Goal: Feedback & Contribution: Submit feedback/report problem

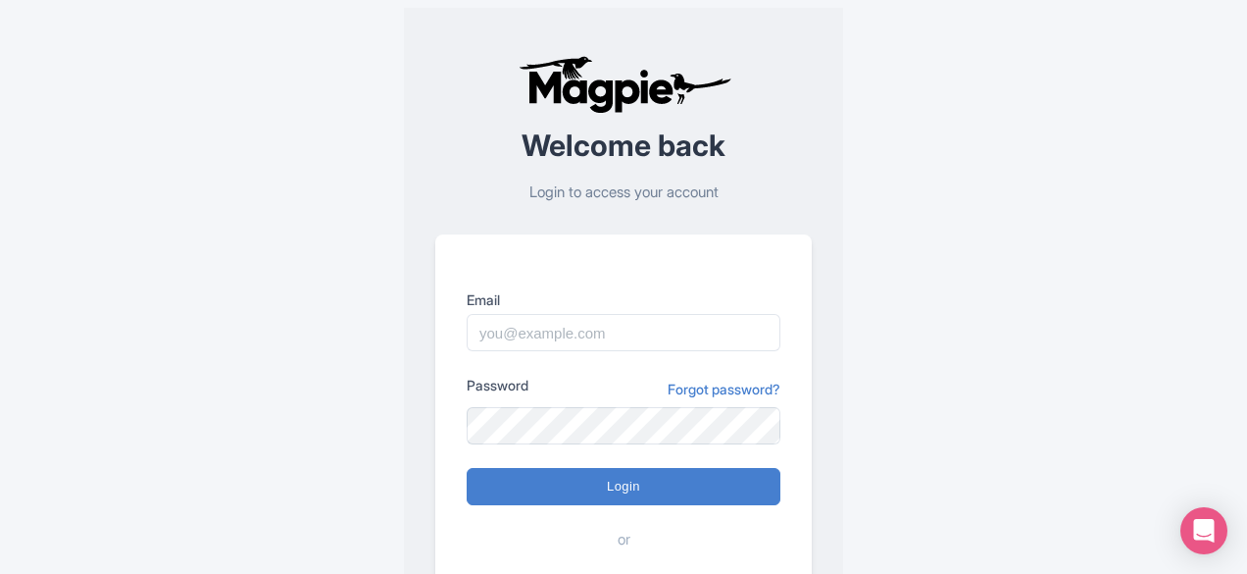
drag, startPoint x: 597, startPoint y: 250, endPoint x: 586, endPoint y: 291, distance: 42.6
click at [586, 291] on div "Email" at bounding box center [624, 320] width 314 height 62
click at [586, 314] on input "Email" at bounding box center [624, 332] width 314 height 37
paste input "magpie.travel/login"
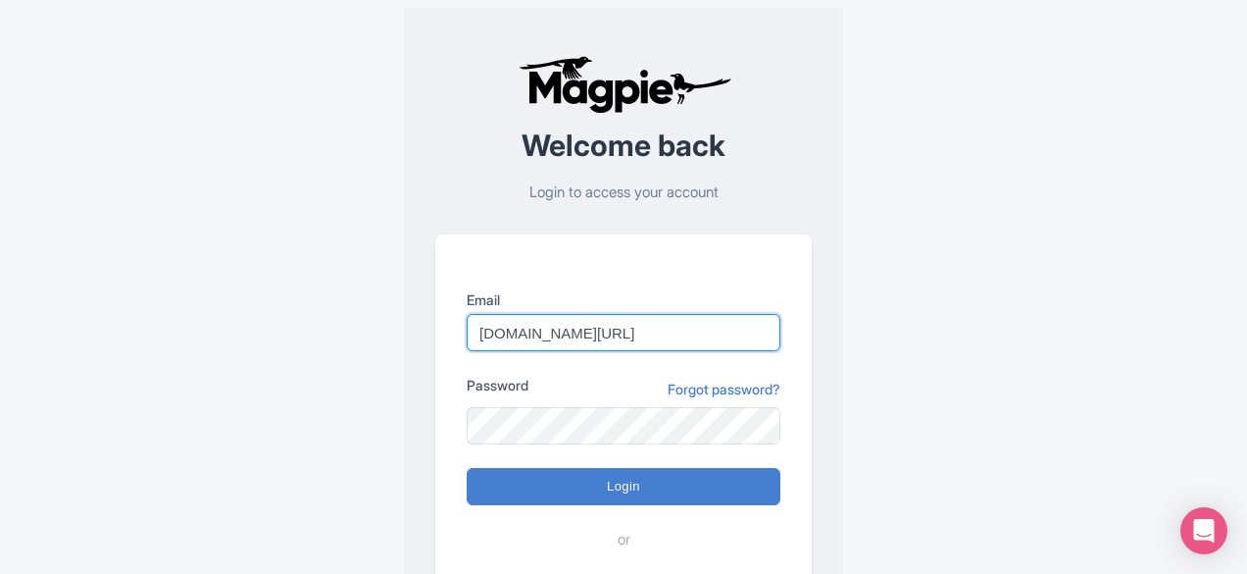
click at [655, 314] on input "magpie.travel/login" at bounding box center [624, 332] width 314 height 37
type input "m"
paste input "city.experiences@tui.com"
click at [620, 346] on input "city.experiences@tui.com" at bounding box center [624, 332] width 314 height 37
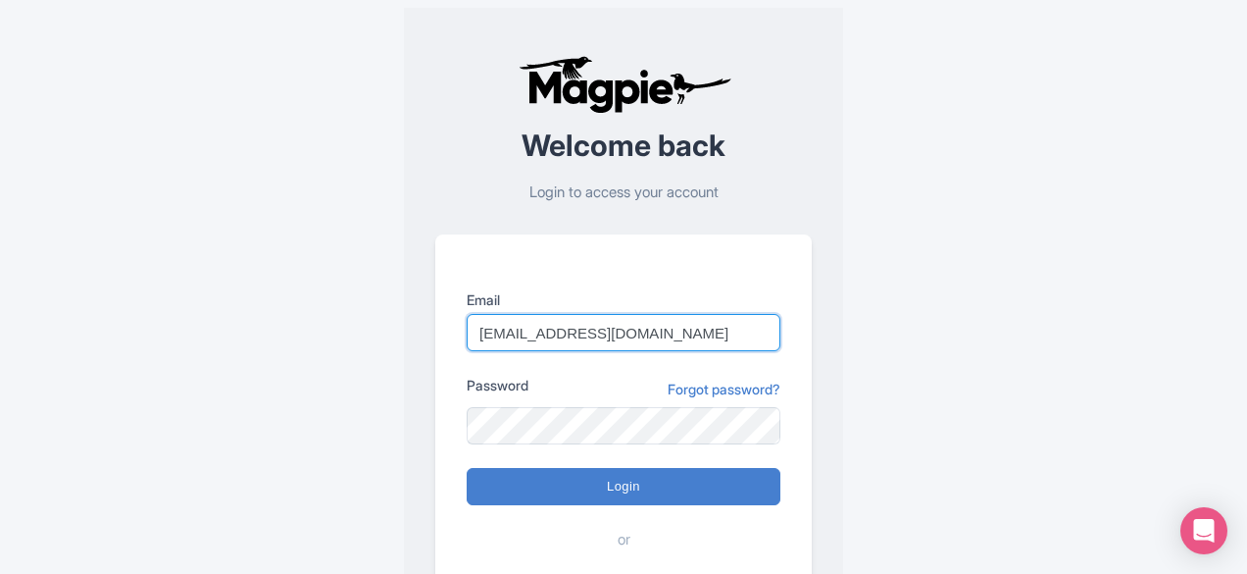
type input "city.experiences@tui.com"
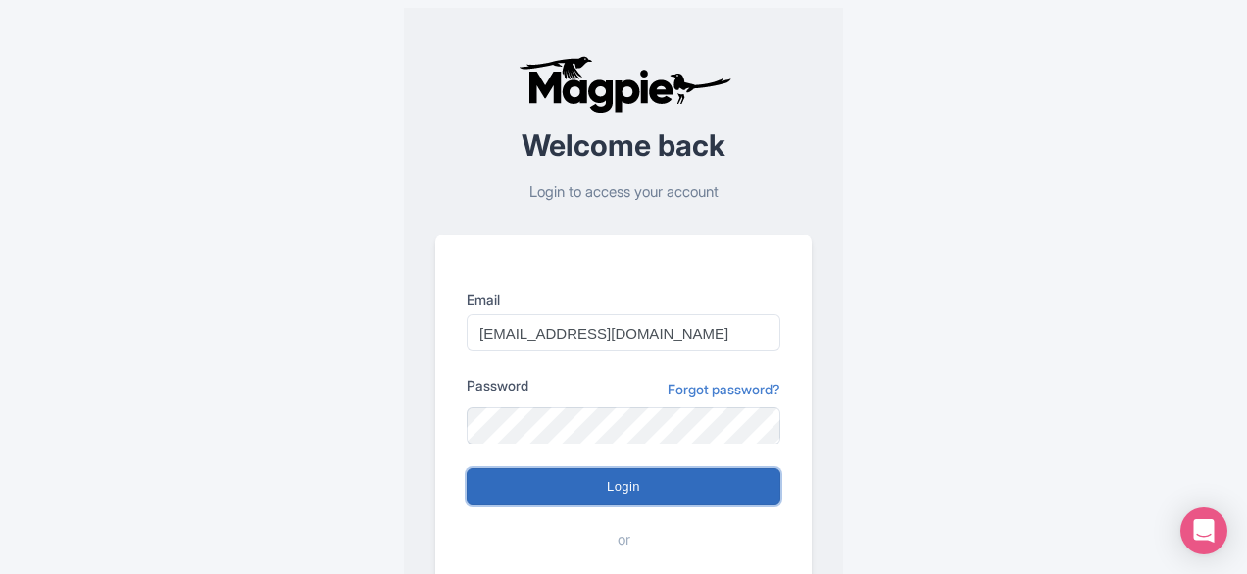
click at [684, 492] on input "Login" at bounding box center [624, 486] width 314 height 37
type input "Logging in..."
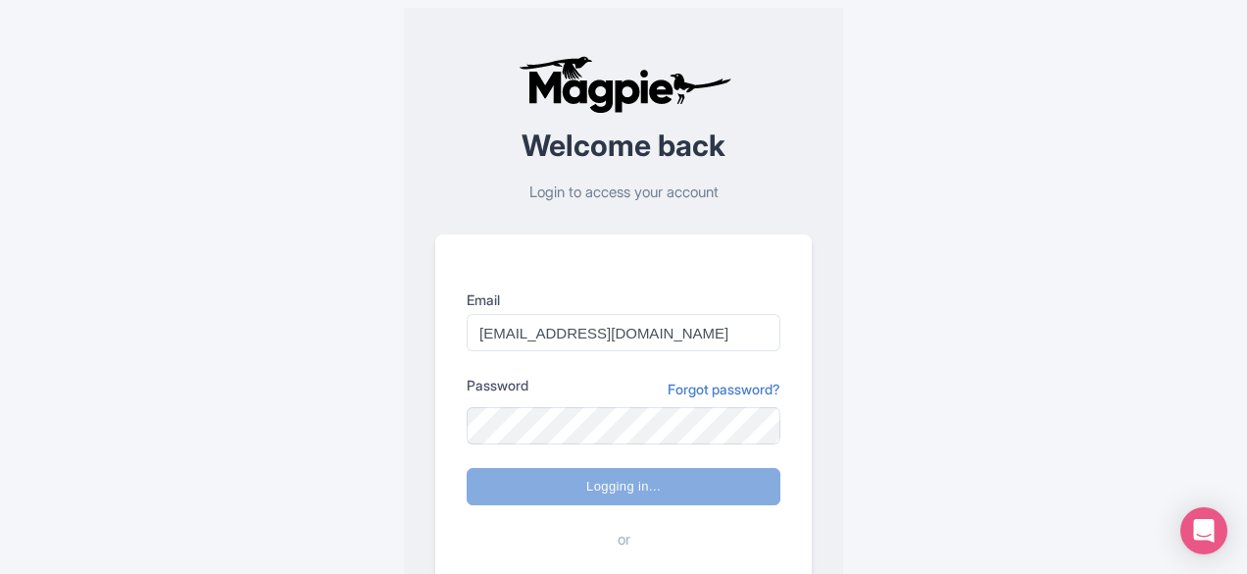
drag, startPoint x: 1221, startPoint y: 430, endPoint x: 1230, endPoint y: 495, distance: 65.3
click at [1110, 495] on div "Welcome back Login to access your account Email city.experiences@tui.com Passwo…" at bounding box center [623, 383] width 973 height 766
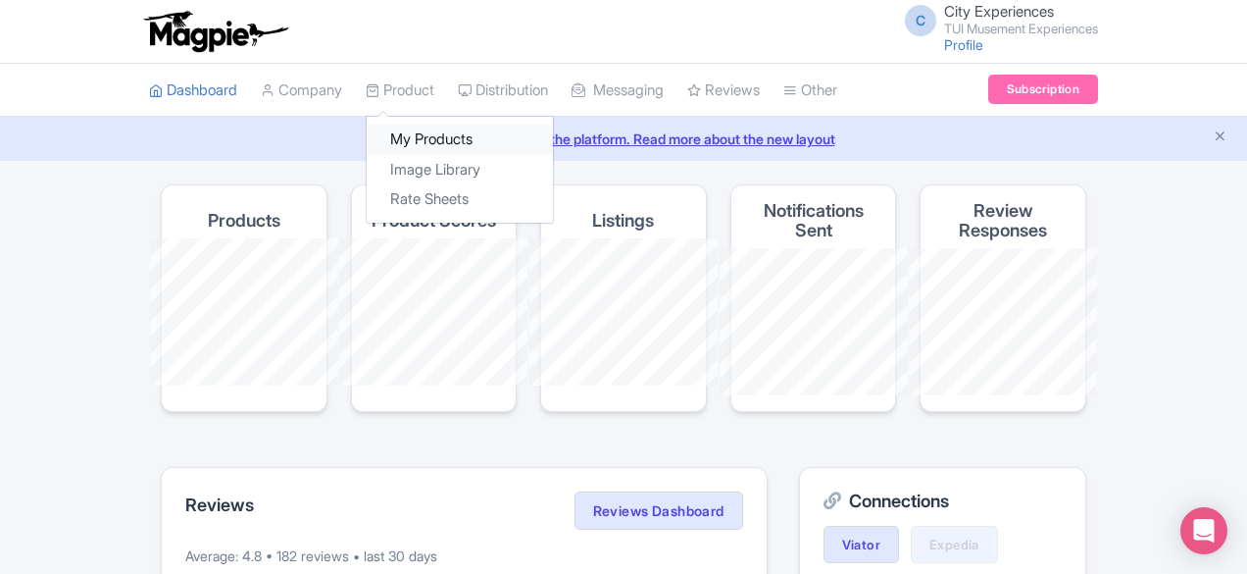
click at [367, 125] on link "My Products" at bounding box center [460, 140] width 186 height 30
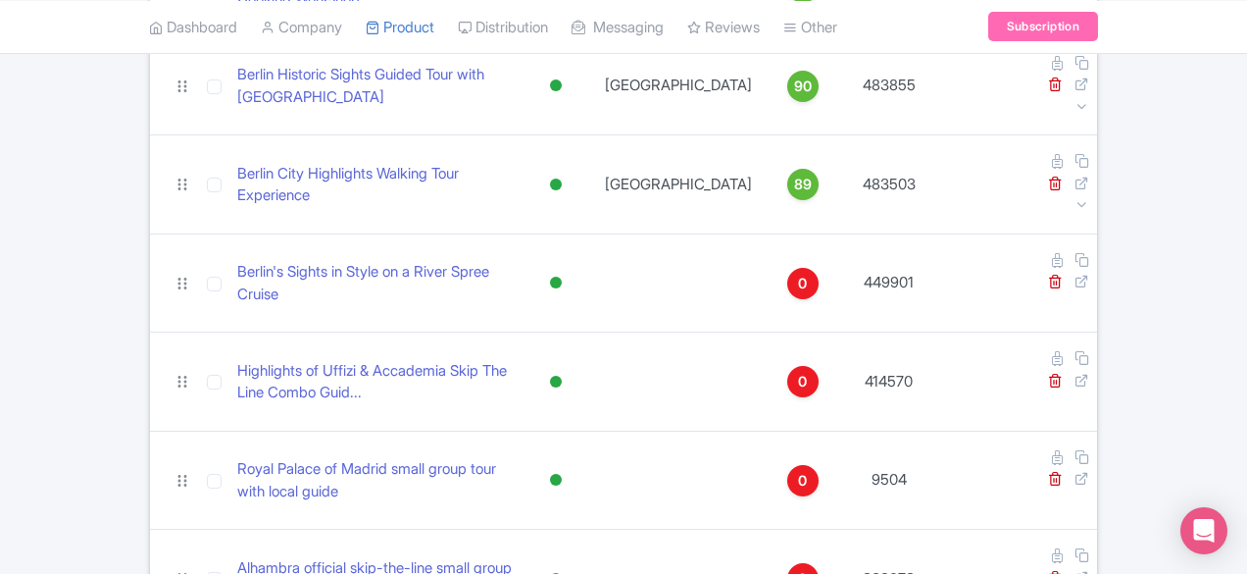
scroll to position [1238, 0]
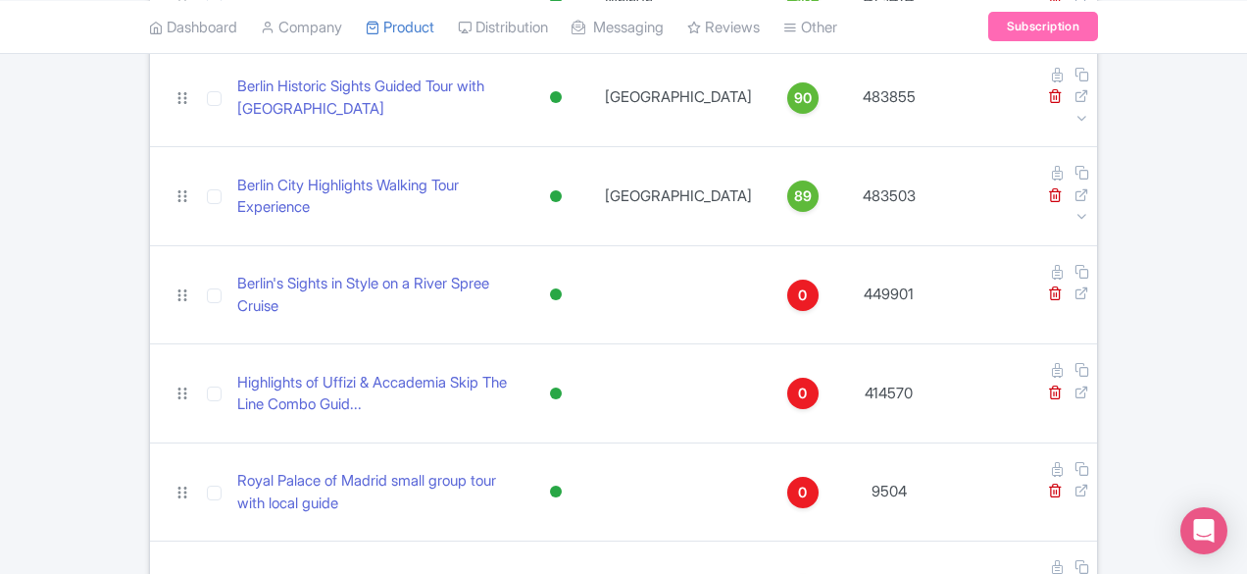
drag, startPoint x: 1238, startPoint y: 390, endPoint x: 1234, endPoint y: 488, distance: 98.1
click at [1110, 488] on div "Search Bulk Actions Delete Add to Collection Share Products Add to Collection C…" at bounding box center [623, 567] width 973 height 3241
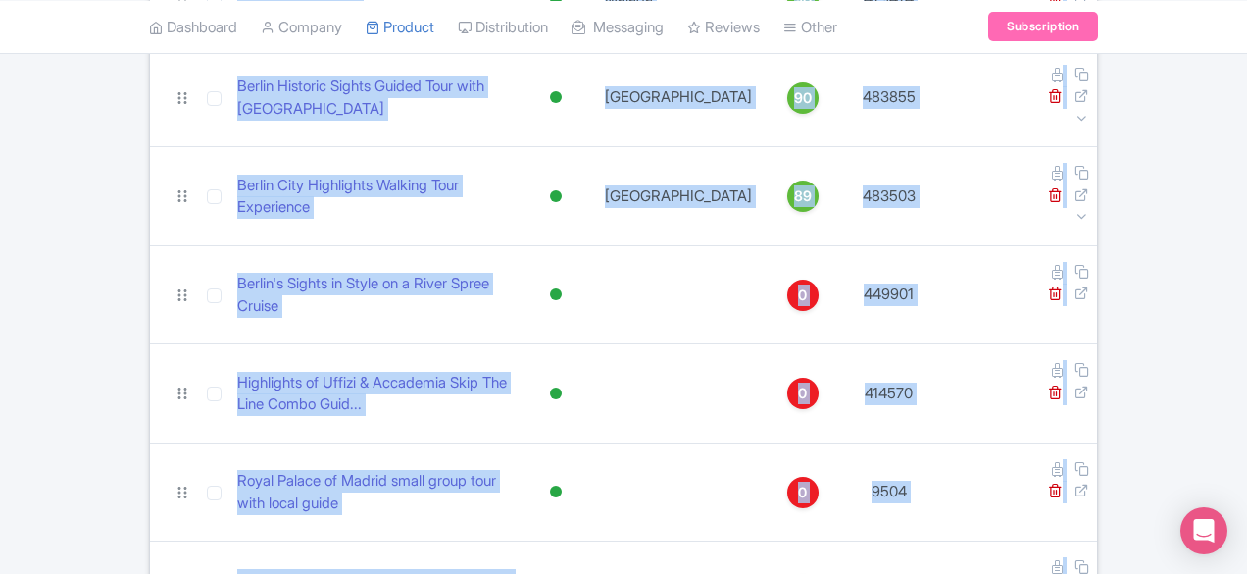
scroll to position [1878, 0]
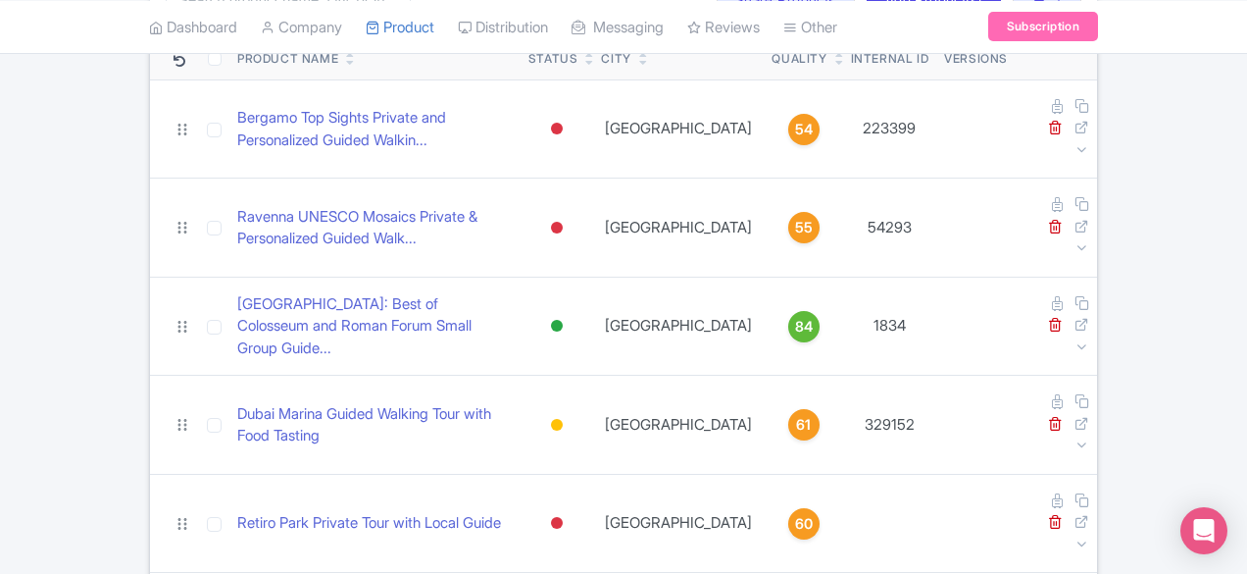
scroll to position [0, 0]
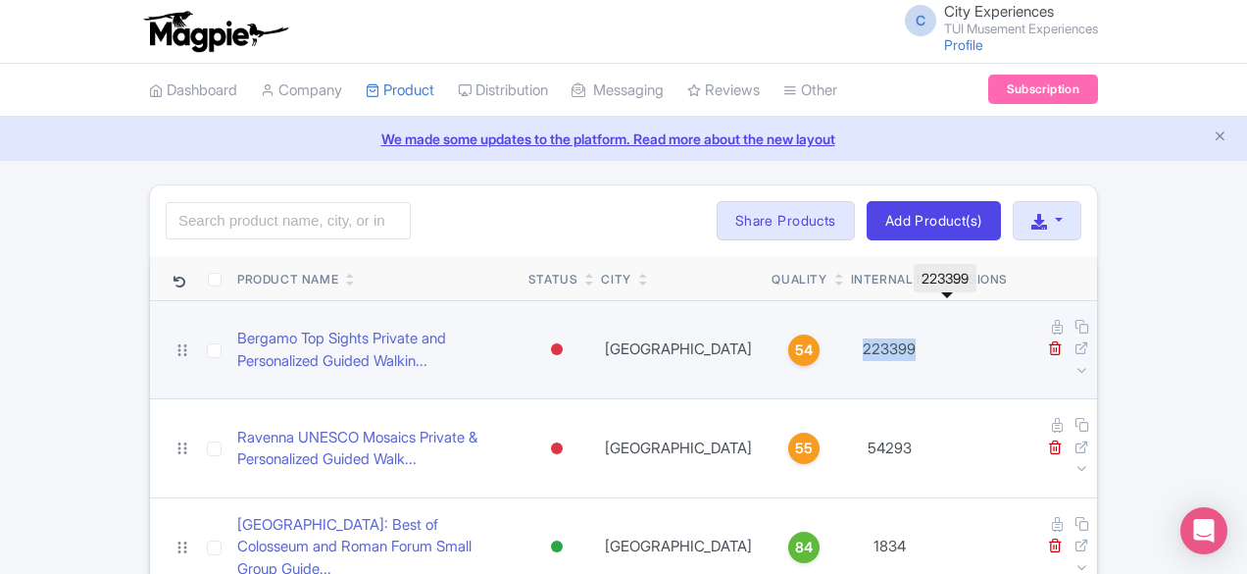
drag, startPoint x: 996, startPoint y: 332, endPoint x: 923, endPoint y: 320, distance: 74.6
click at [923, 320] on td "223399" at bounding box center [890, 349] width 94 height 99
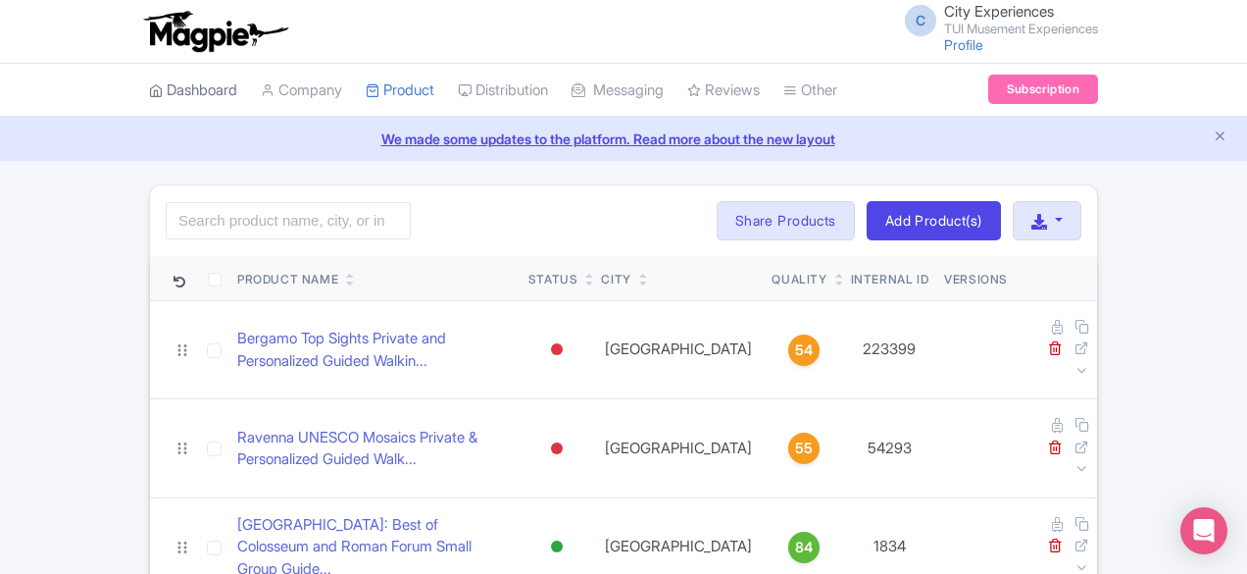
click at [149, 87] on link "Dashboard" at bounding box center [193, 91] width 88 height 54
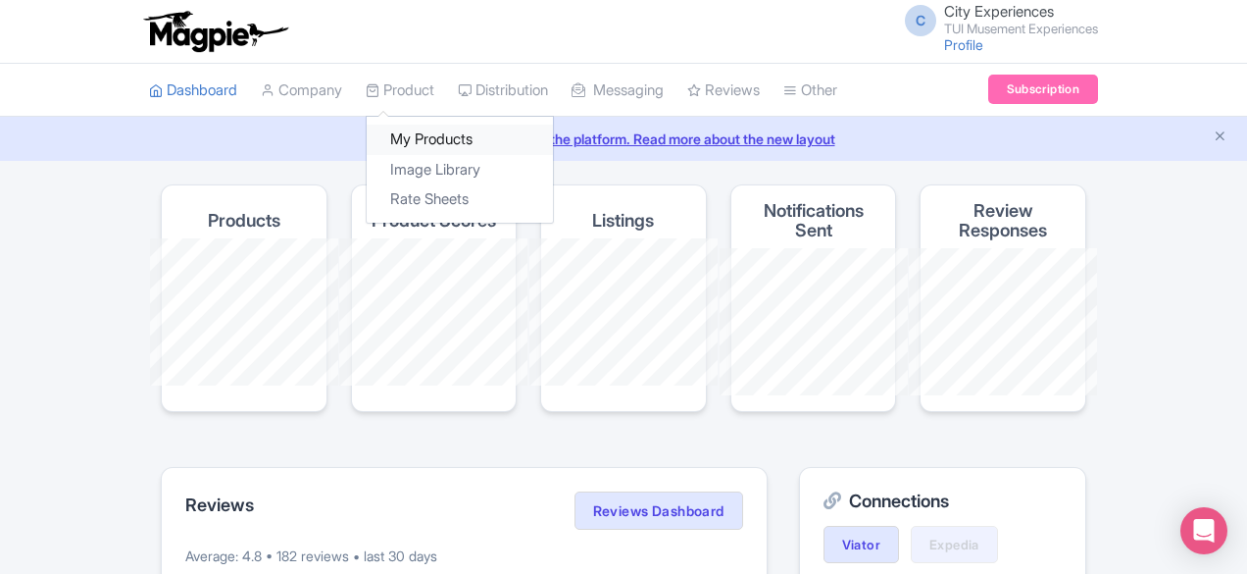
click at [367, 135] on link "My Products" at bounding box center [460, 140] width 186 height 30
click at [367, 138] on link "My Products" at bounding box center [460, 140] width 186 height 30
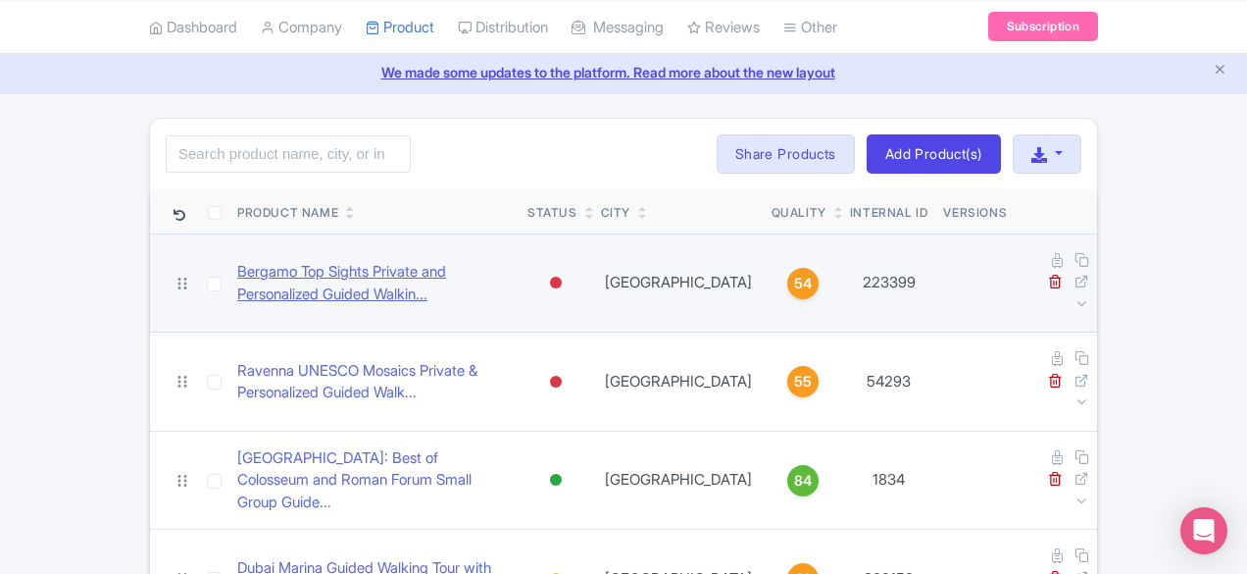
scroll to position [98, 0]
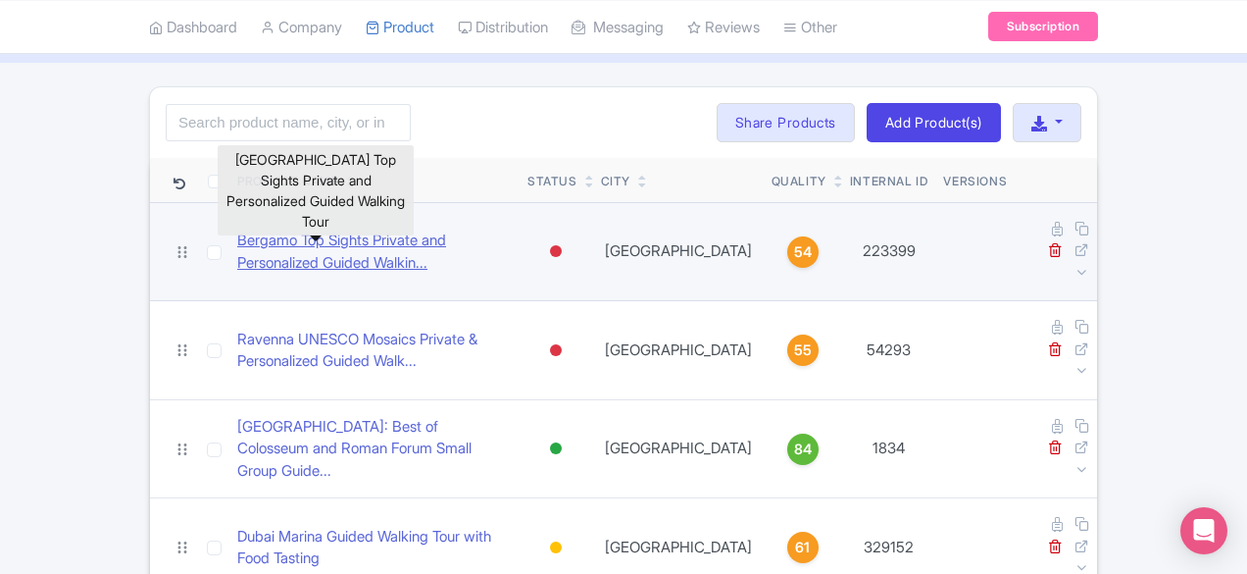
click at [333, 232] on link "Bergamo Top Sights Private and Personalized Guided Walkin..." at bounding box center [374, 251] width 275 height 44
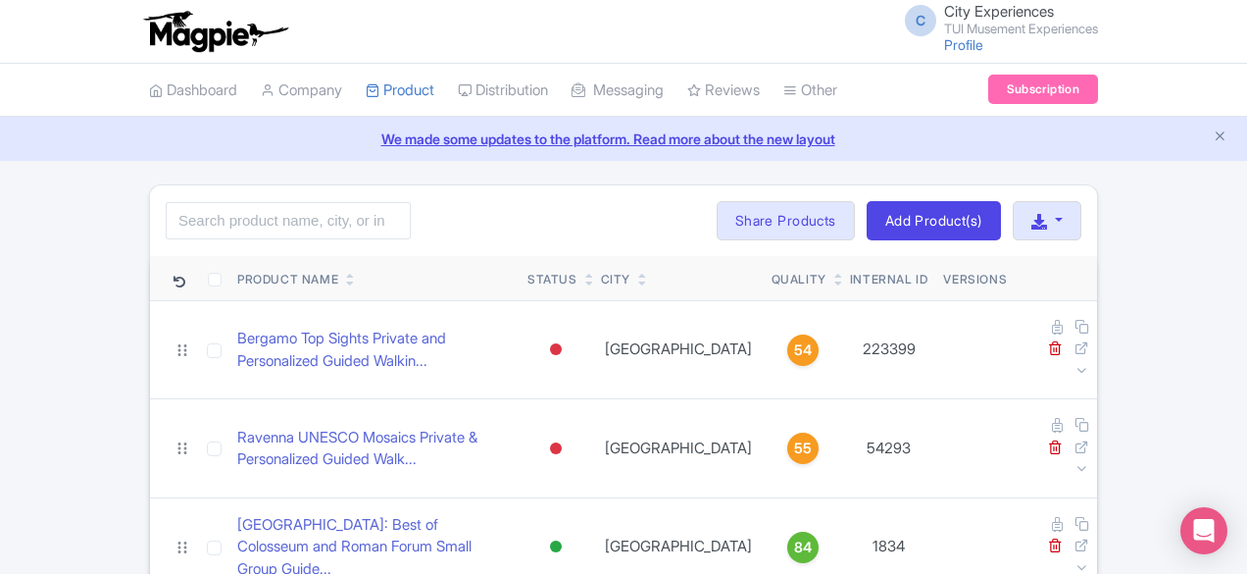
click at [843, 281] on icon at bounding box center [839, 284] width 9 height 12
click at [843, 275] on link at bounding box center [839, 283] width 9 height 16
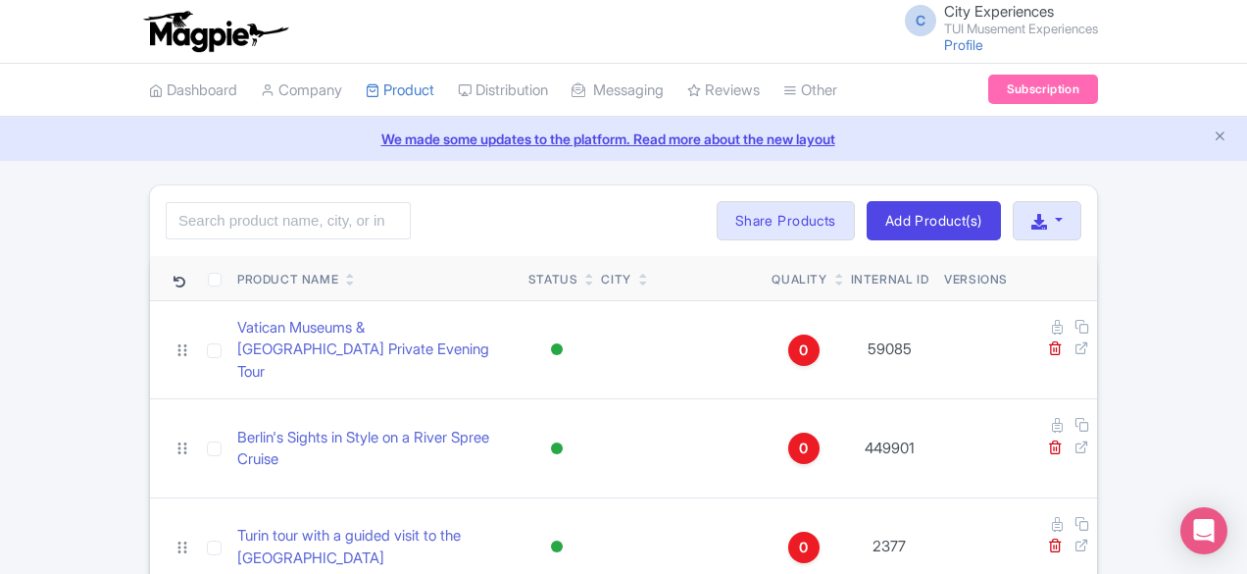
click at [844, 275] on link at bounding box center [840, 283] width 9 height 16
click at [844, 286] on icon at bounding box center [840, 284] width 9 height 12
click at [844, 279] on icon at bounding box center [840, 284] width 9 height 12
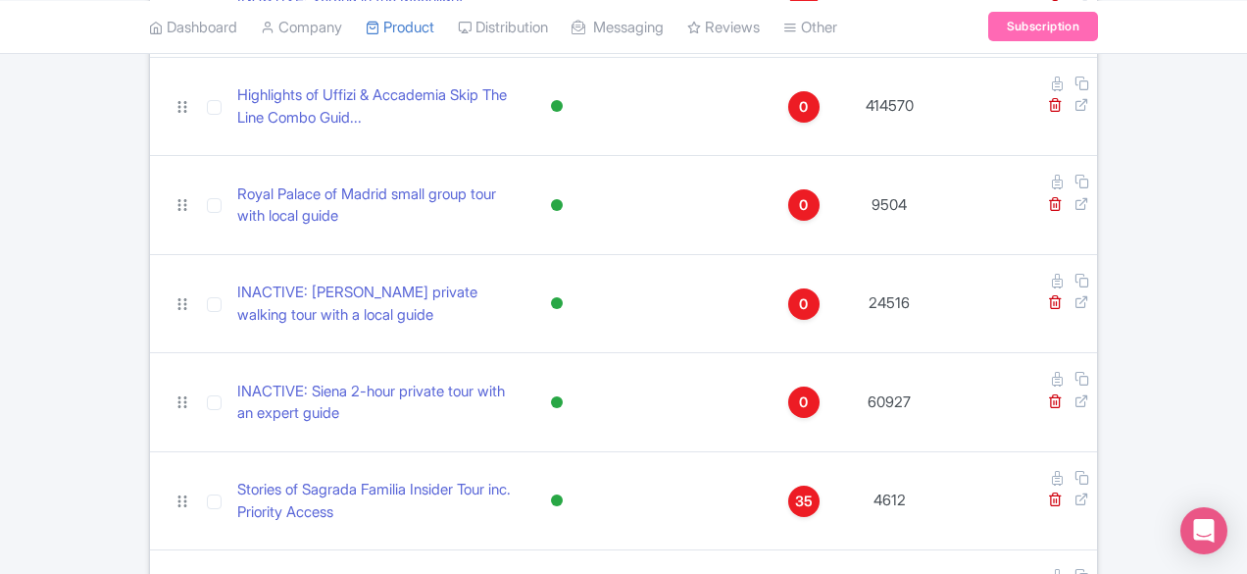
scroll to position [981, 0]
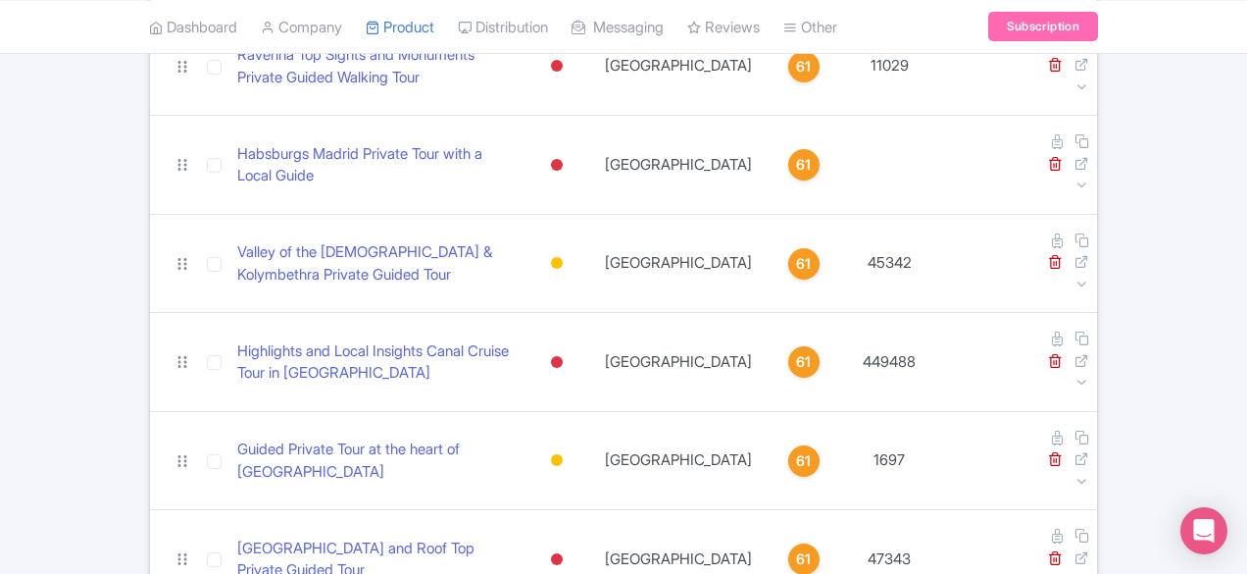
scroll to position [5696, 0]
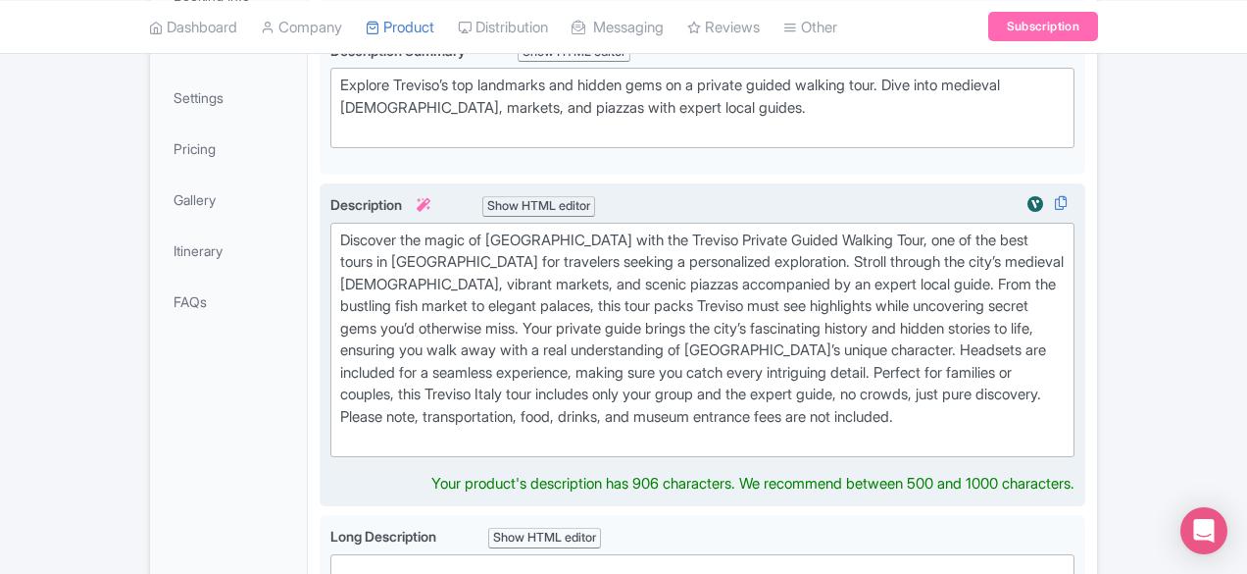
scroll to position [392, 0]
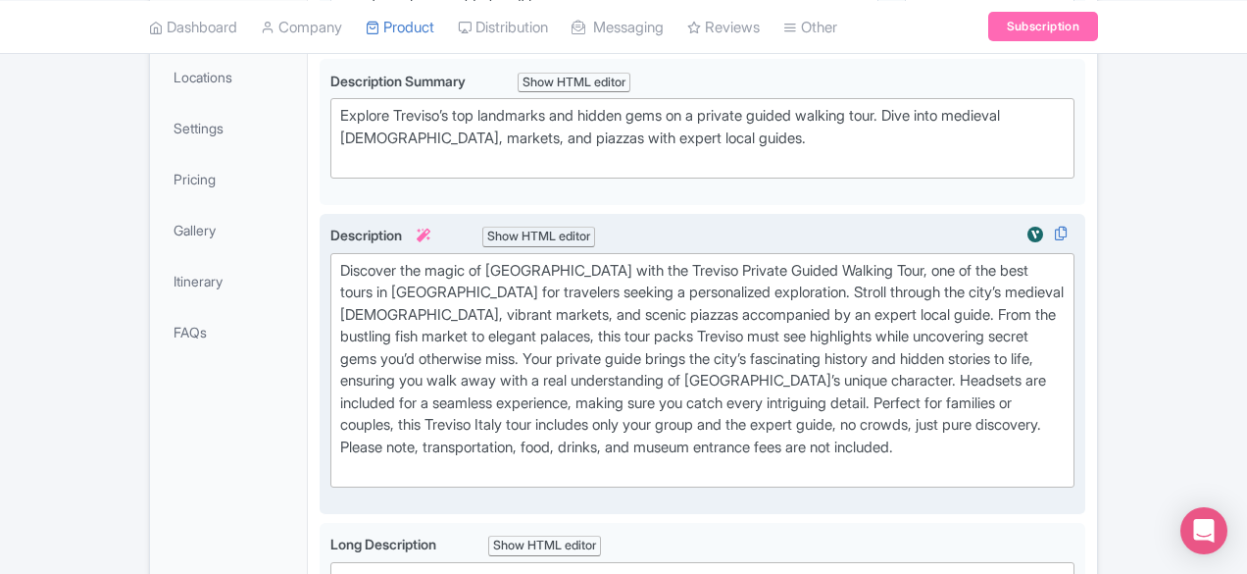
click at [790, 232] on label "Description i Show HTML editor" at bounding box center [702, 236] width 744 height 23
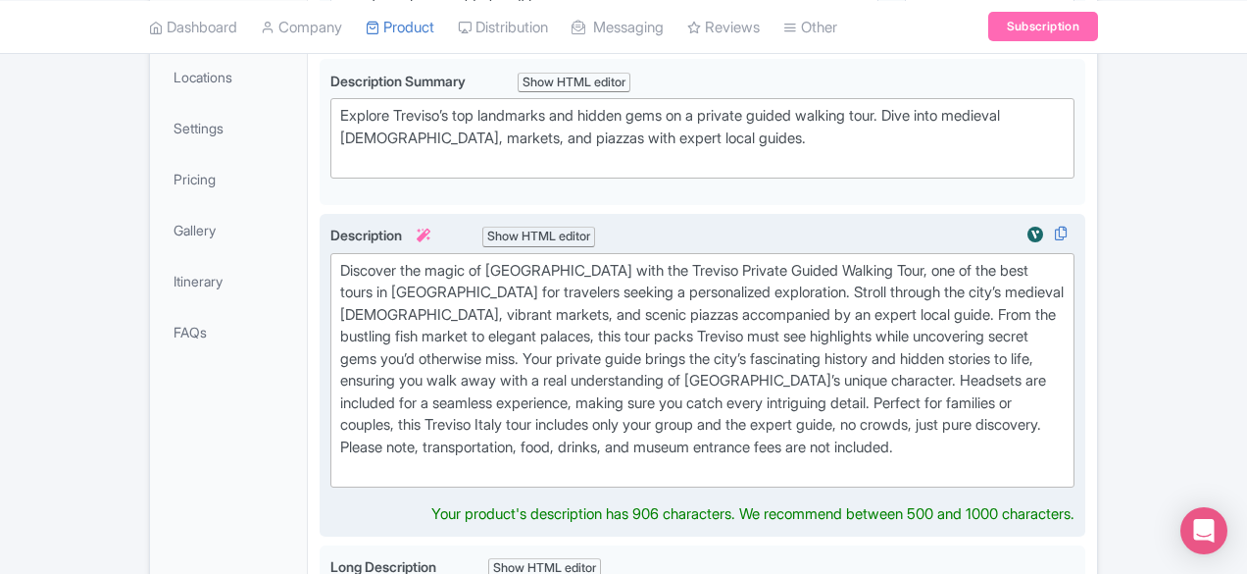
click at [971, 401] on div "Discover the magic of [GEOGRAPHIC_DATA] with the Treviso Private Guided Walking…" at bounding box center [702, 370] width 725 height 221
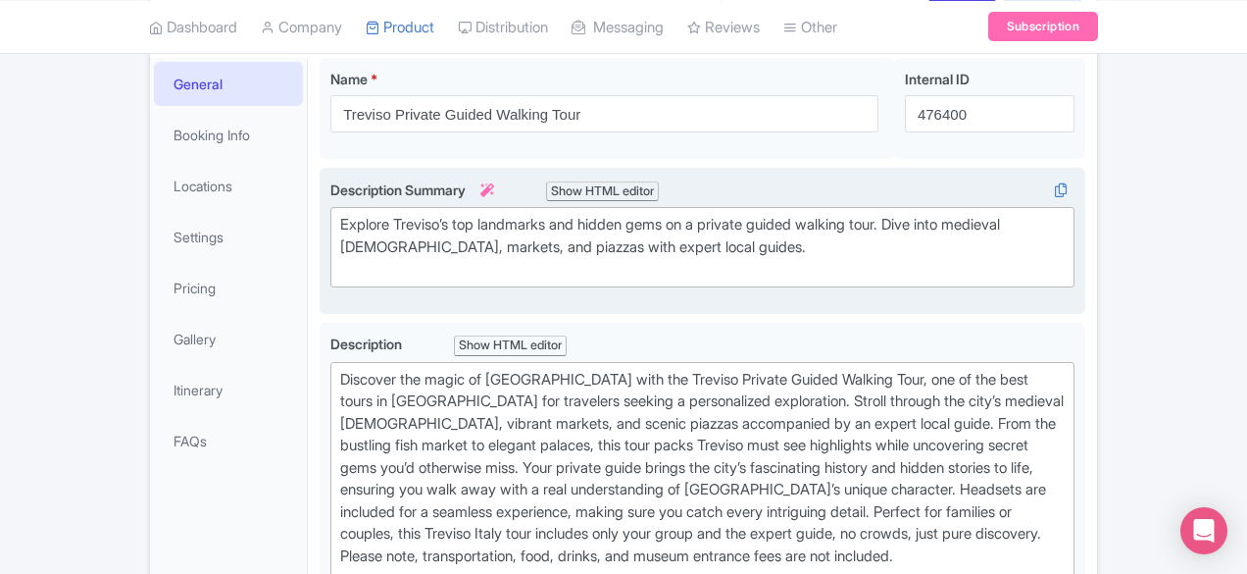
scroll to position [0, 0]
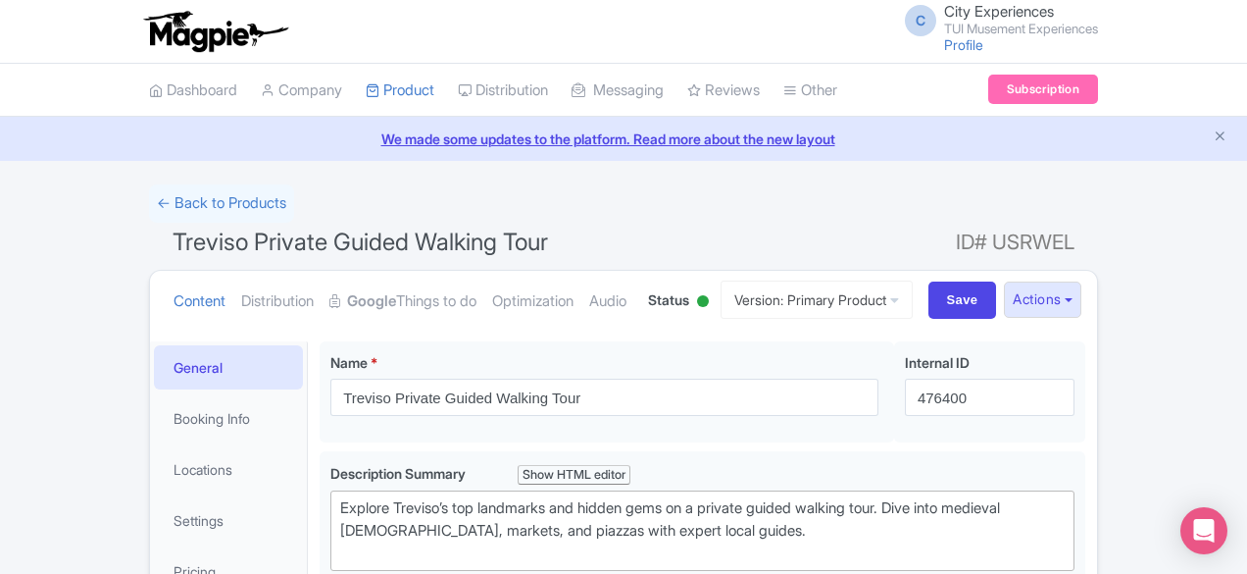
click at [212, 246] on span "Treviso Private Guided Walking Tour" at bounding box center [361, 242] width 376 height 28
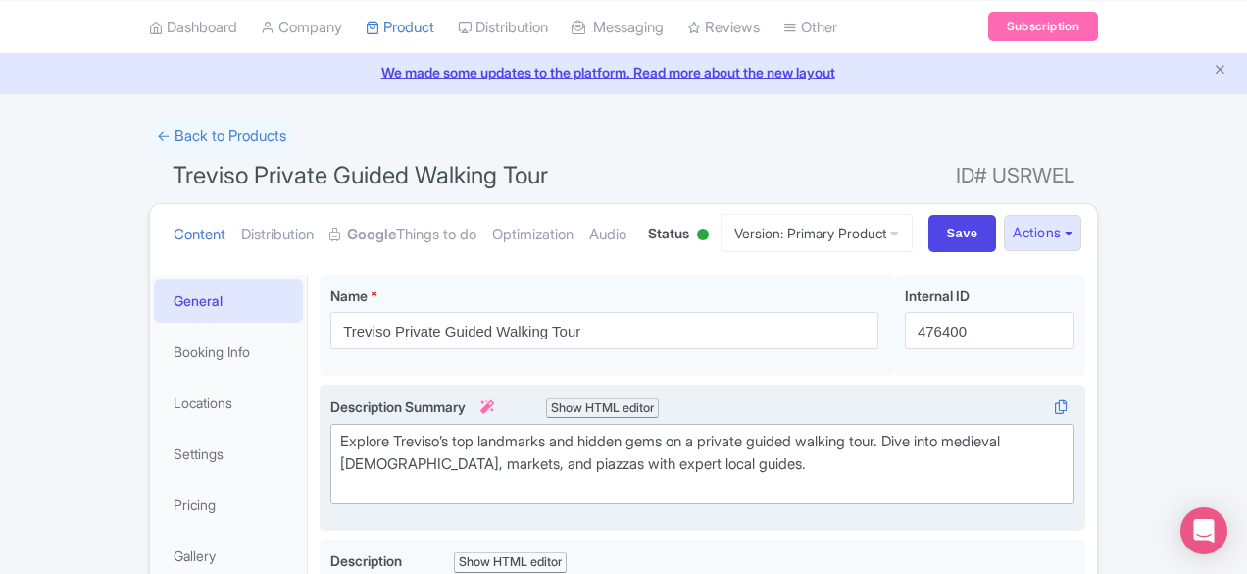
scroll to position [98, 0]
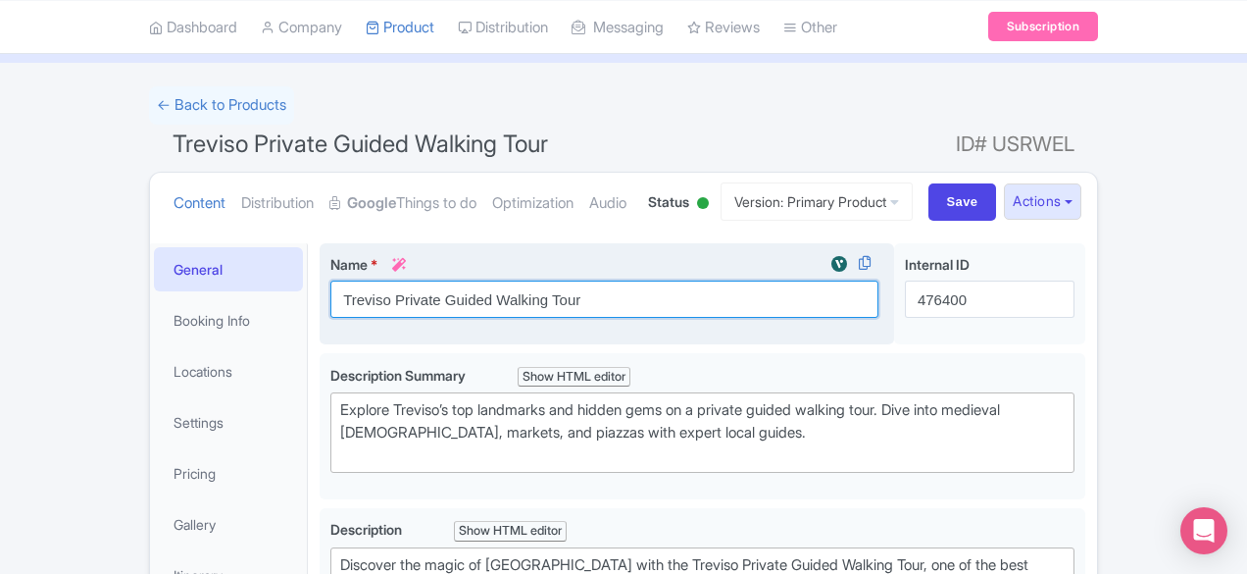
click at [532, 311] on input "Treviso Private Guided Walking Tour" at bounding box center [604, 298] width 548 height 37
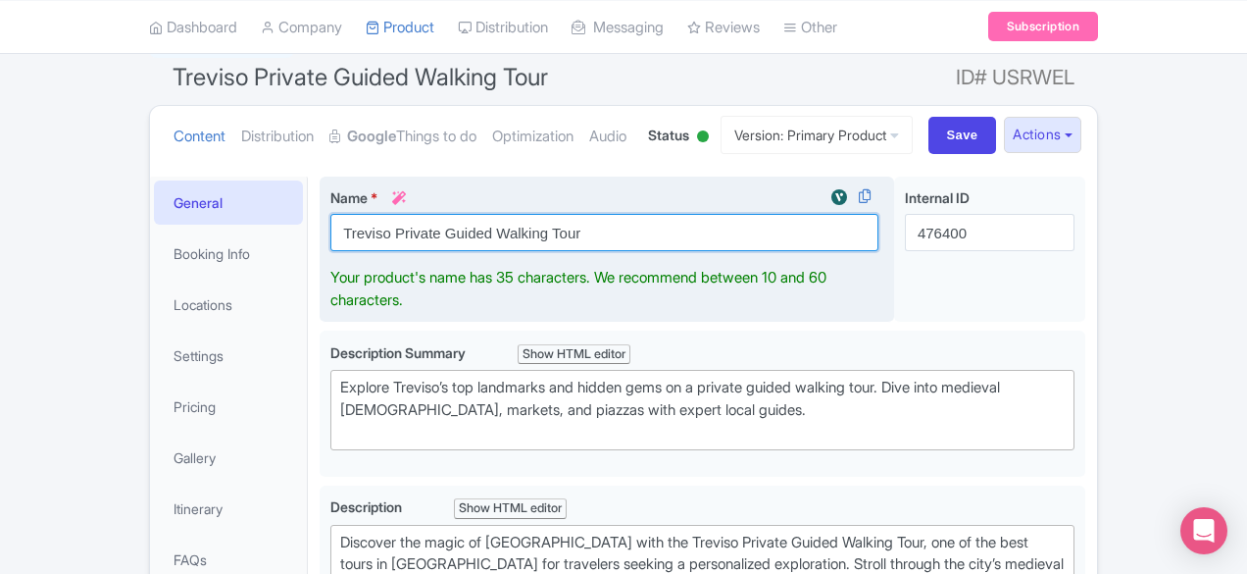
scroll to position [196, 0]
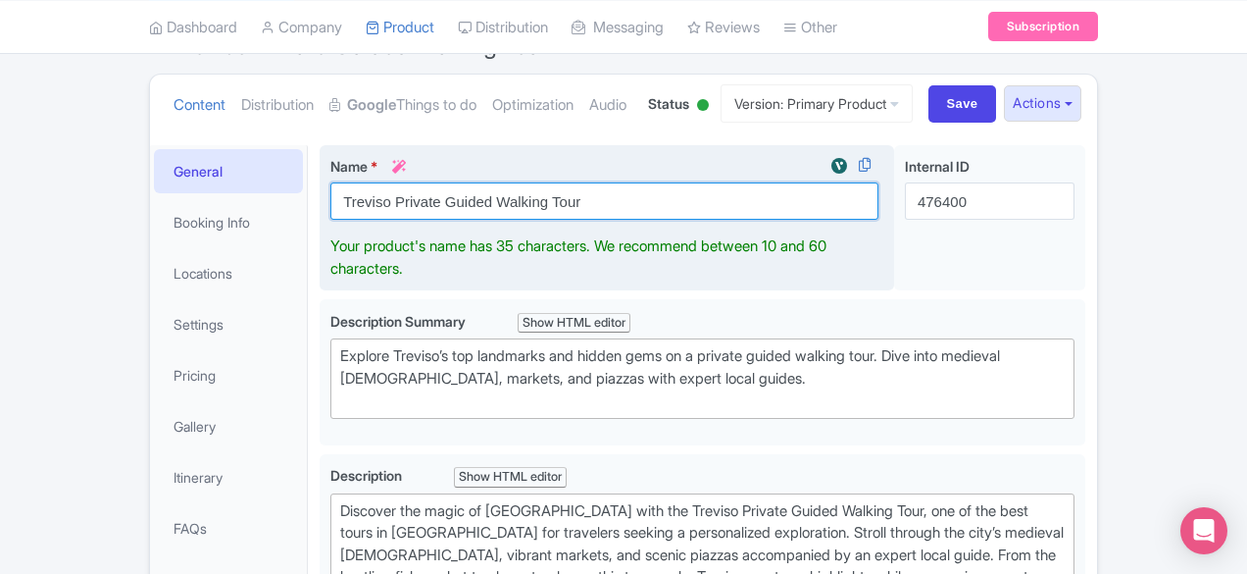
click at [845, 205] on input "Treviso Private Guided Walking Tour" at bounding box center [604, 200] width 548 height 37
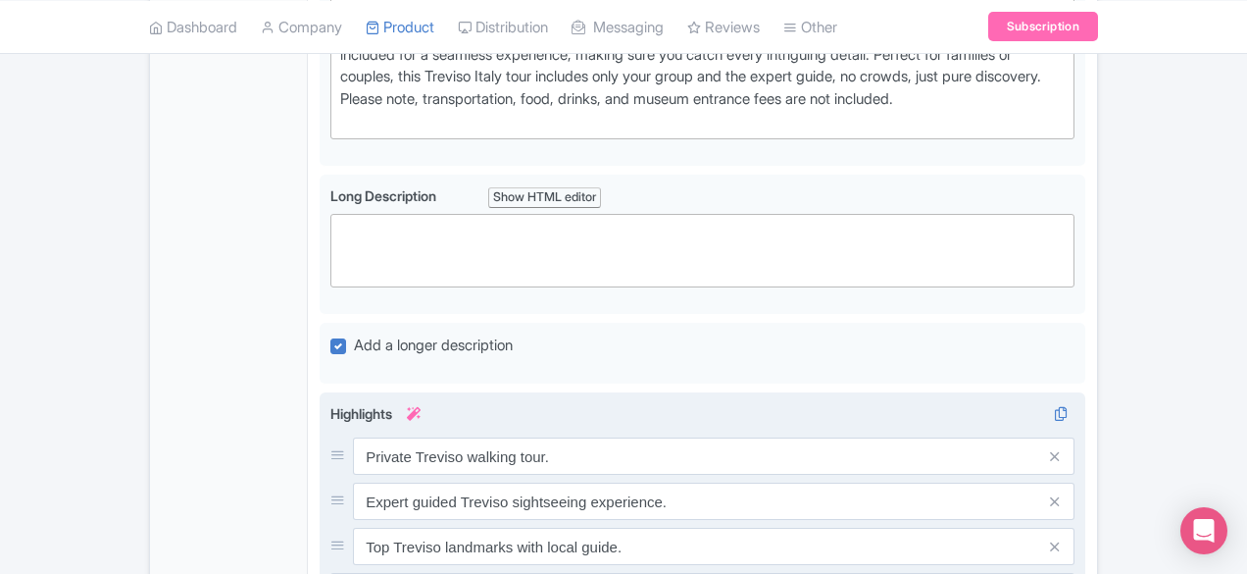
scroll to position [883, 0]
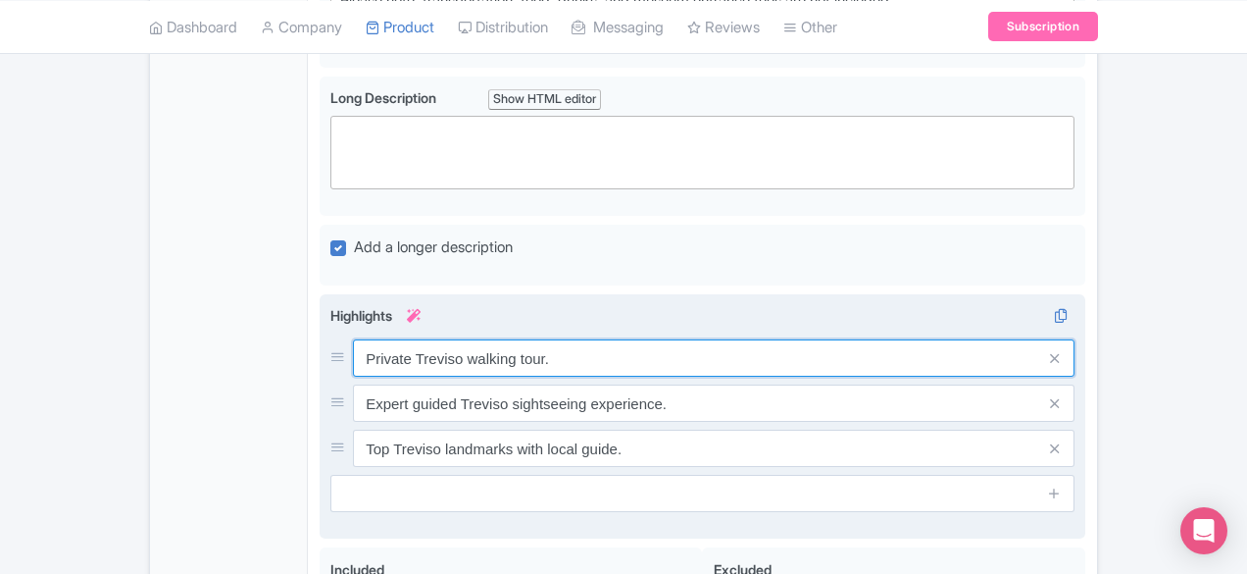
drag, startPoint x: 987, startPoint y: 291, endPoint x: 1108, endPoint y: 272, distance: 123.2
click at [987, 339] on div "Private Treviso walking tour. Expert guided Treviso sightseeing experience. Top…" at bounding box center [702, 402] width 744 height 127
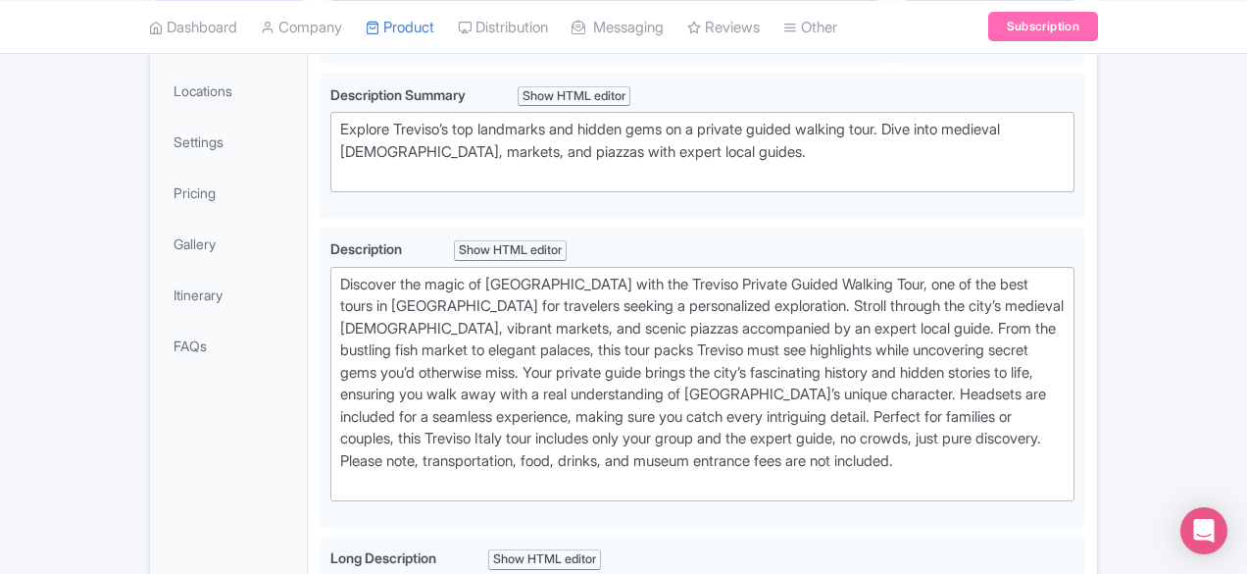
scroll to position [223, 0]
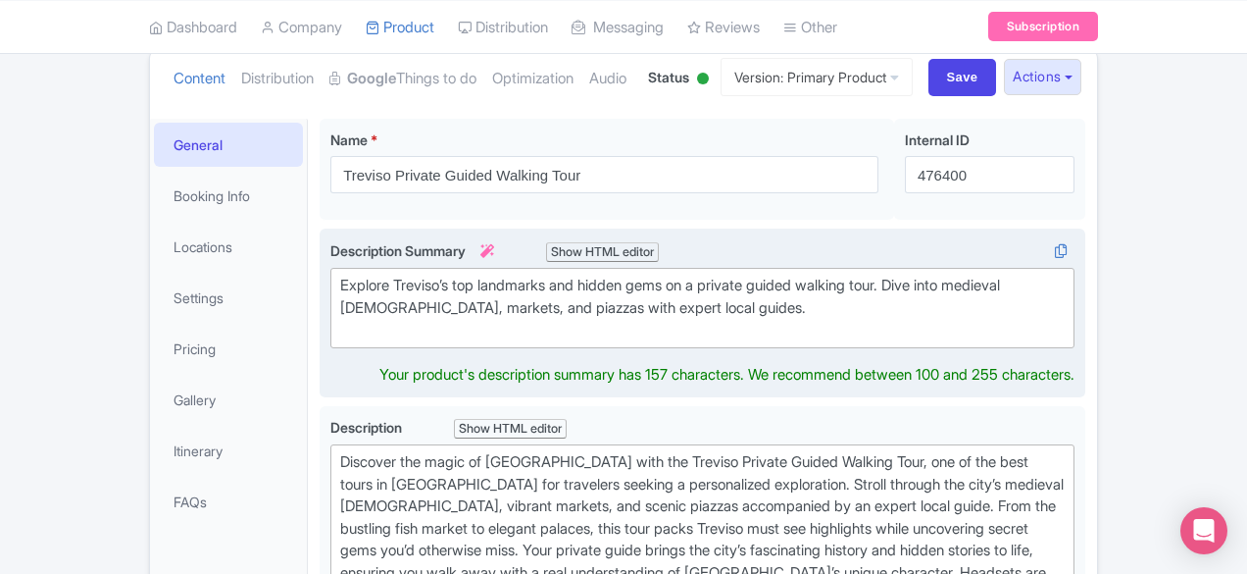
click at [579, 311] on div "Explore Treviso’s top landmarks and hidden gems on a private guided walking tou…" at bounding box center [702, 308] width 725 height 67
click at [616, 317] on div "Explore Treviso’s top landmarks and hidden gems on a private guided walking tou…" at bounding box center [702, 308] width 725 height 67
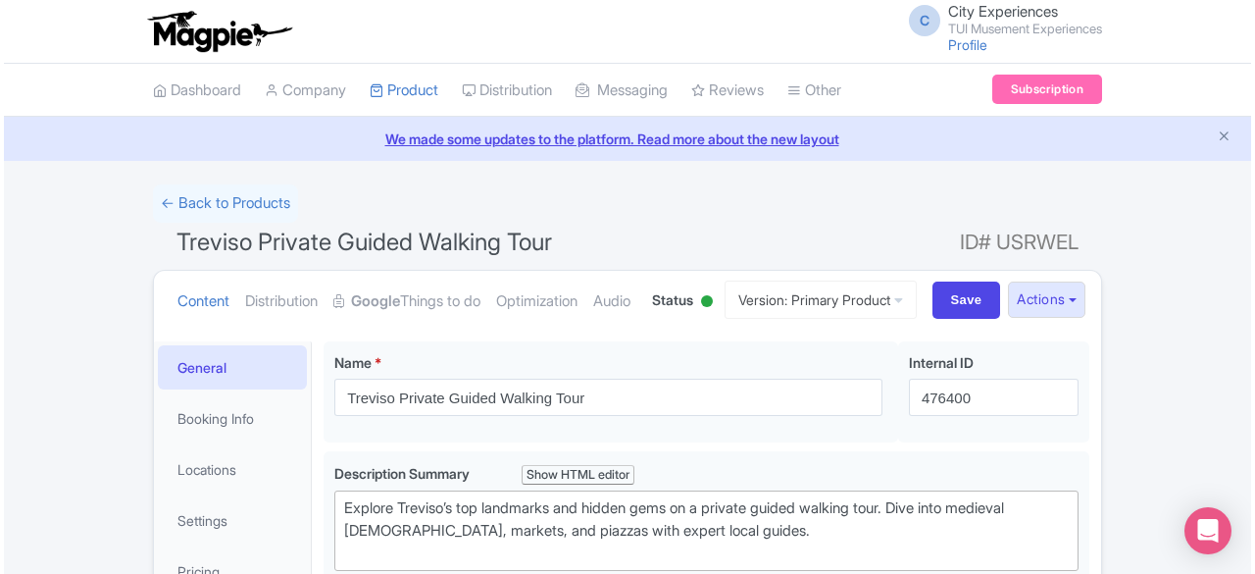
scroll to position [98, 0]
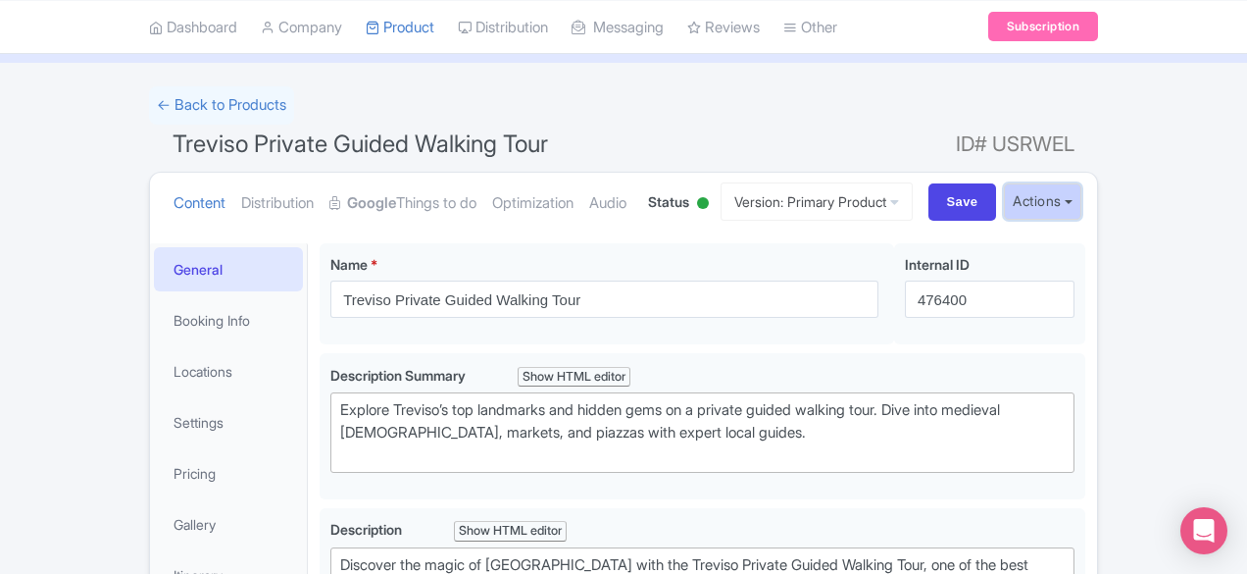
click at [1082, 202] on button "Actions" at bounding box center [1042, 201] width 77 height 36
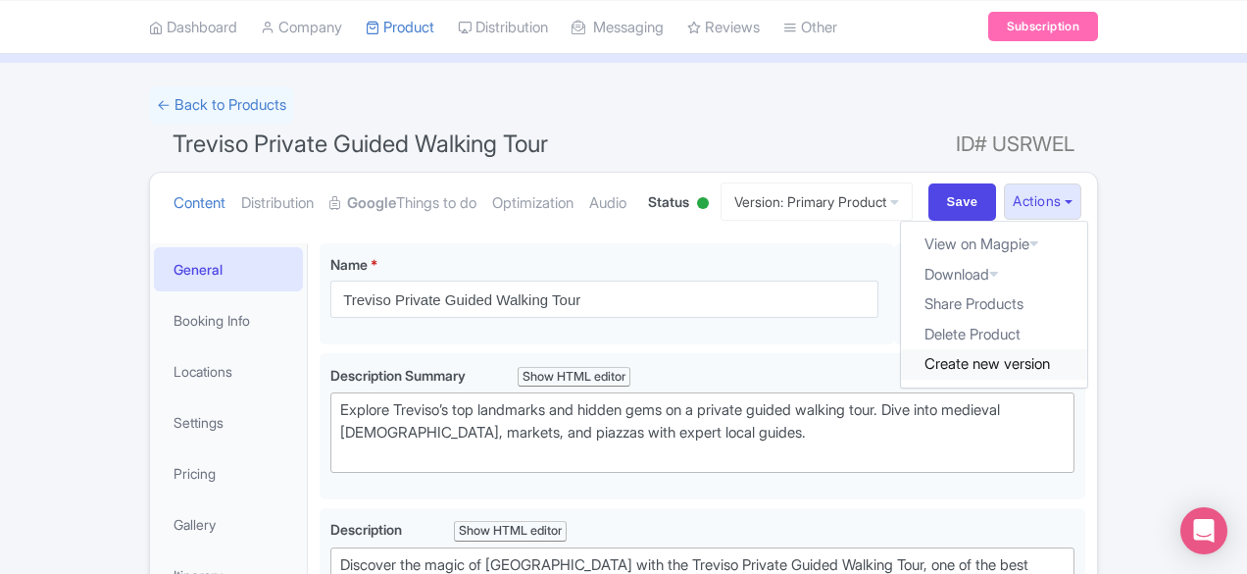
drag, startPoint x: 1090, startPoint y: 362, endPoint x: 1103, endPoint y: 361, distance: 12.8
click at [1088, 361] on link "Create new version" at bounding box center [994, 364] width 186 height 30
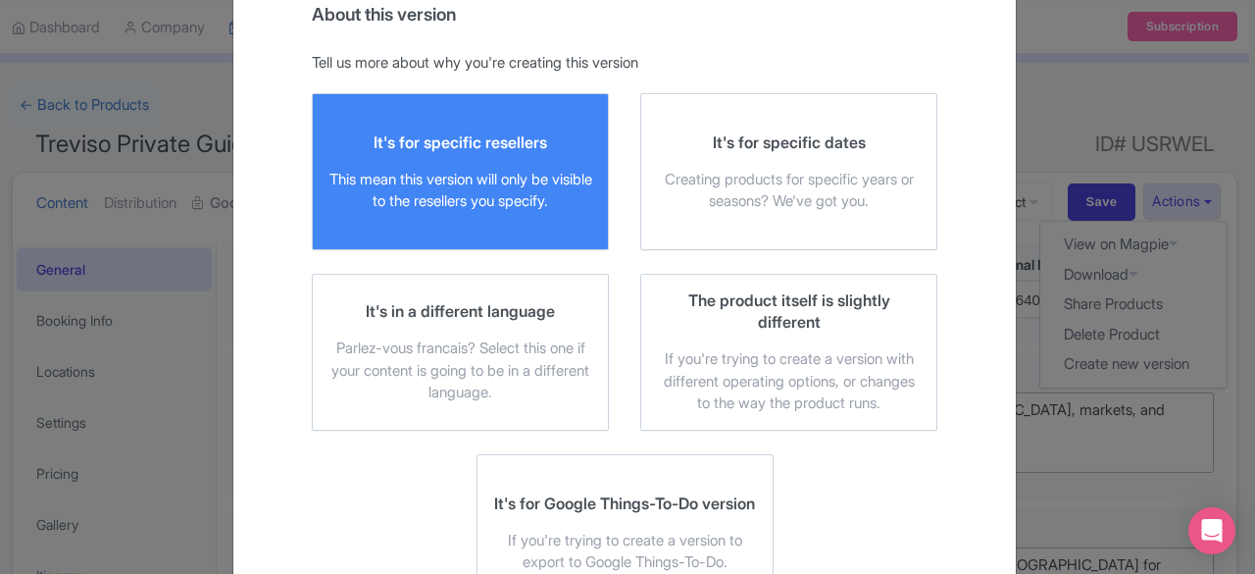
click at [489, 192] on div "This mean this version will only be visible to the resellers you specify." at bounding box center [461, 191] width 264 height 44
click at [0, 0] on input "It's for specific resellers This mean this version will only be visible to the …" at bounding box center [0, 0] width 0 height 0
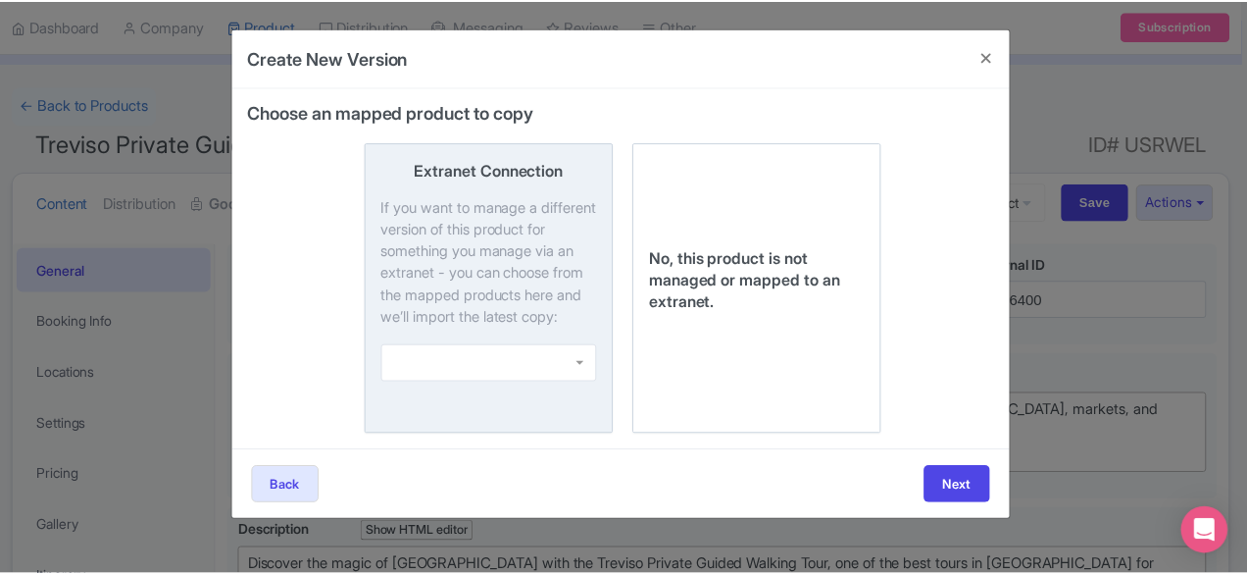
scroll to position [0, 0]
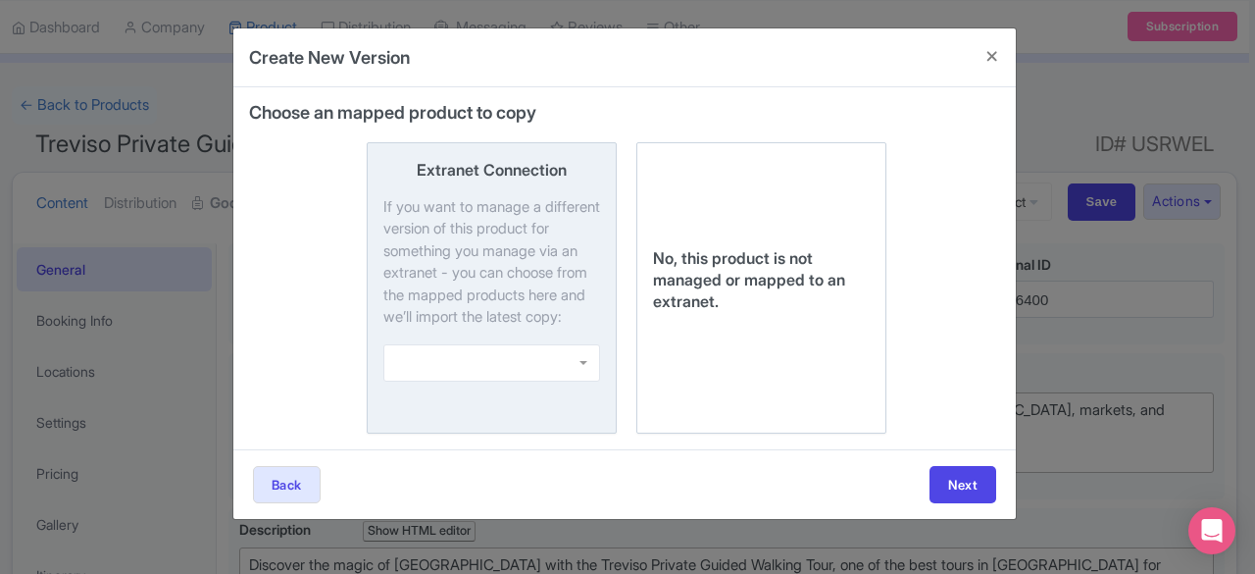
click at [547, 381] on div at bounding box center [491, 362] width 217 height 37
click at [0, 0] on input "Extranet Connection If you want to manage a different version of this product f…" at bounding box center [0, 0] width 0 height 0
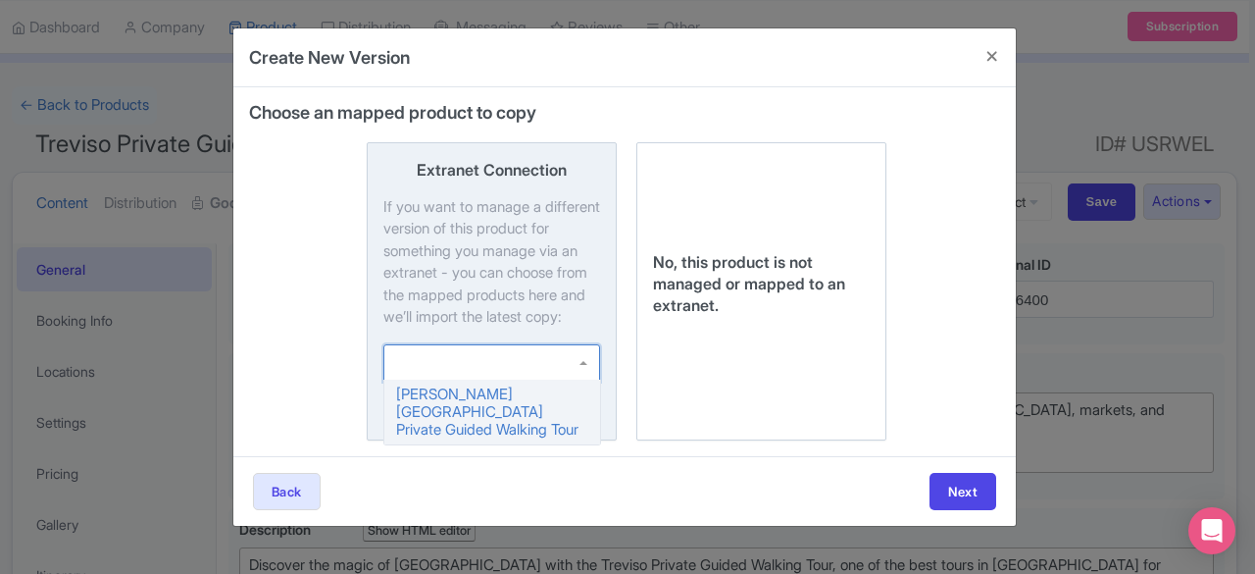
click at [951, 278] on div "Extranet Connection If you want to manage a different version of this product f…" at bounding box center [624, 291] width 751 height 298
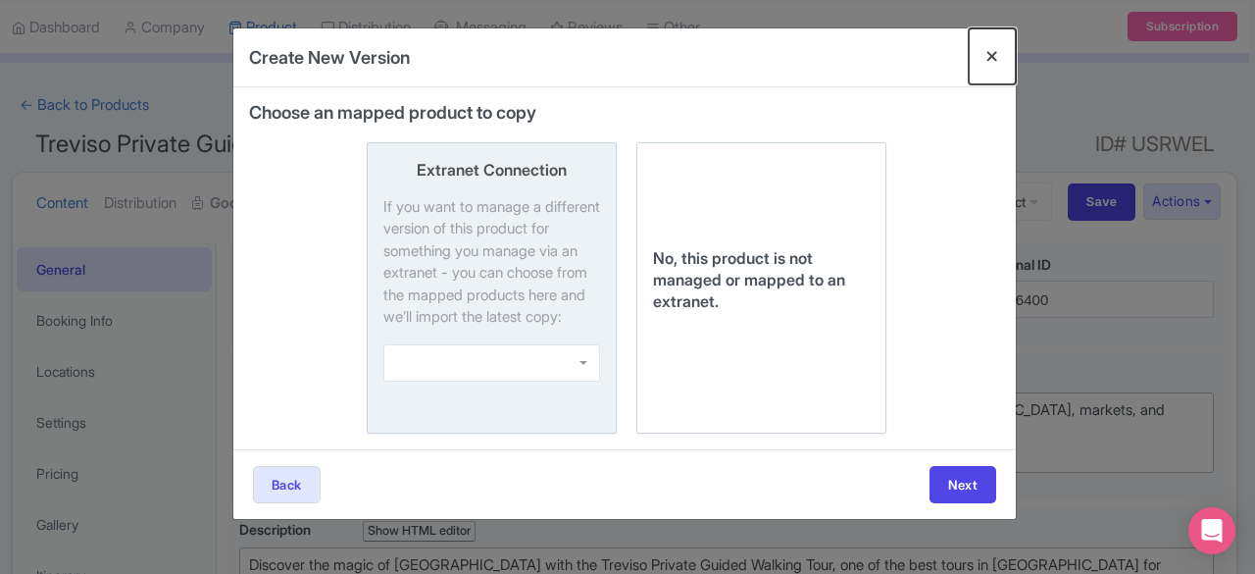
click at [990, 55] on button "Close" at bounding box center [992, 56] width 47 height 56
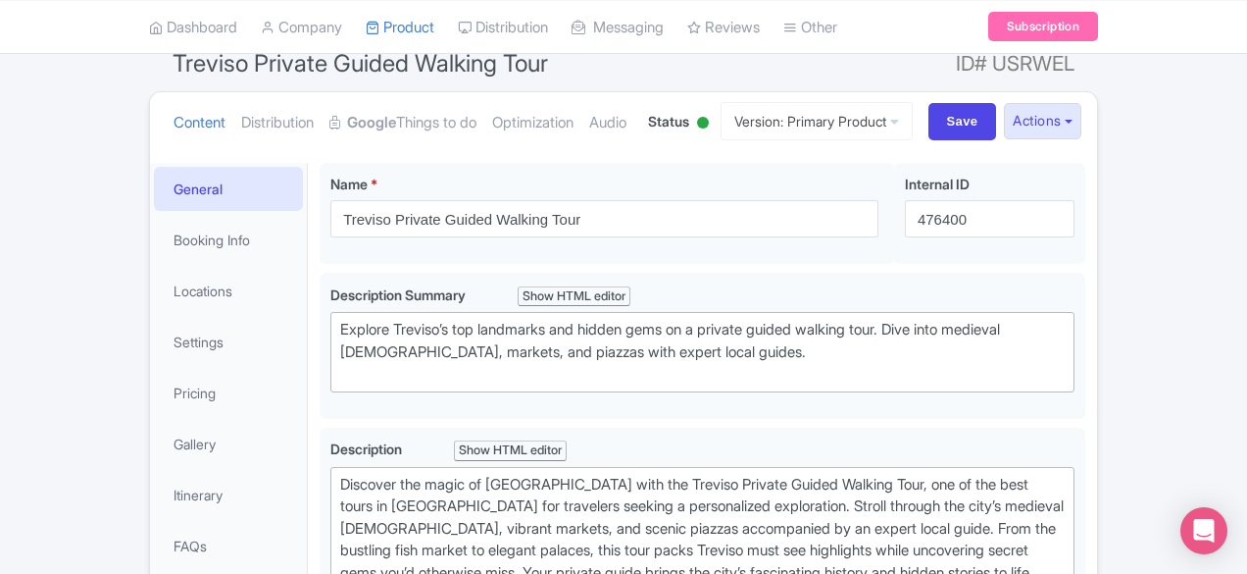
scroll to position [165, 0]
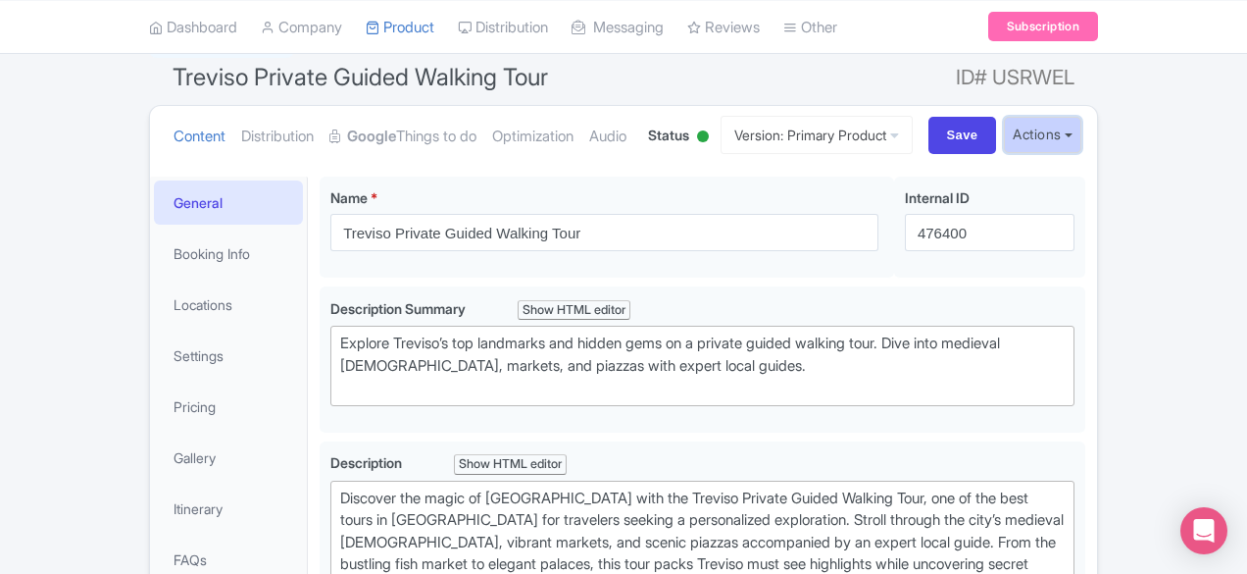
click at [1082, 136] on button "Actions" at bounding box center [1042, 135] width 77 height 36
click at [492, 134] on link "Optimization" at bounding box center [532, 137] width 81 height 62
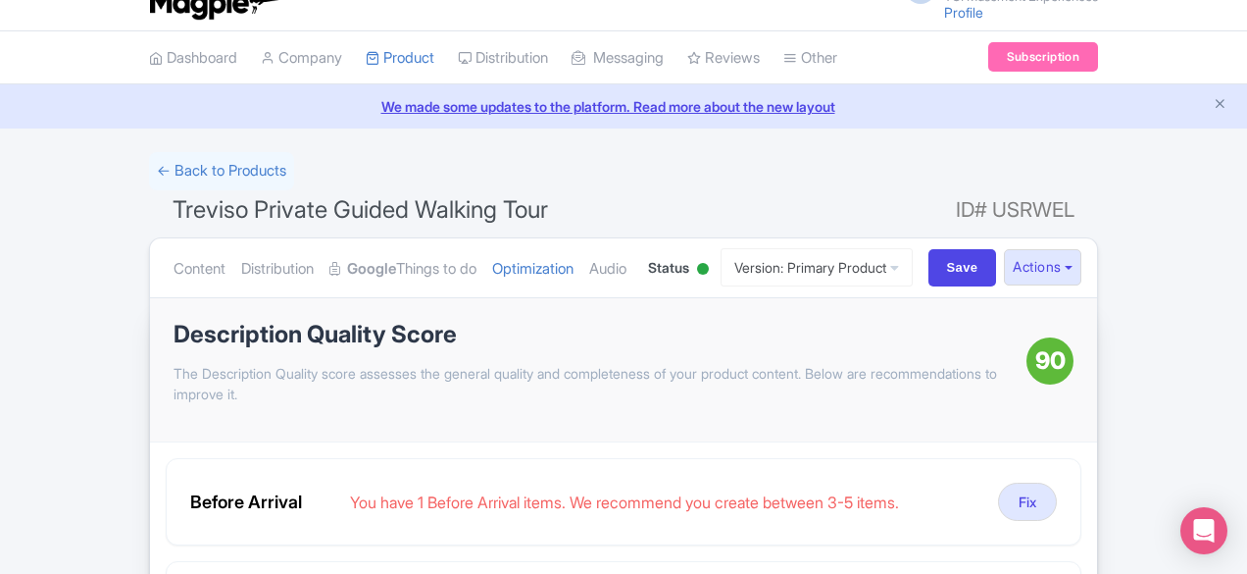
scroll to position [34, 0]
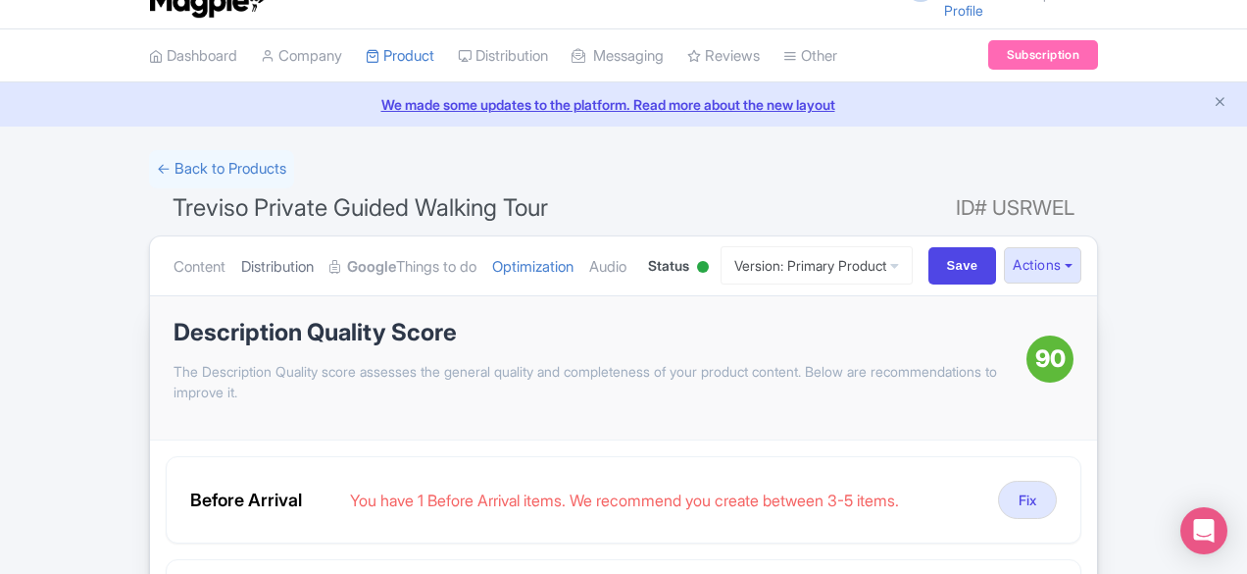
click at [241, 272] on link "Distribution" at bounding box center [277, 267] width 73 height 62
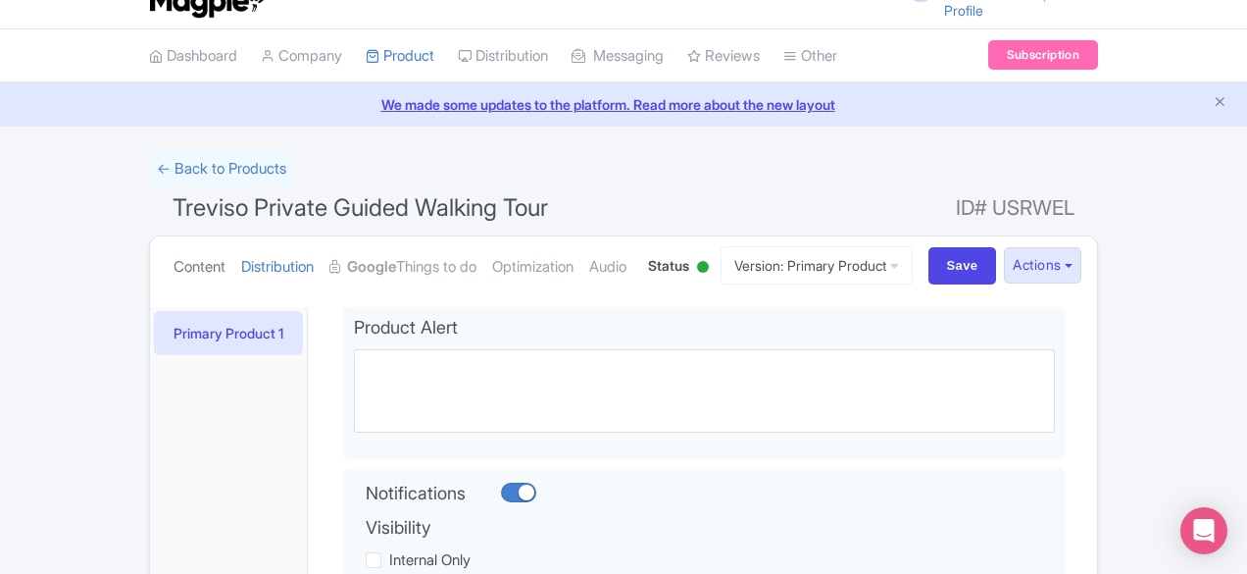
click at [174, 268] on link "Content" at bounding box center [200, 267] width 52 height 62
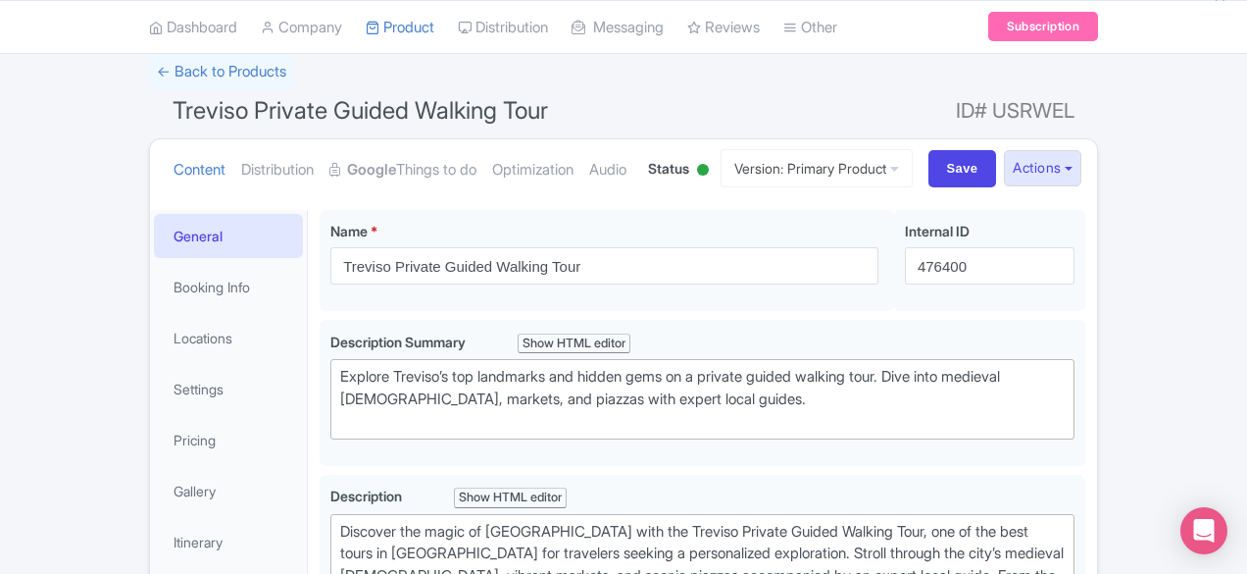
scroll to position [232, 0]
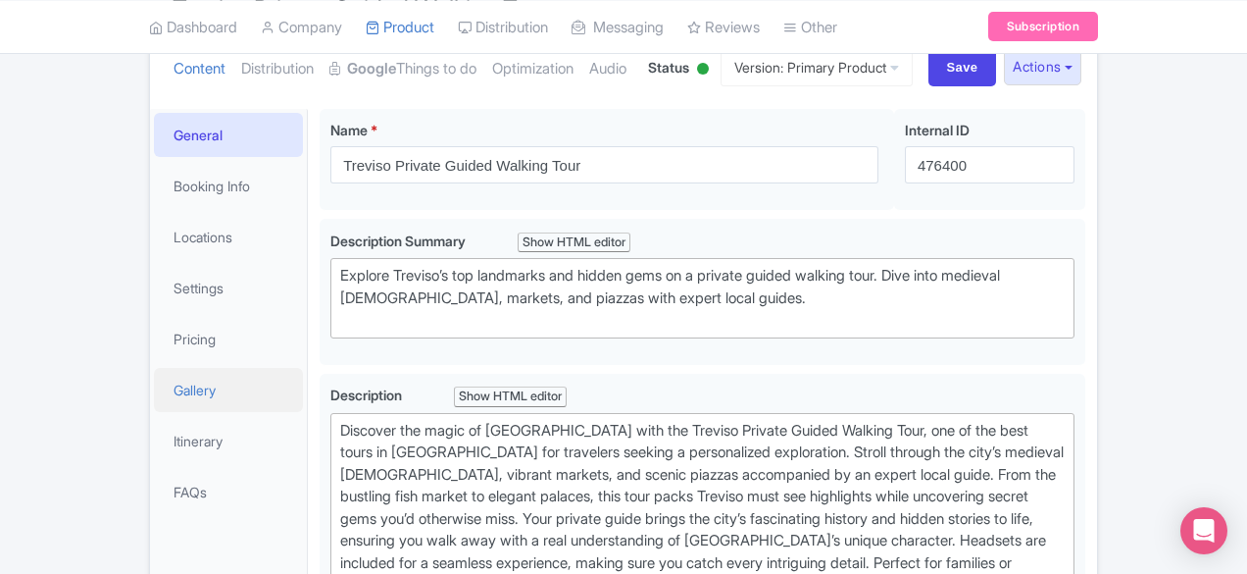
click at [154, 374] on link "Gallery" at bounding box center [228, 390] width 149 height 44
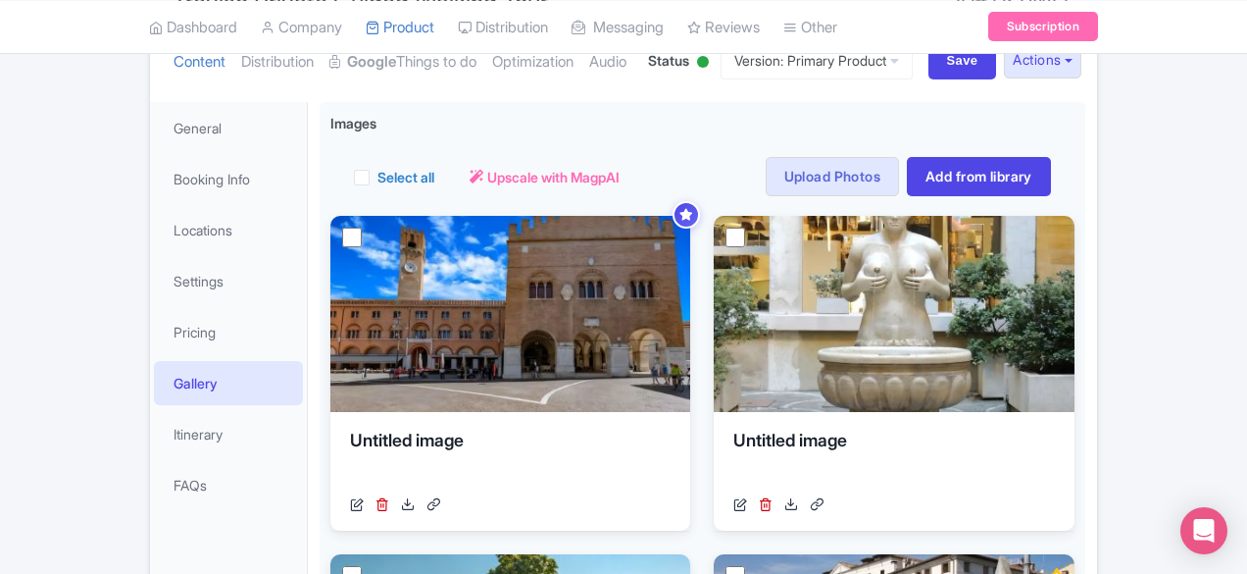
scroll to position [241, 0]
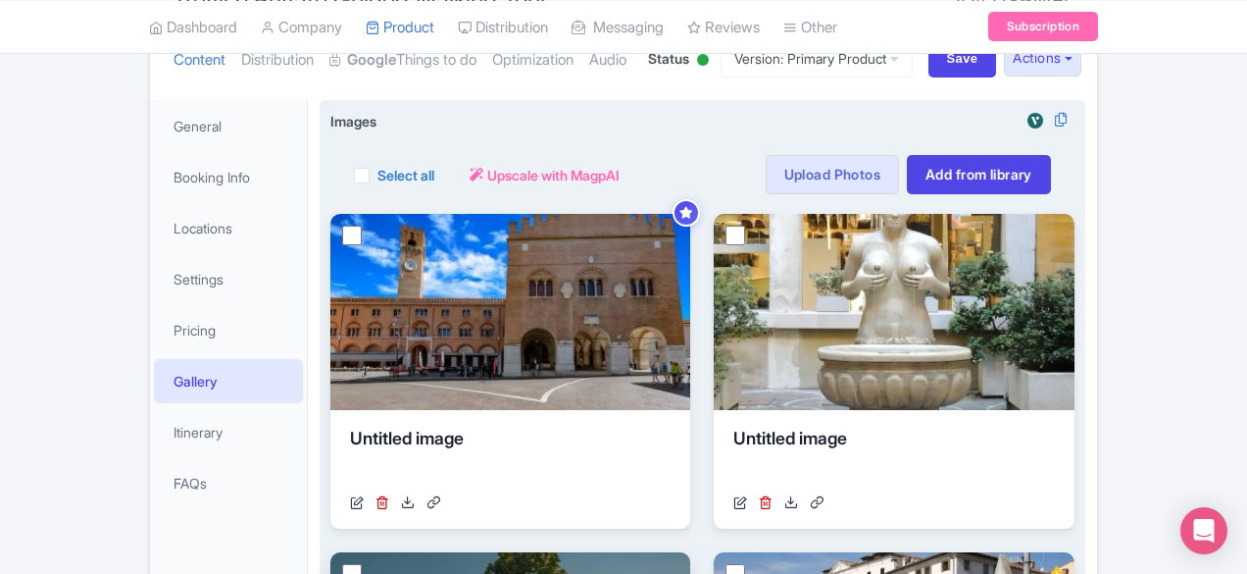
click at [362, 564] on input "checkbox" at bounding box center [352, 574] width 20 height 20
checkbox input "false"
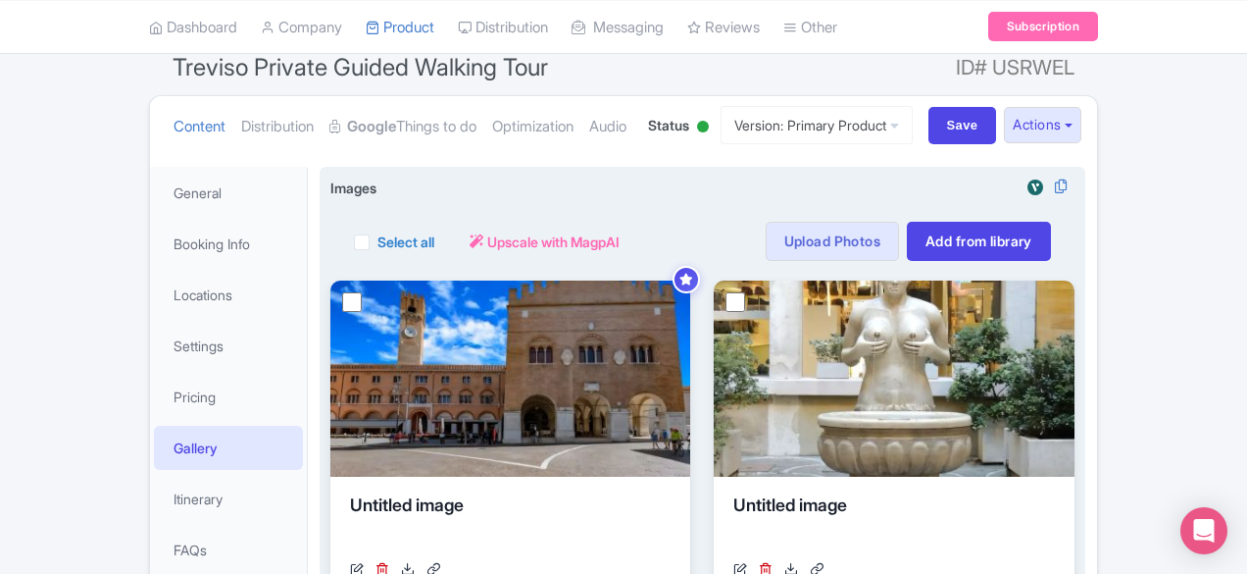
scroll to position [143, 0]
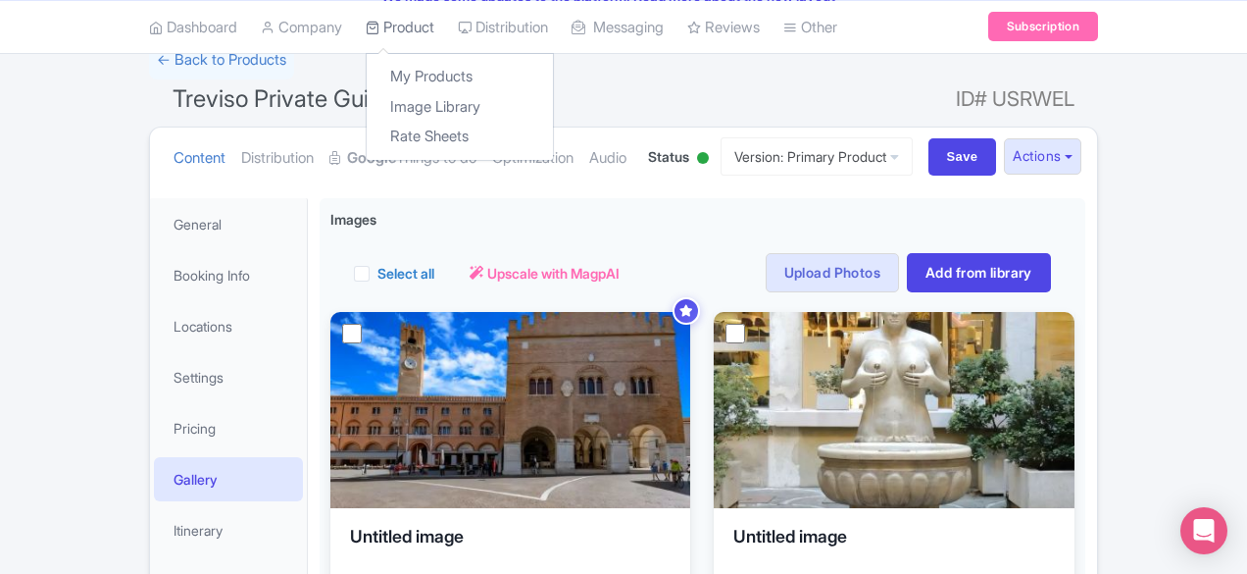
click at [366, 25] on link "Product" at bounding box center [400, 27] width 69 height 54
click at [367, 70] on link "My Products" at bounding box center [460, 77] width 186 height 30
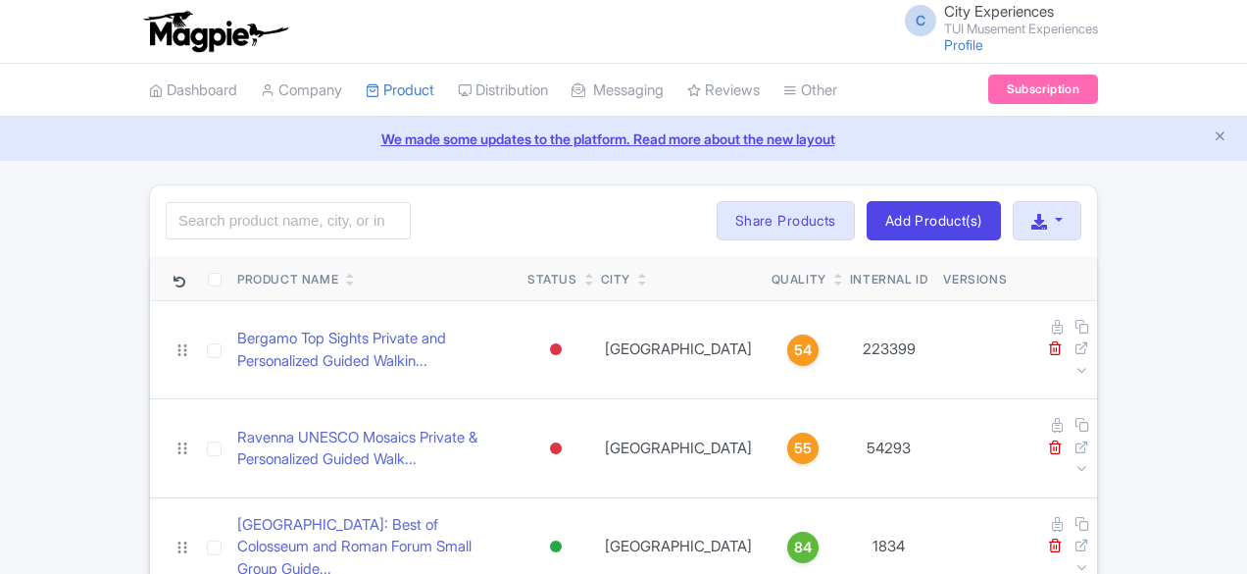
scroll to position [98, 0]
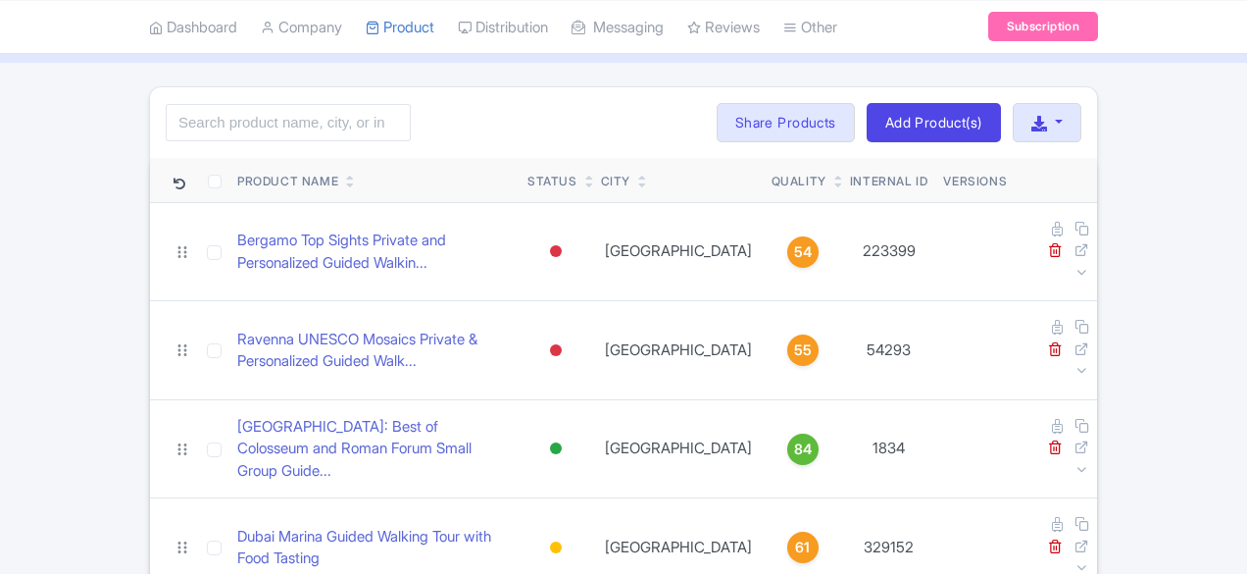
click at [843, 177] on link at bounding box center [839, 185] width 9 height 16
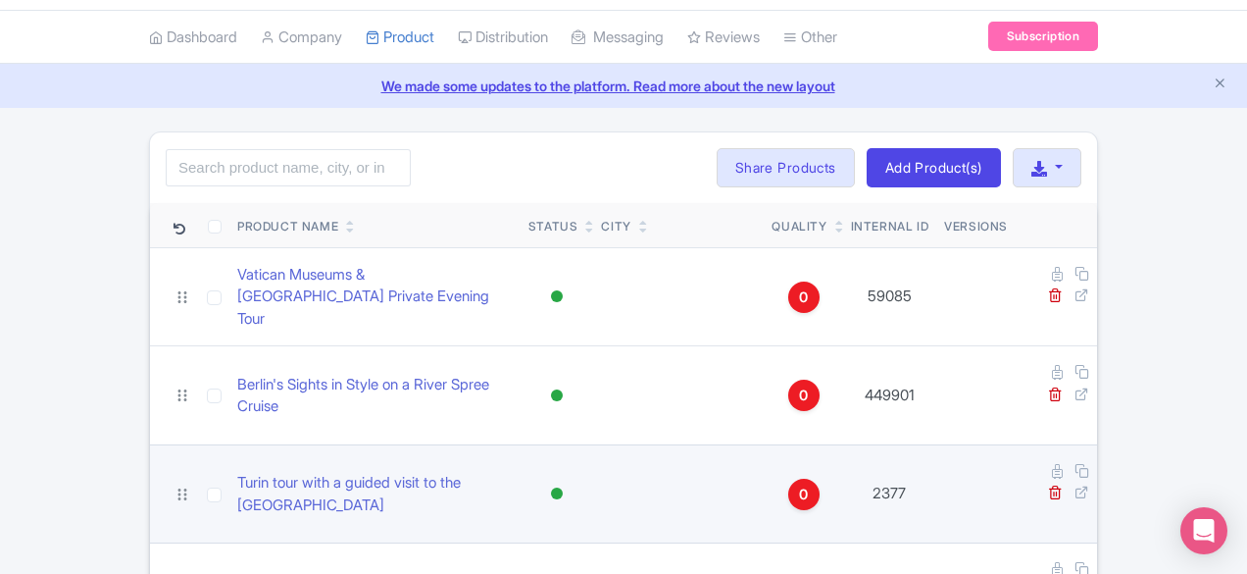
scroll to position [98, 0]
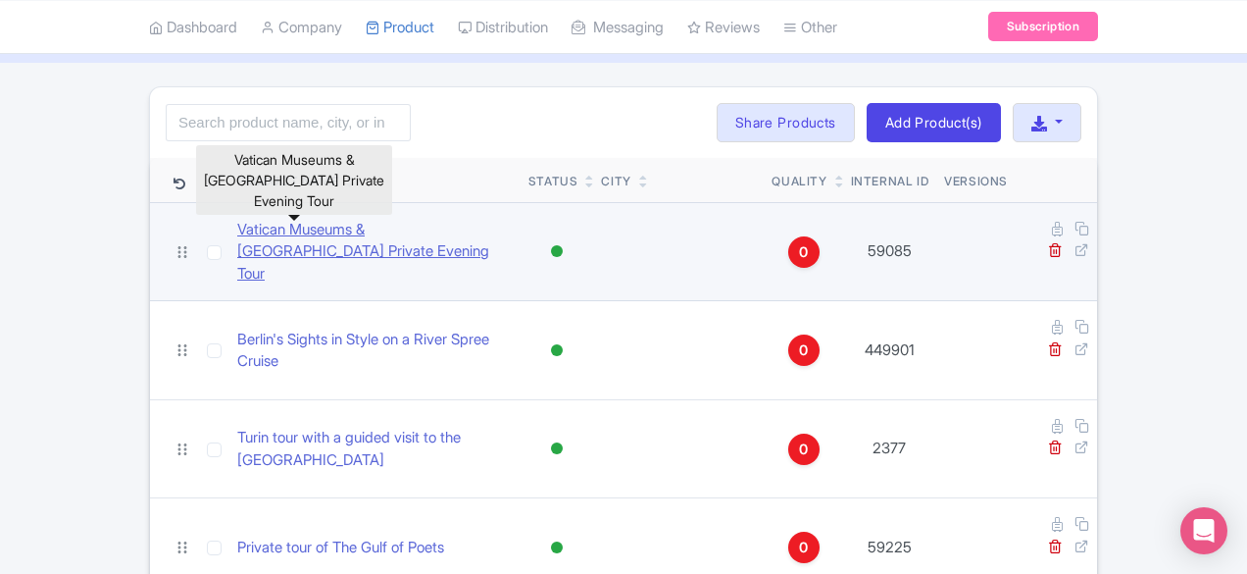
click at [449, 236] on link "Vatican Museums & [GEOGRAPHIC_DATA] Private Evening Tour" at bounding box center [375, 252] width 276 height 67
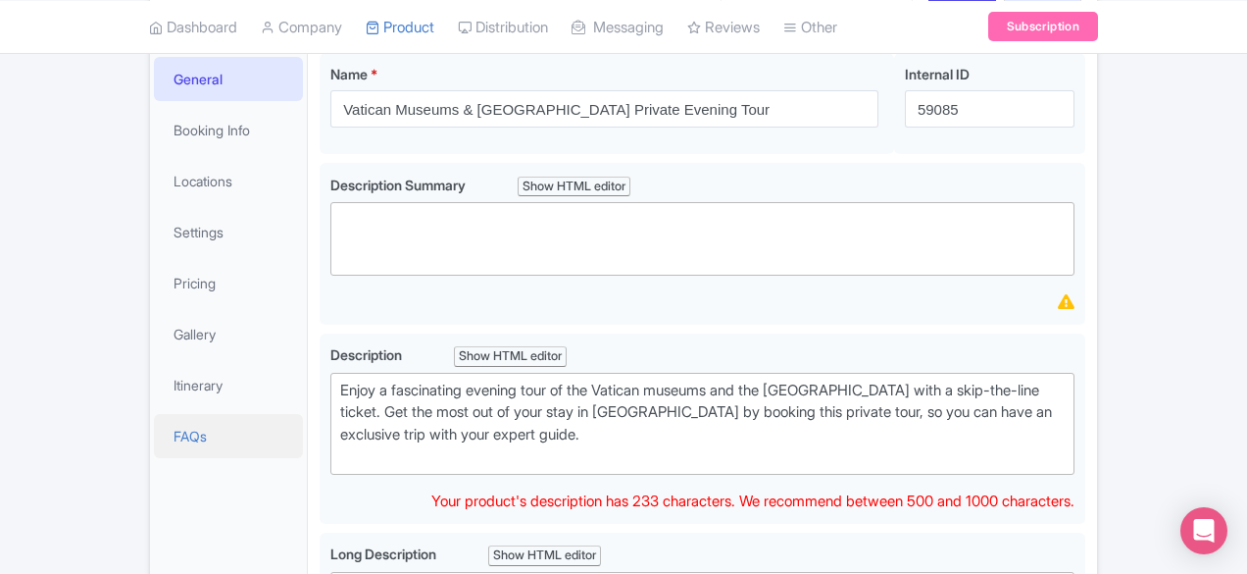
scroll to position [294, 0]
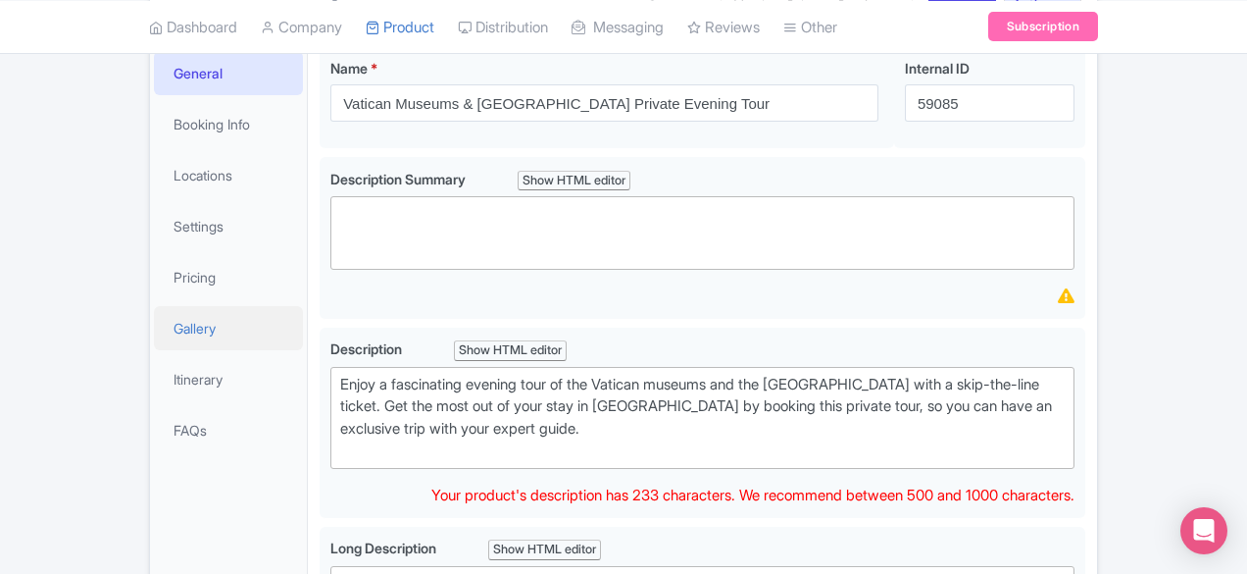
click at [154, 333] on link "Gallery" at bounding box center [228, 328] width 149 height 44
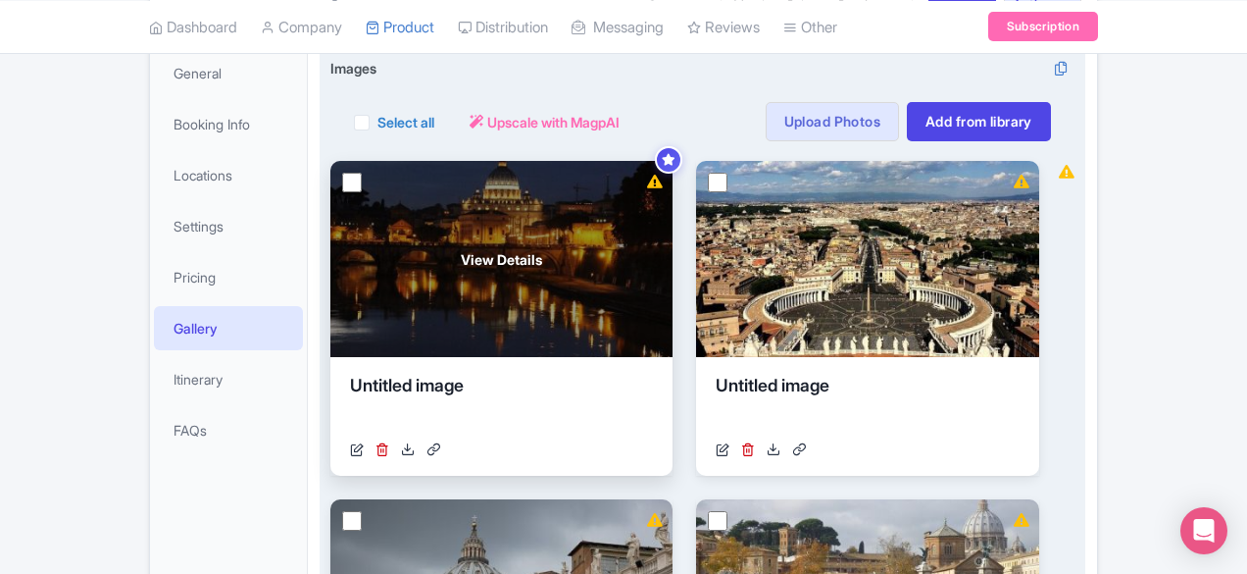
click at [342, 177] on input "checkbox" at bounding box center [352, 183] width 20 height 20
checkbox input "true"
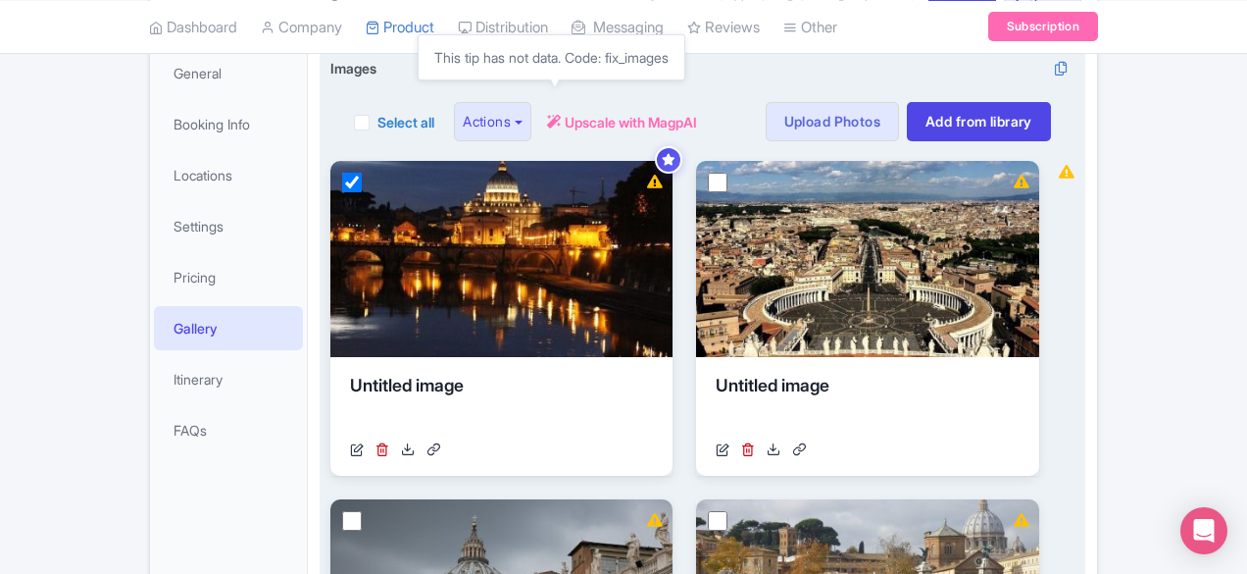
click at [565, 123] on span "Upscale with MagpAI" at bounding box center [631, 122] width 132 height 21
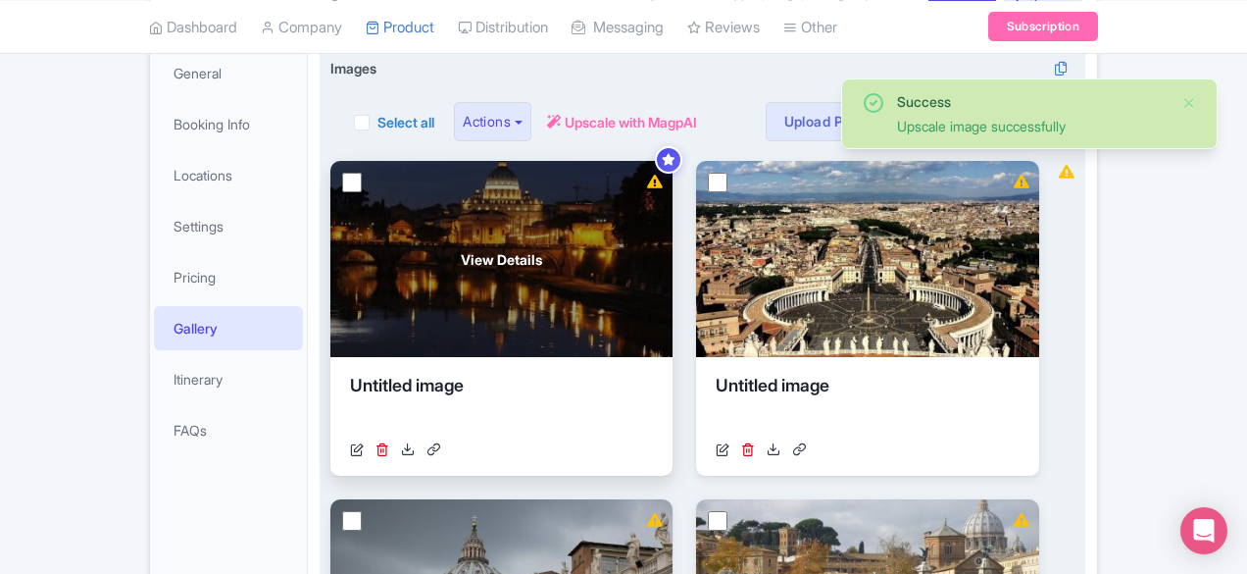
click at [432, 233] on div "View Details" at bounding box center [501, 259] width 342 height 196
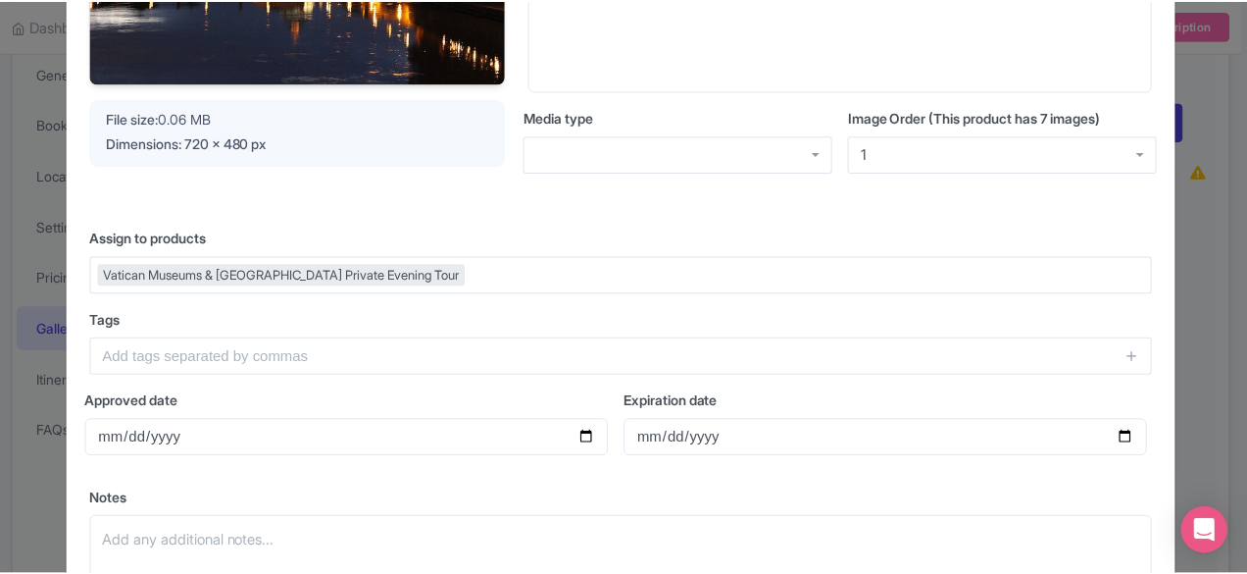
scroll to position [0, 0]
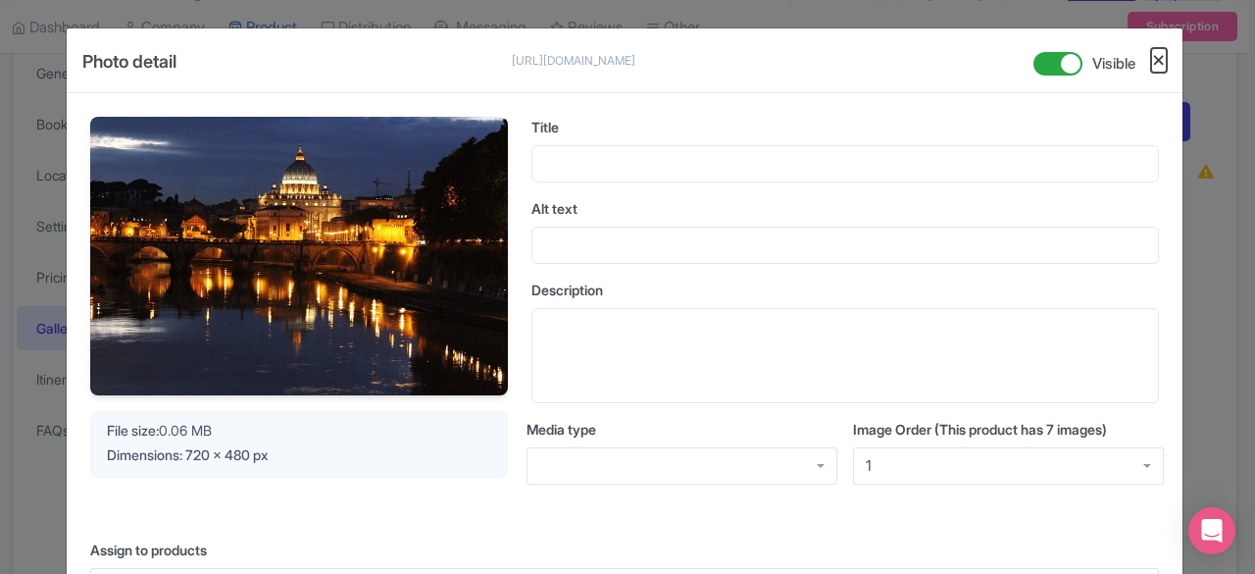
click at [1157, 54] on button "Close" at bounding box center [1159, 60] width 16 height 25
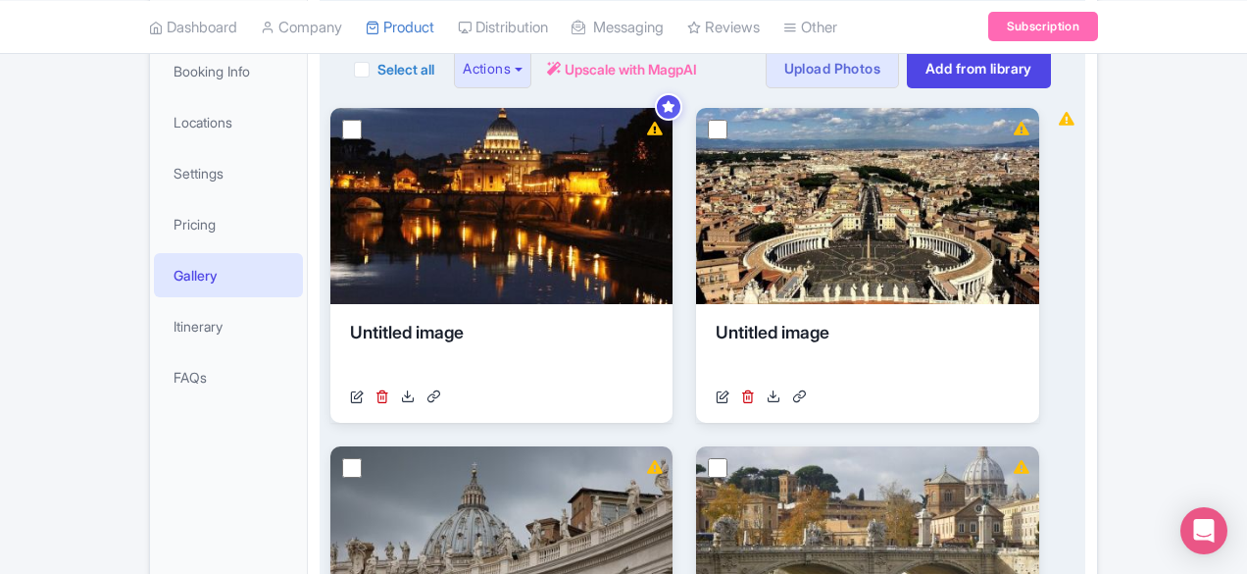
scroll to position [196, 0]
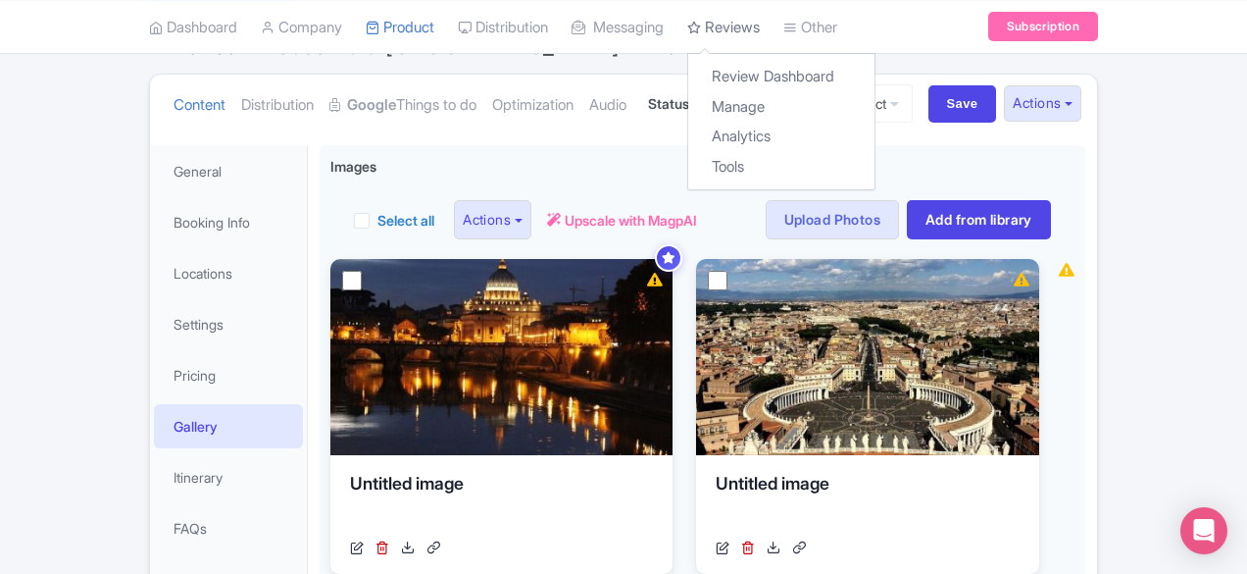
click at [687, 39] on link "Reviews" at bounding box center [723, 27] width 73 height 54
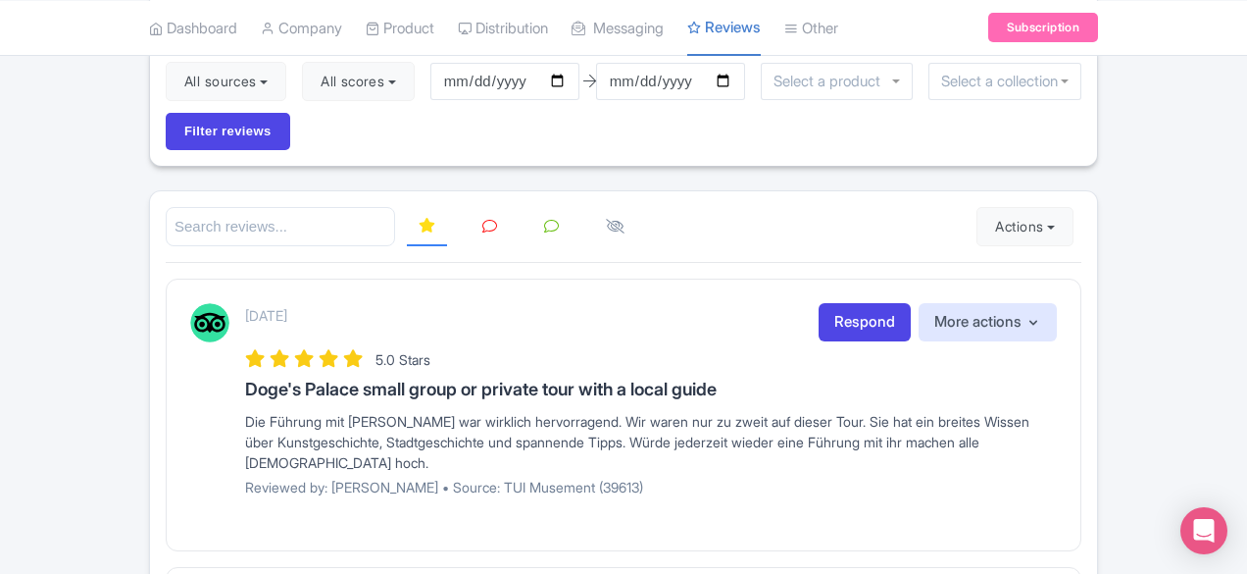
scroll to position [98, 0]
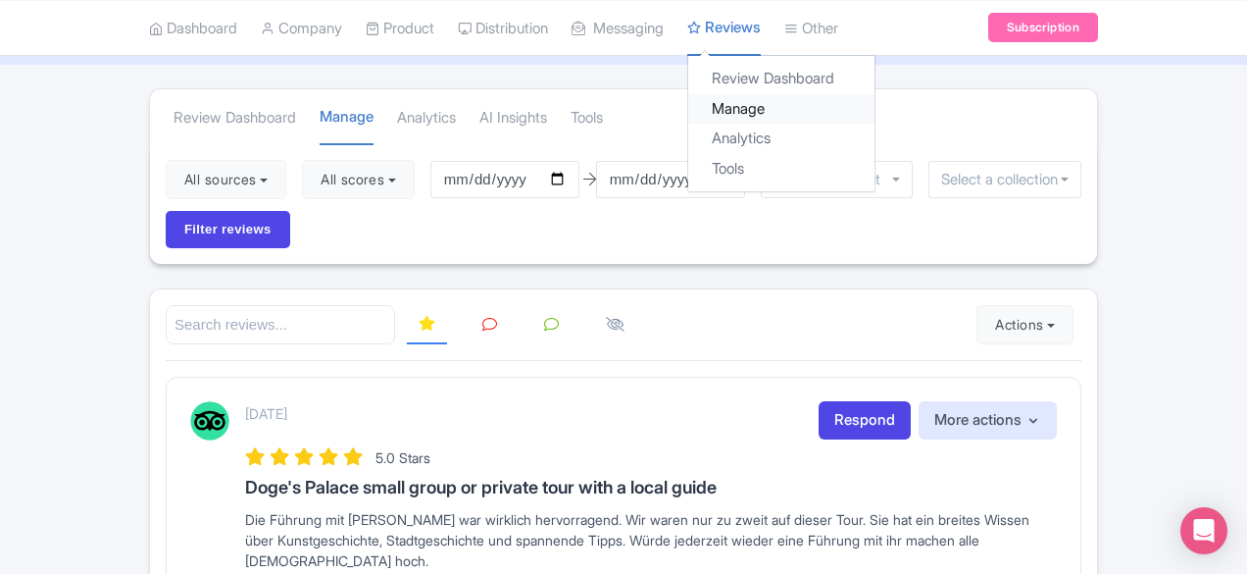
click at [688, 100] on link "Manage" at bounding box center [781, 108] width 186 height 30
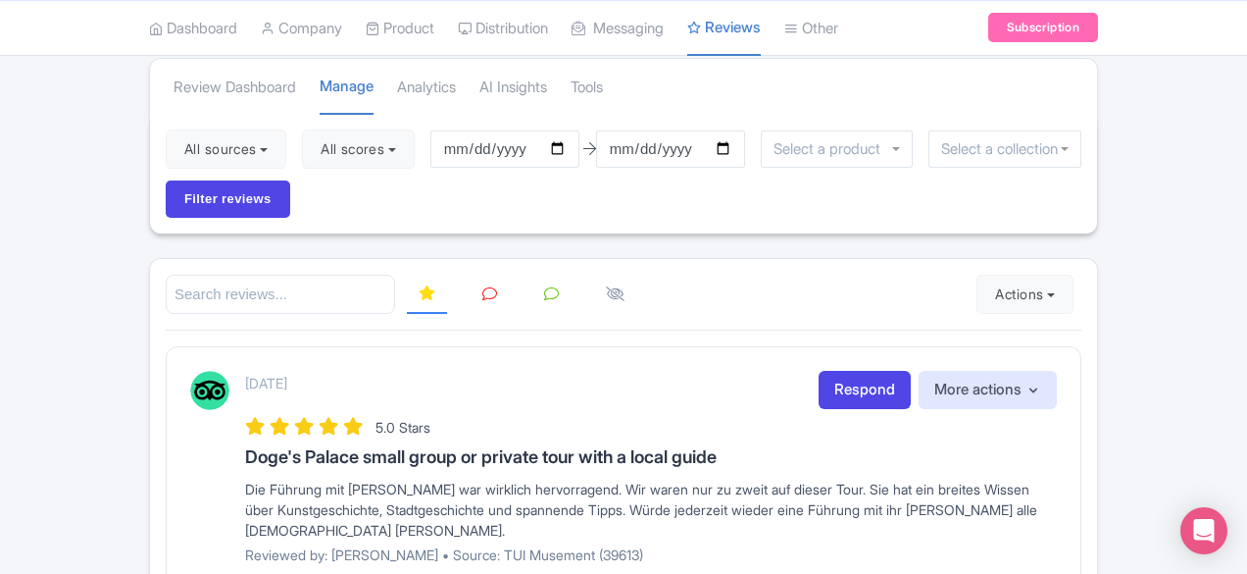
scroll to position [98, 0]
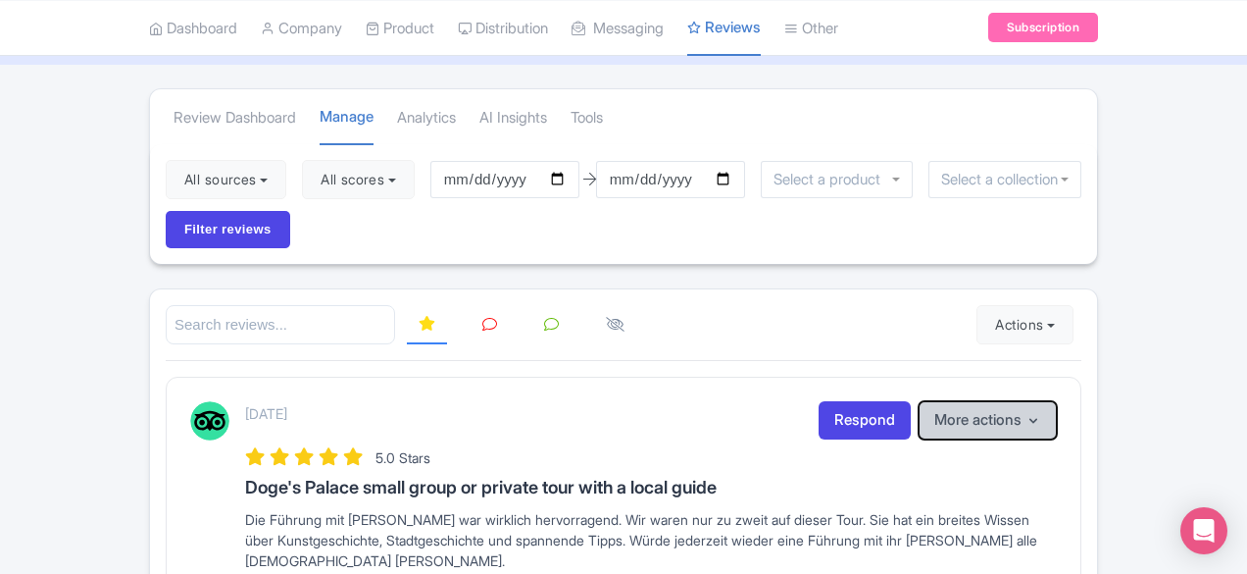
click at [1057, 401] on button "More actions" at bounding box center [988, 420] width 138 height 38
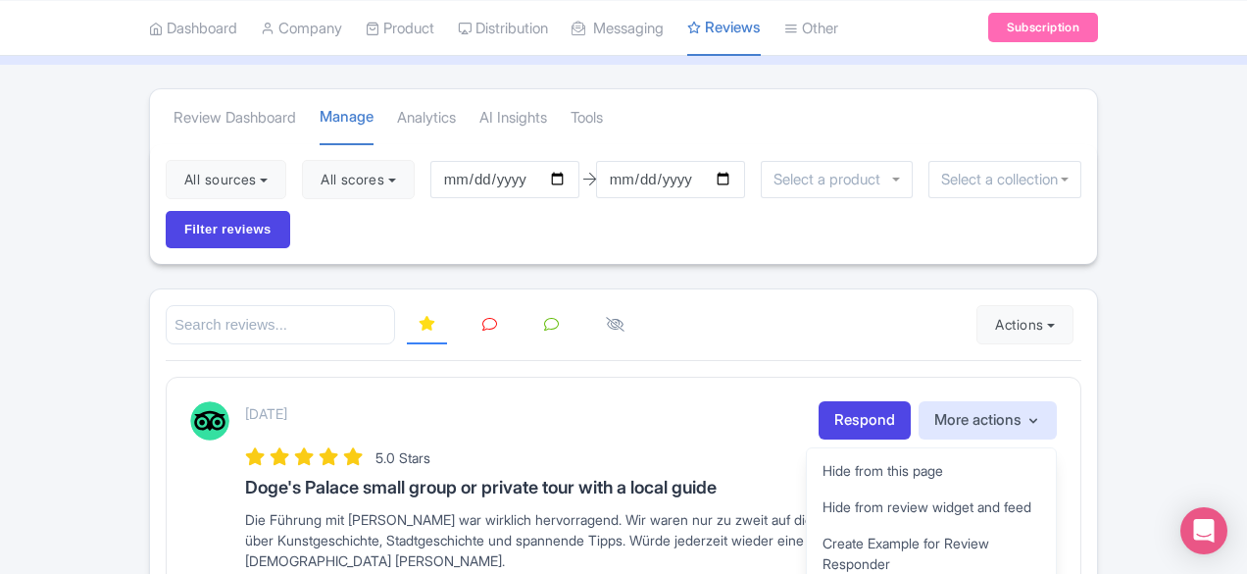
click at [807, 401] on div "August 22, 2025 Respond More actions Hide from this page Hide from review widge…" at bounding box center [651, 420] width 812 height 38
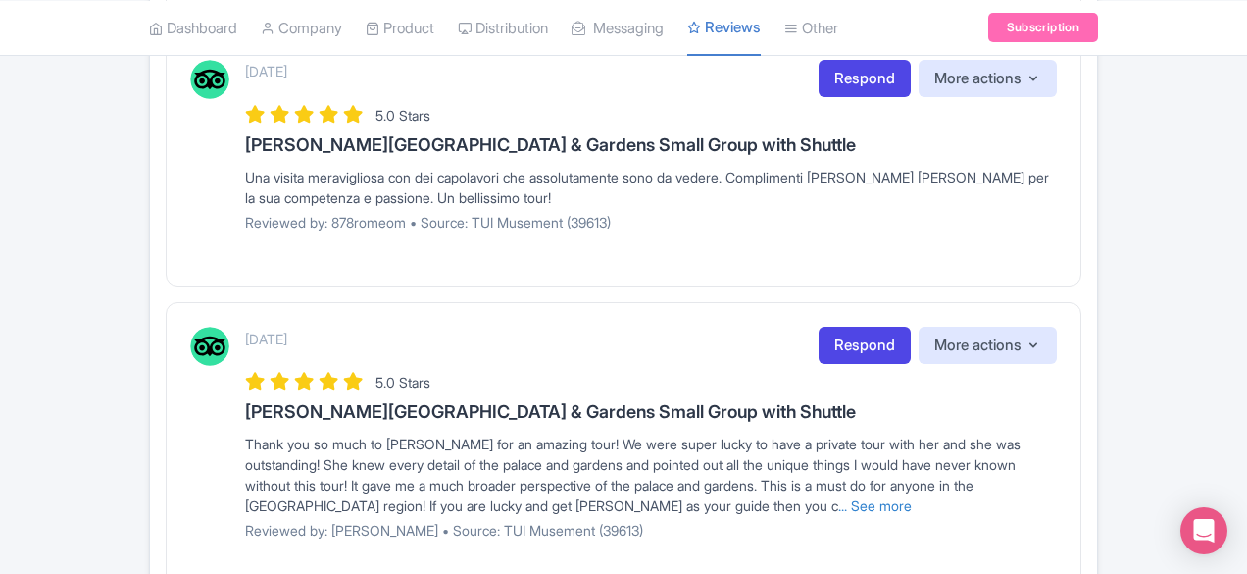
scroll to position [2703, 0]
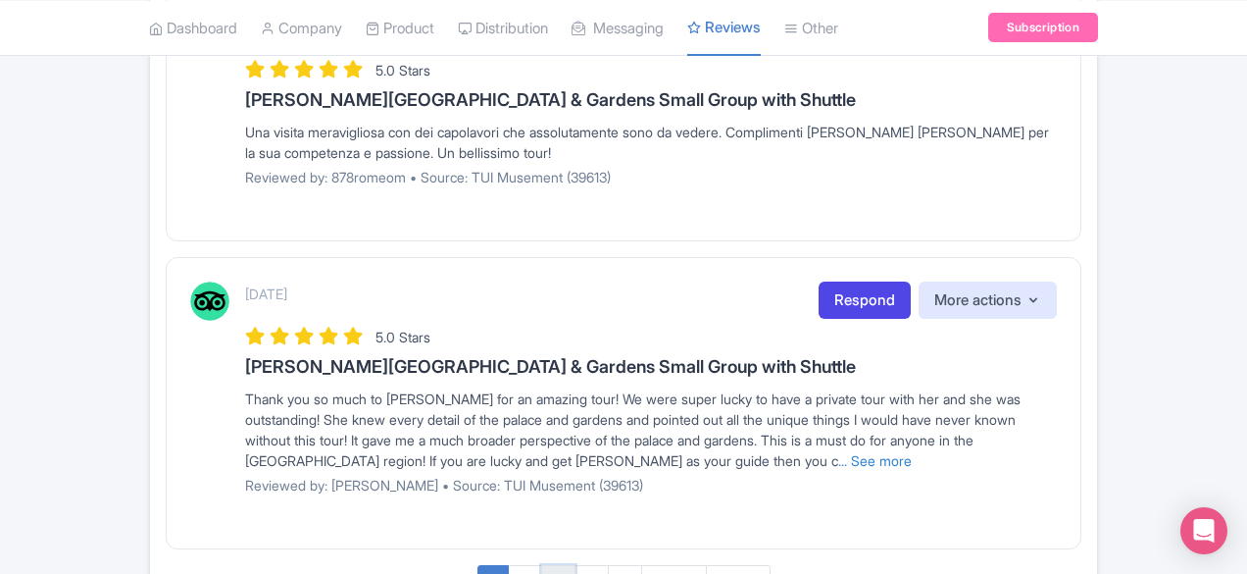
click at [551, 565] on link "3" at bounding box center [558, 583] width 34 height 36
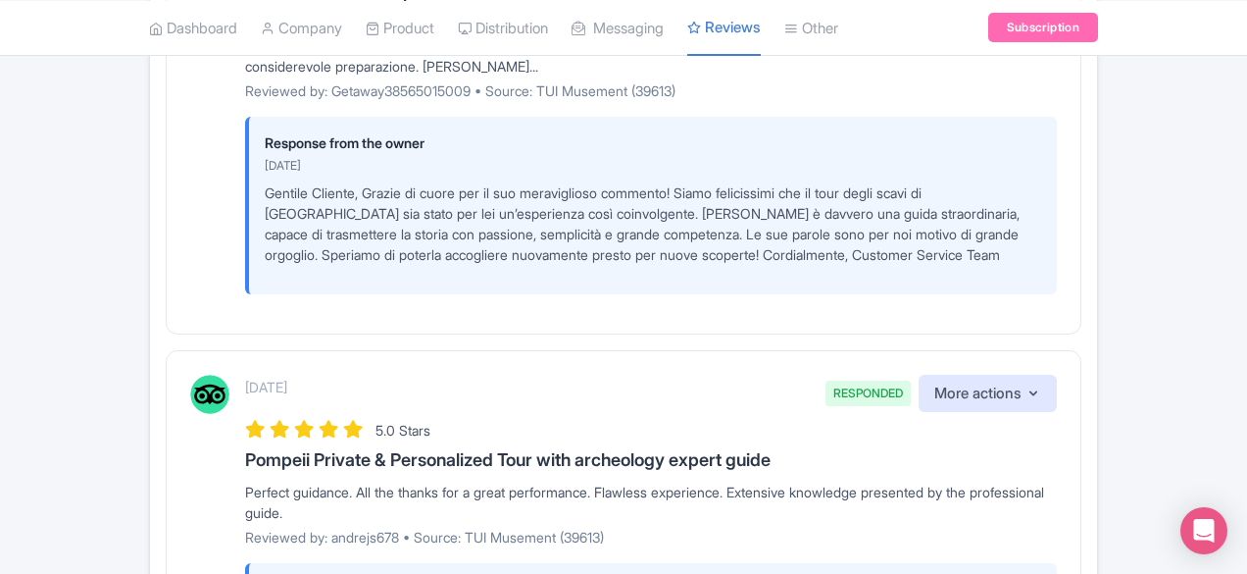
scroll to position [4313, 0]
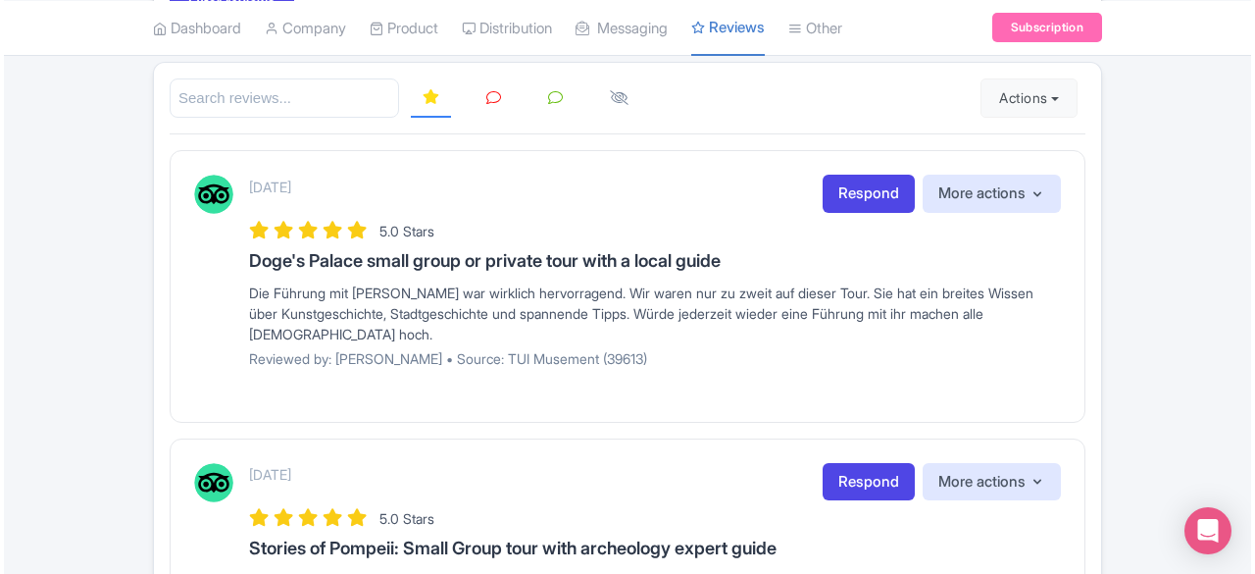
scroll to position [294, 0]
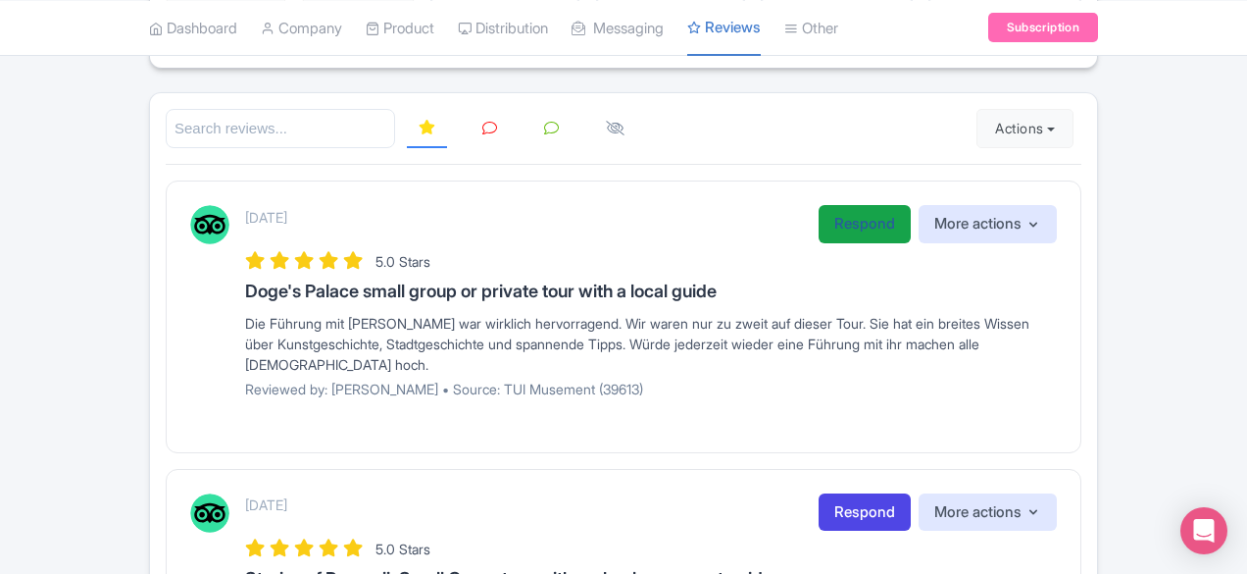
click at [911, 205] on link "Respond" at bounding box center [865, 224] width 92 height 38
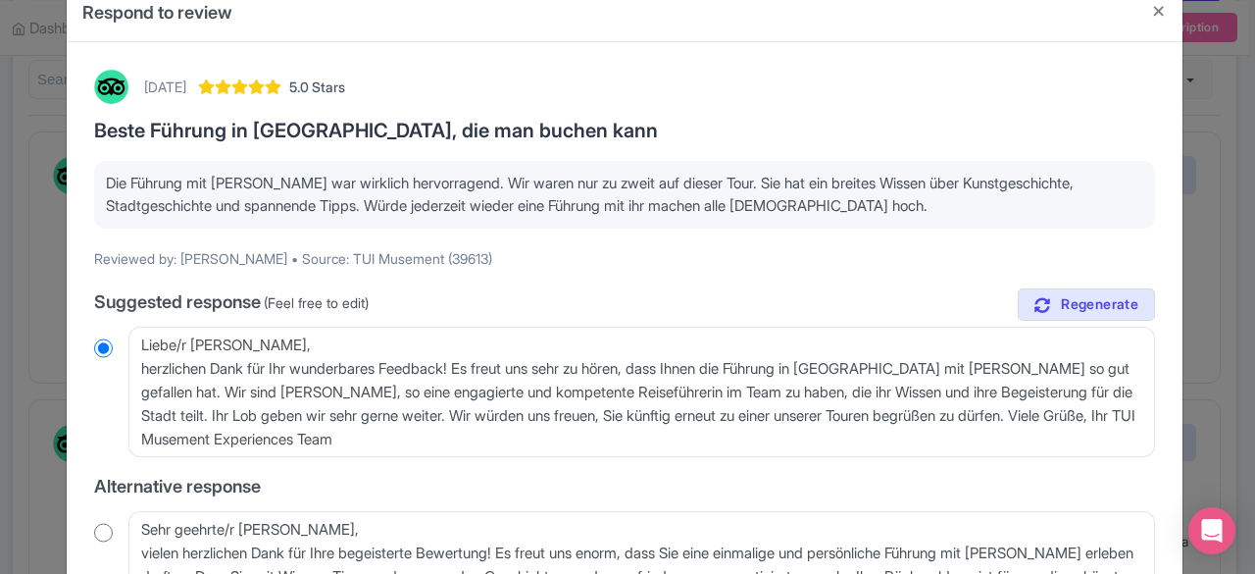
scroll to position [437, 0]
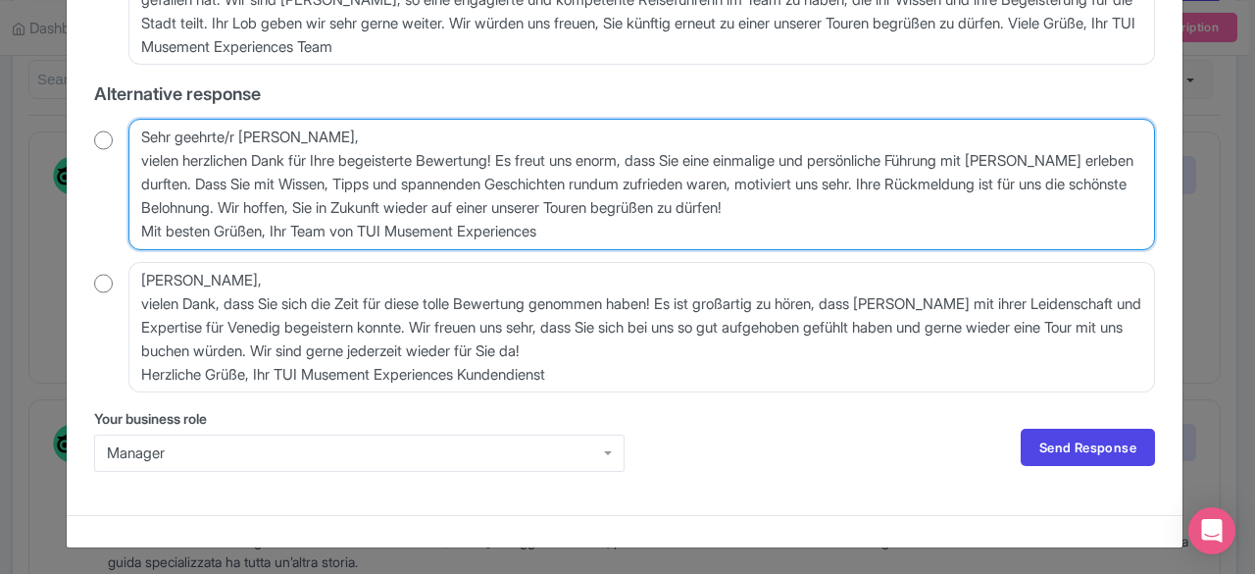
click at [529, 204] on textarea "Sehr geehrte/r Luekeul, vielen herzlichen Dank für Ihre begeisterte Bewertung! …" at bounding box center [641, 184] width 1027 height 130
click at [605, 212] on textarea "Sehr geehrte/r Luekeul, vielen herzlichen Dank für Ihre begeisterte Bewertung! …" at bounding box center [641, 184] width 1027 height 130
click at [547, 195] on textarea "Sehr geehrte/r Luekeul, vielen herzlichen Dank für Ihre begeisterte Bewertung! …" at bounding box center [641, 184] width 1027 height 130
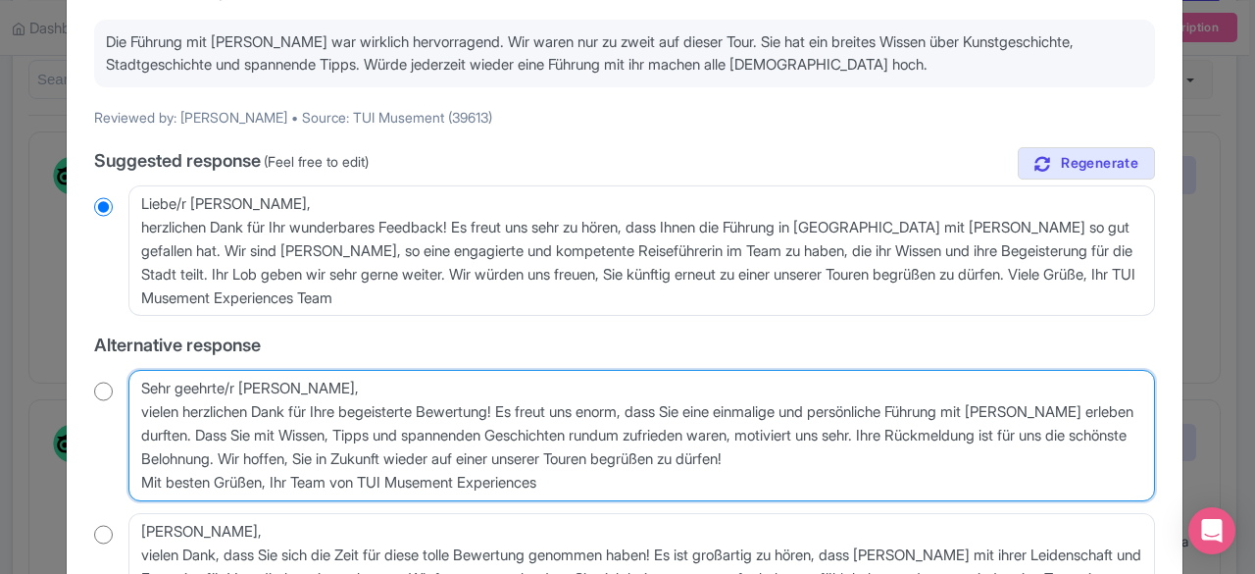
scroll to position [143, 0]
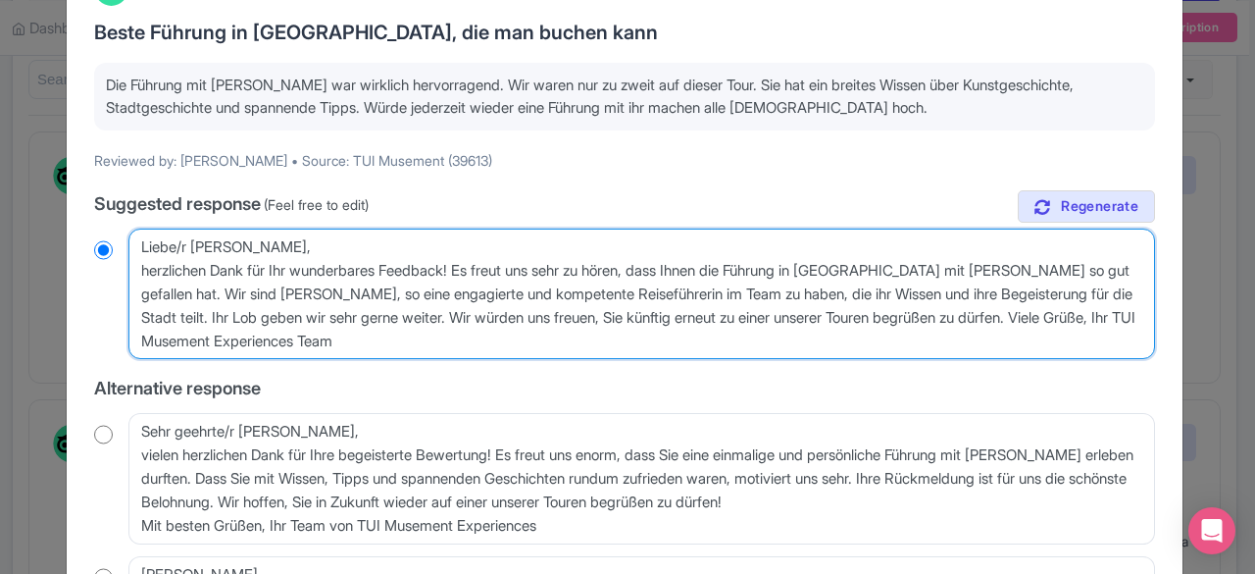
click at [602, 245] on textarea "Liebe/r Luekeul, herzlichen Dank für Ihr wunderbares Feedback! Es freut uns seh…" at bounding box center [641, 293] width 1027 height 130
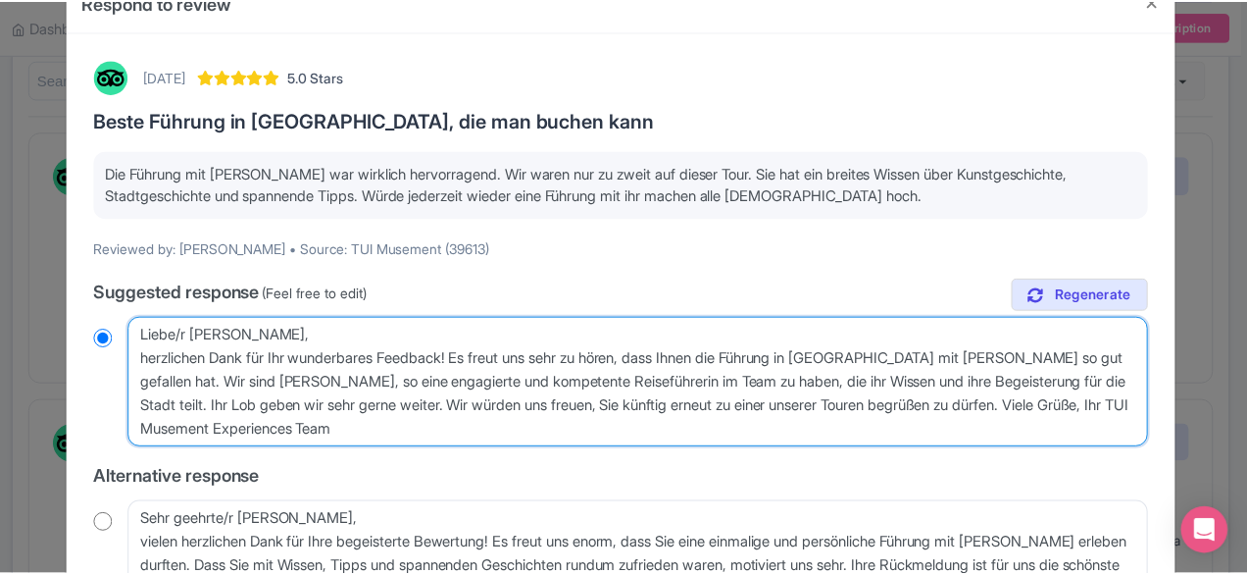
scroll to position [0, 0]
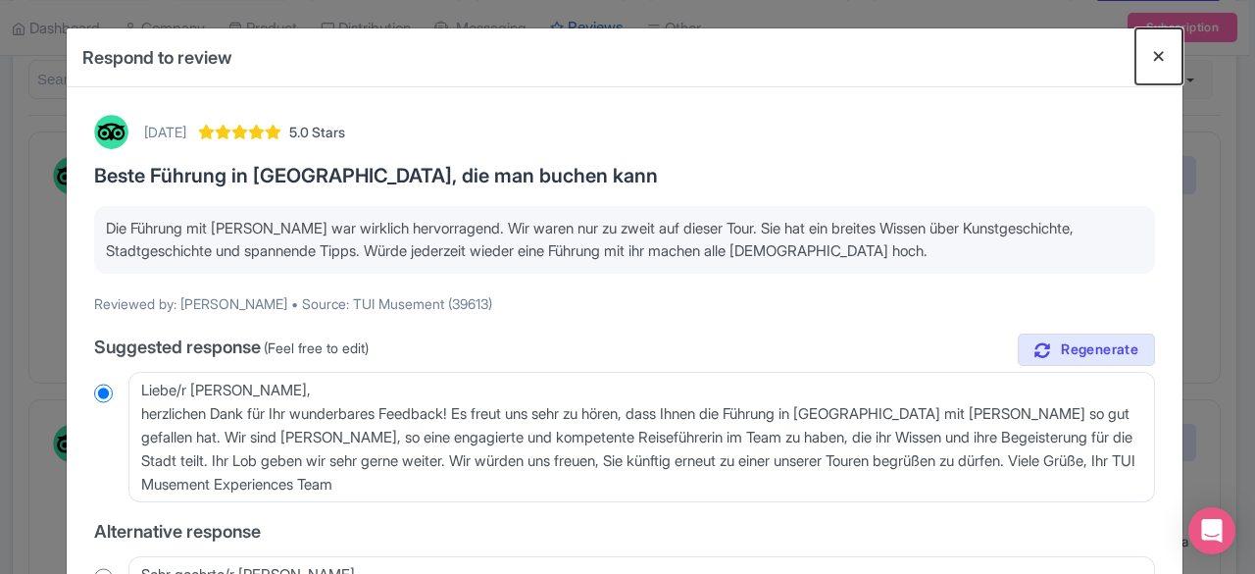
click at [1145, 56] on button "Close" at bounding box center [1159, 56] width 47 height 56
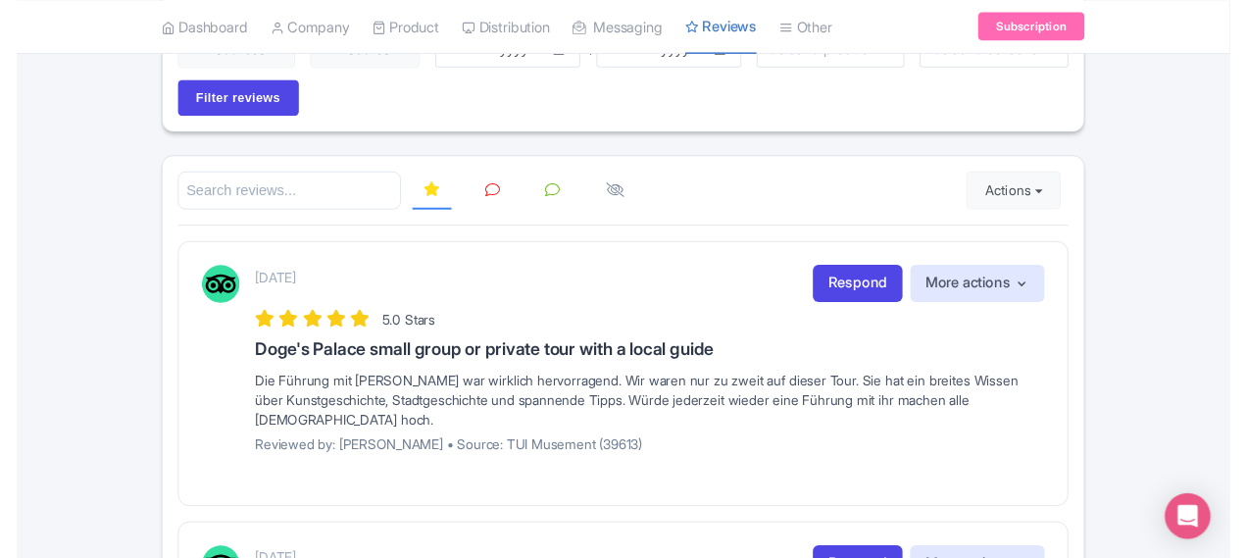
scroll to position [196, 0]
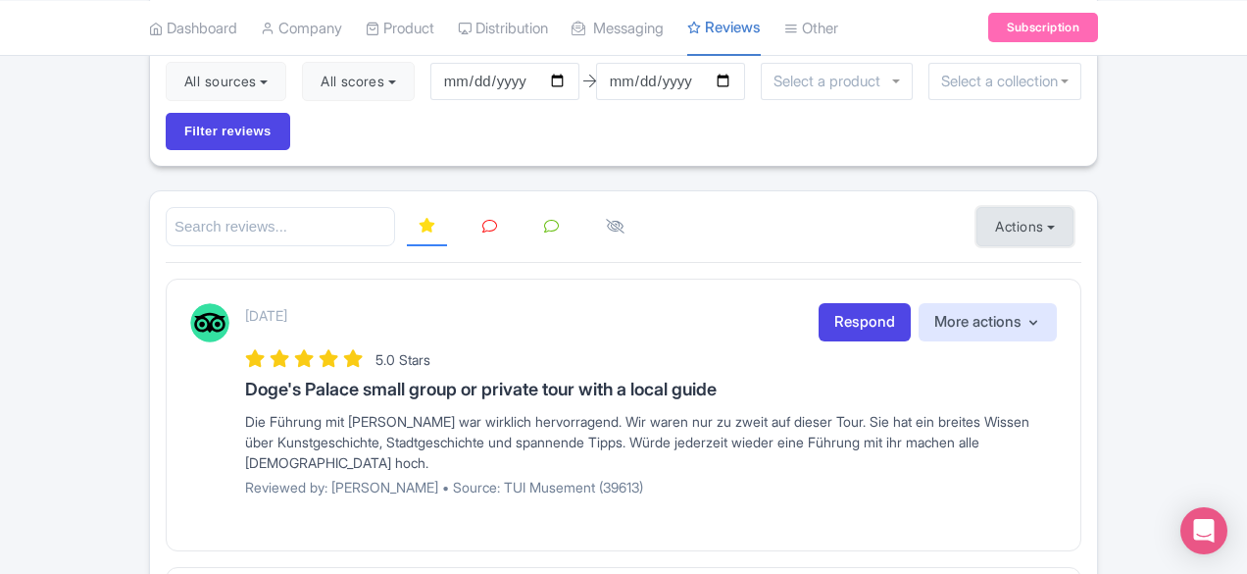
click at [1074, 207] on button "Actions" at bounding box center [1025, 226] width 97 height 39
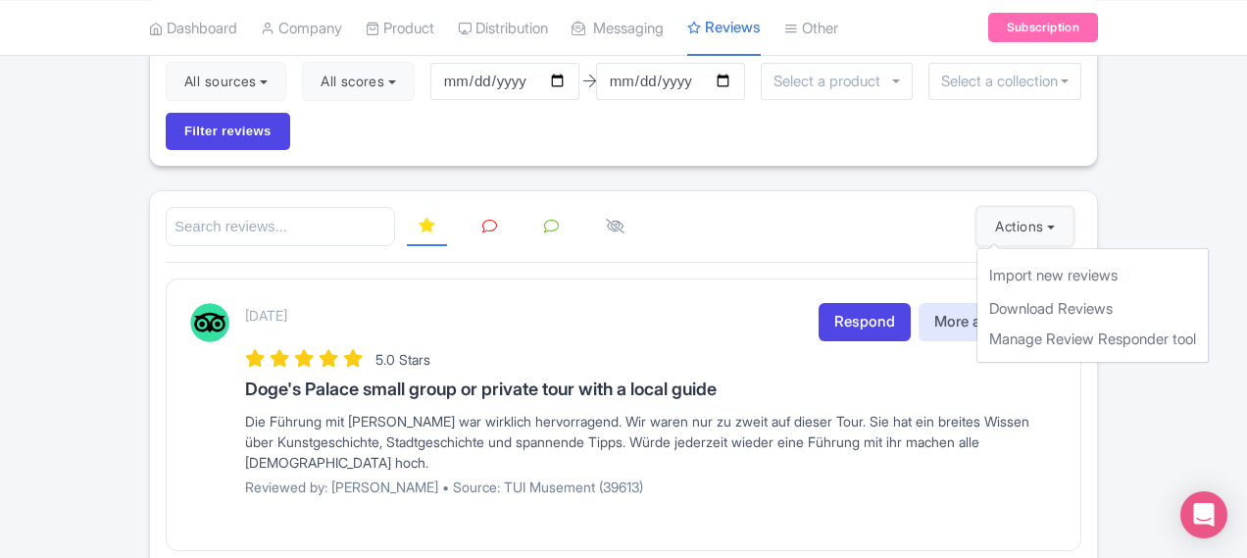
scroll to position [196, 103]
click at [1112, 325] on link "Manage Review Responder tool" at bounding box center [1093, 340] width 230 height 30
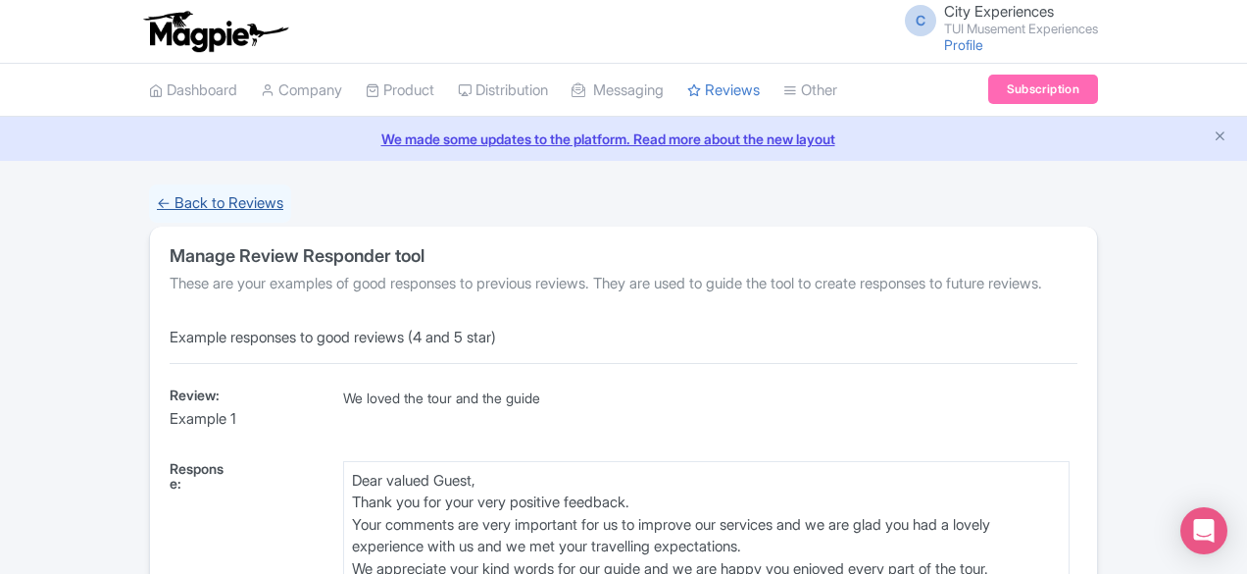
click at [149, 195] on link "← Back to Reviews" at bounding box center [220, 203] width 142 height 38
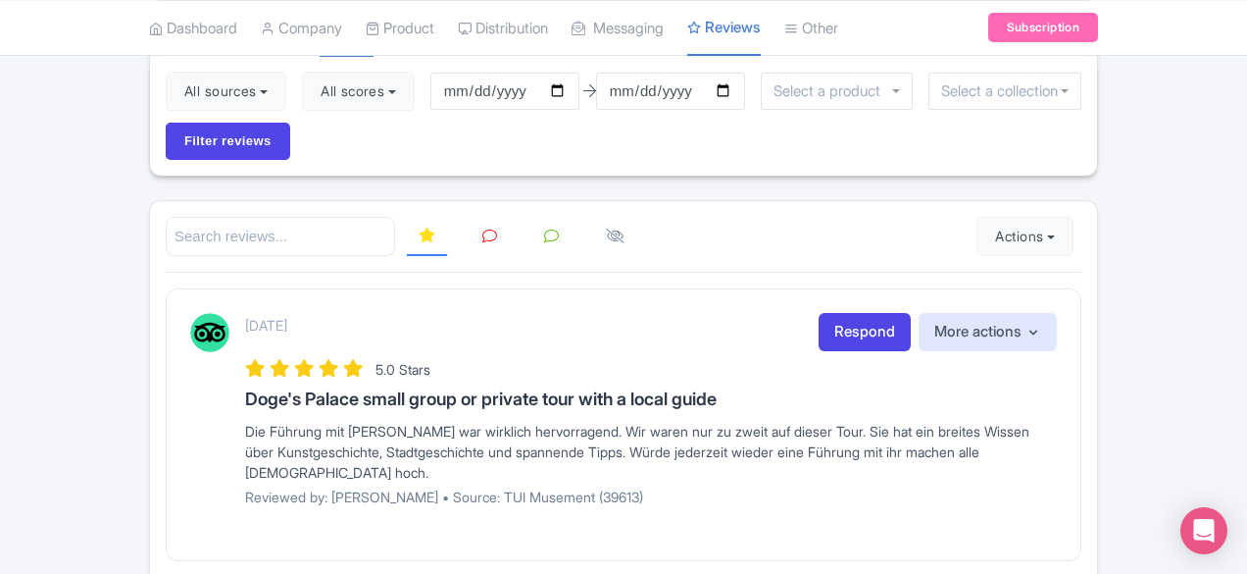
scroll to position [178, 0]
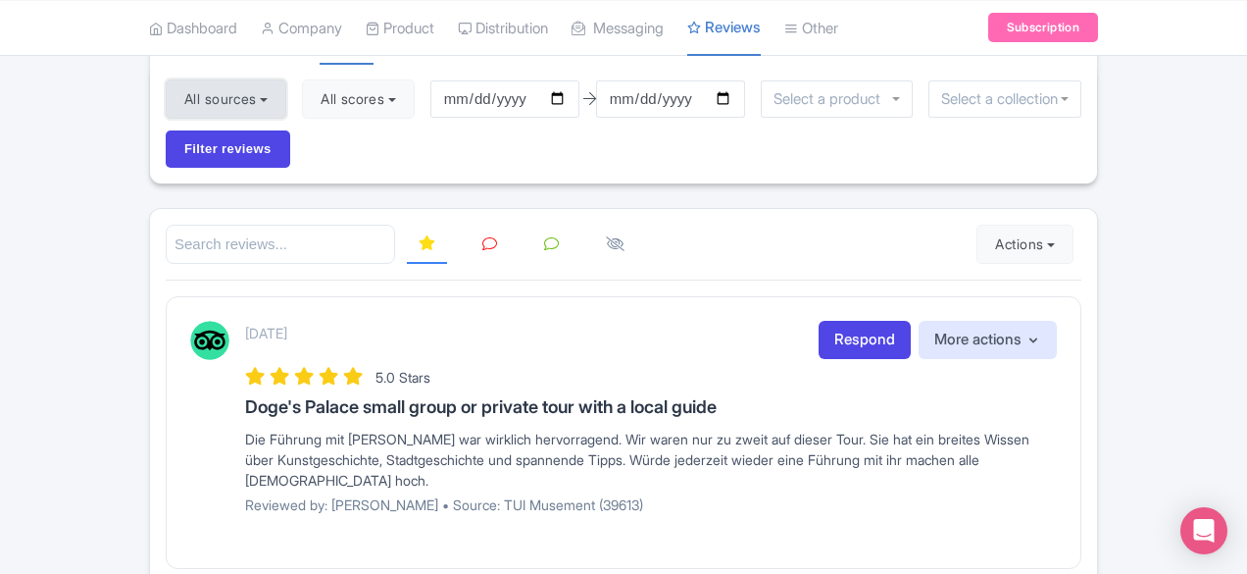
click at [166, 96] on button "All sources" at bounding box center [226, 98] width 121 height 39
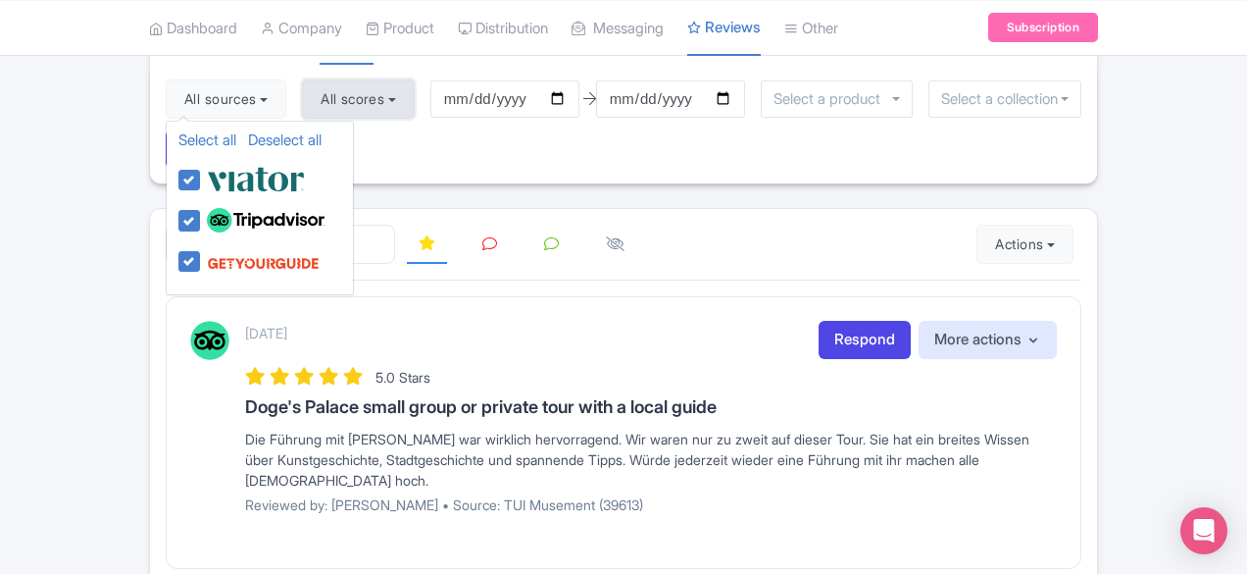
click at [302, 102] on button "All scores" at bounding box center [358, 98] width 113 height 39
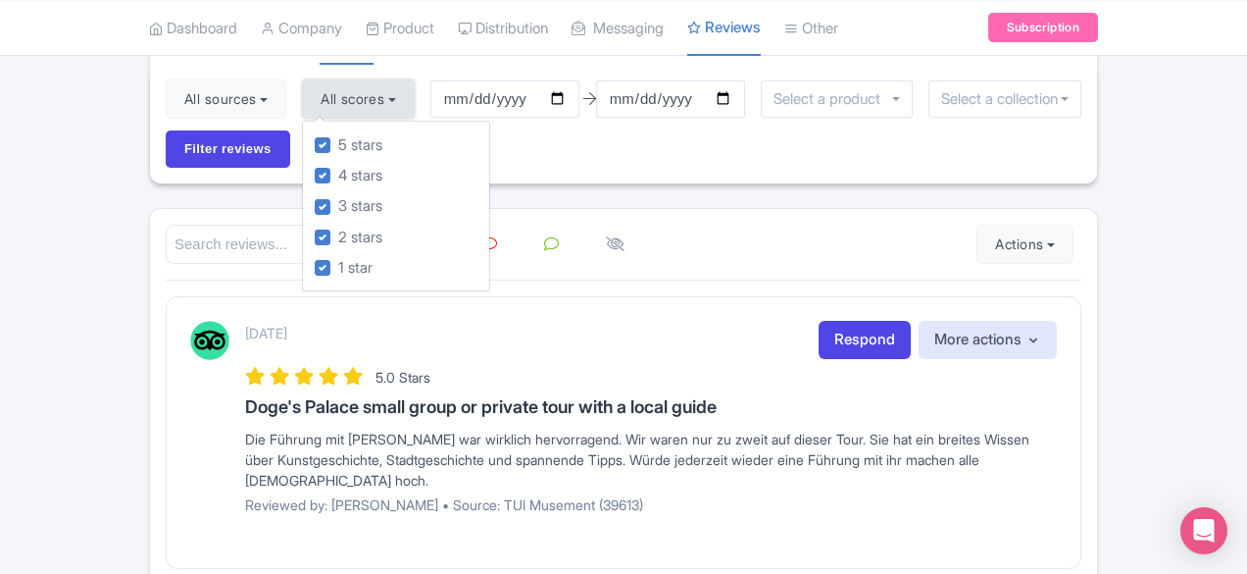
click at [302, 102] on button "All scores" at bounding box center [358, 98] width 113 height 39
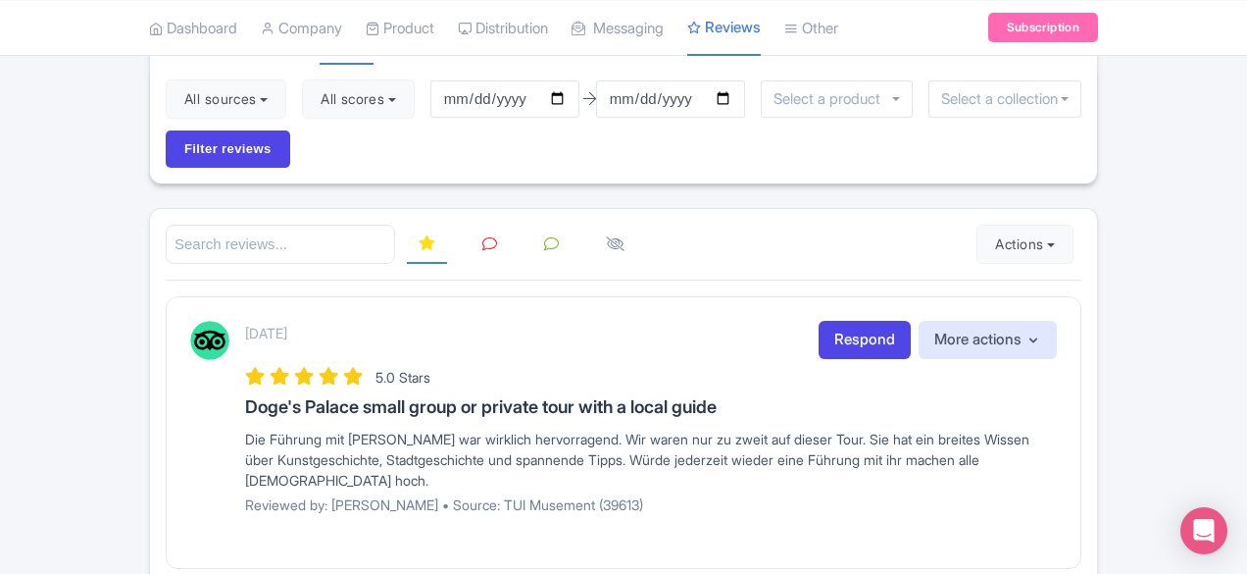
click at [292, 225] on input "search" at bounding box center [280, 245] width 229 height 40
click at [356, 296] on div "[DATE] Respond More actions Hide from this page Hide from review widget and fee…" at bounding box center [624, 432] width 916 height 272
click at [482, 236] on icon at bounding box center [489, 243] width 15 height 15
click at [532, 226] on link at bounding box center [551, 245] width 38 height 38
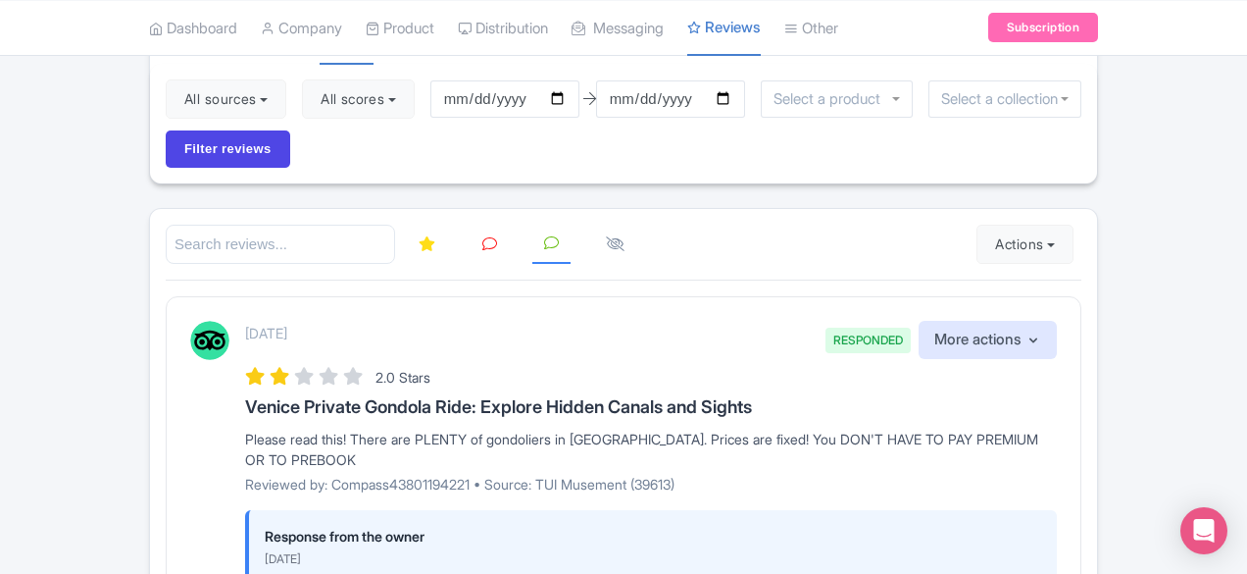
click at [459, 226] on li at bounding box center [490, 245] width 62 height 38
click at [471, 226] on link at bounding box center [490, 245] width 38 height 38
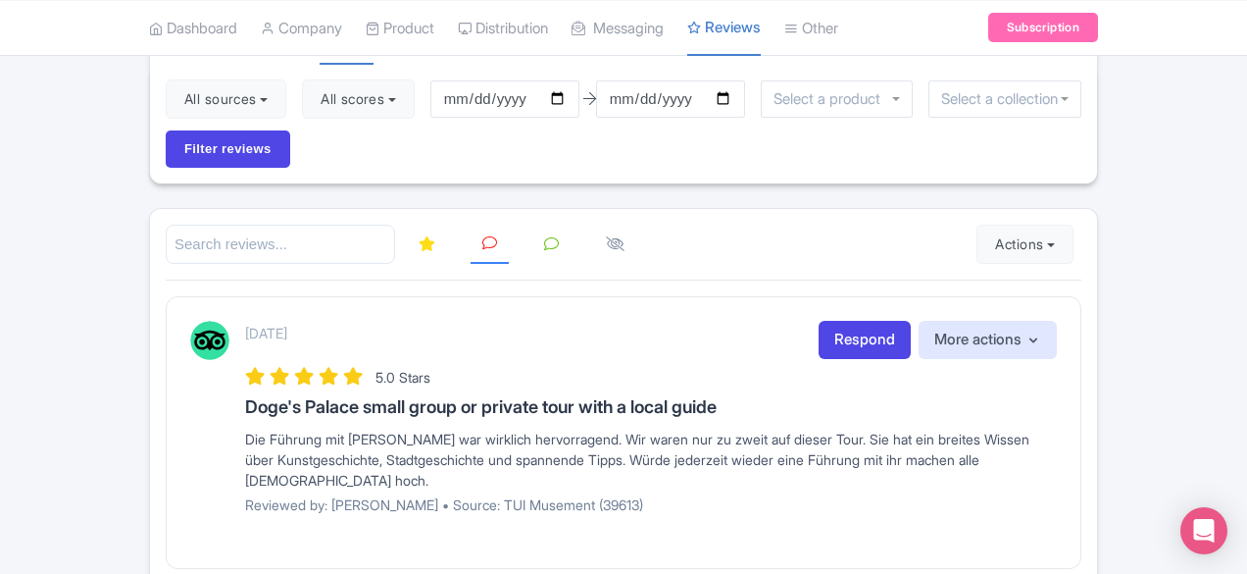
click at [407, 226] on link at bounding box center [427, 245] width 40 height 38
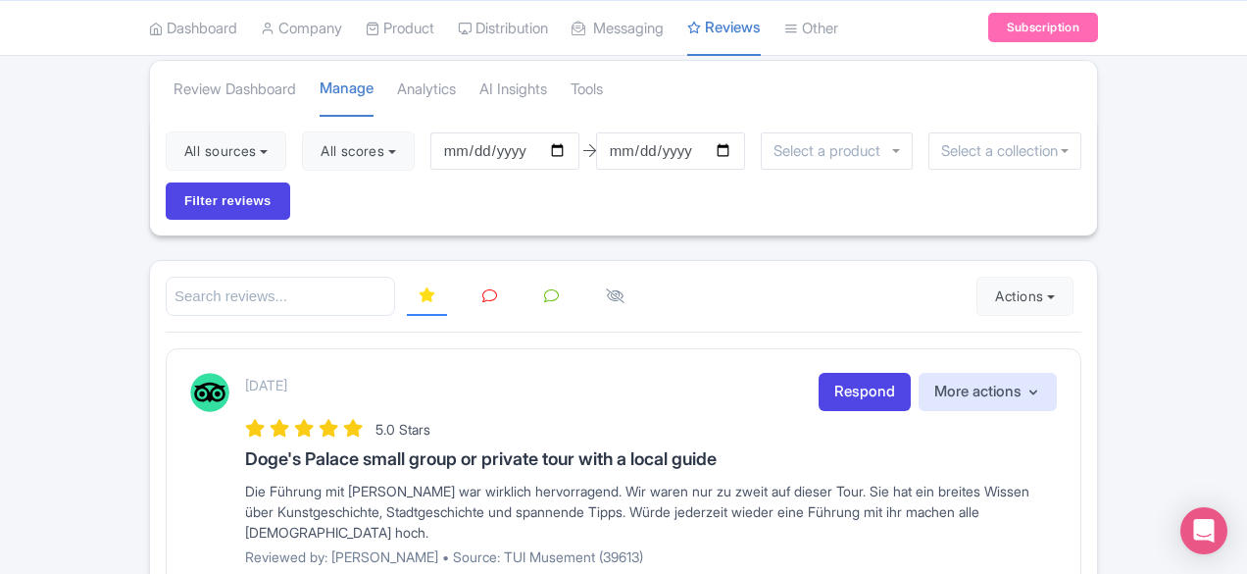
scroll to position [120, 0]
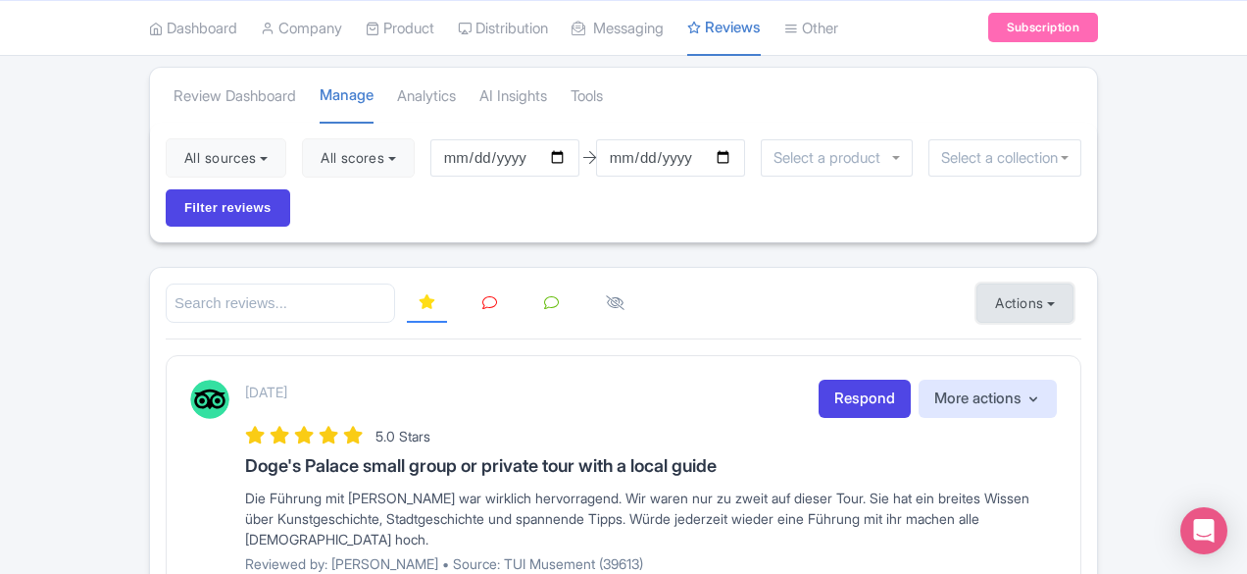
click at [1074, 283] on button "Actions" at bounding box center [1025, 302] width 97 height 39
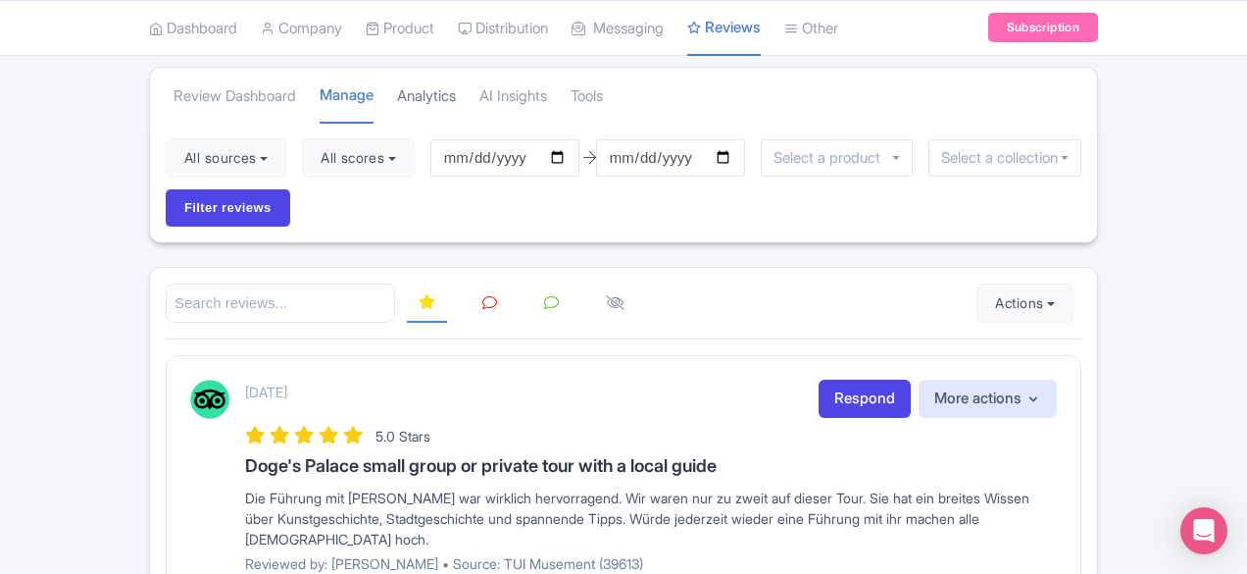
click at [397, 85] on link "Analytics" at bounding box center [426, 97] width 59 height 54
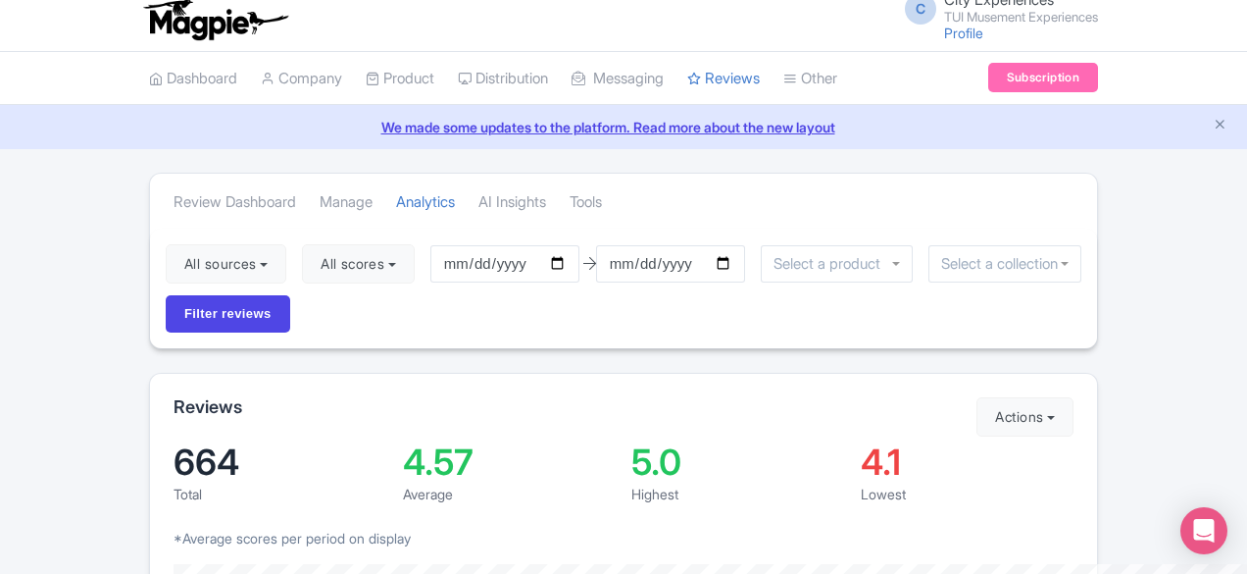
scroll to position [18, 0]
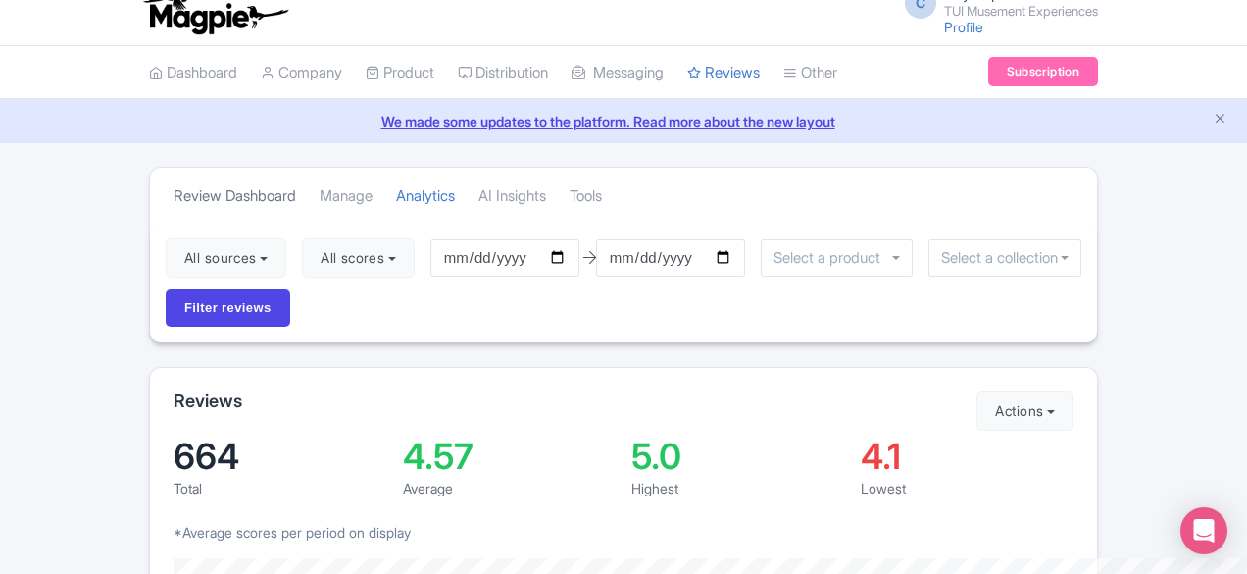
click at [174, 197] on link "Review Dashboard" at bounding box center [235, 197] width 123 height 54
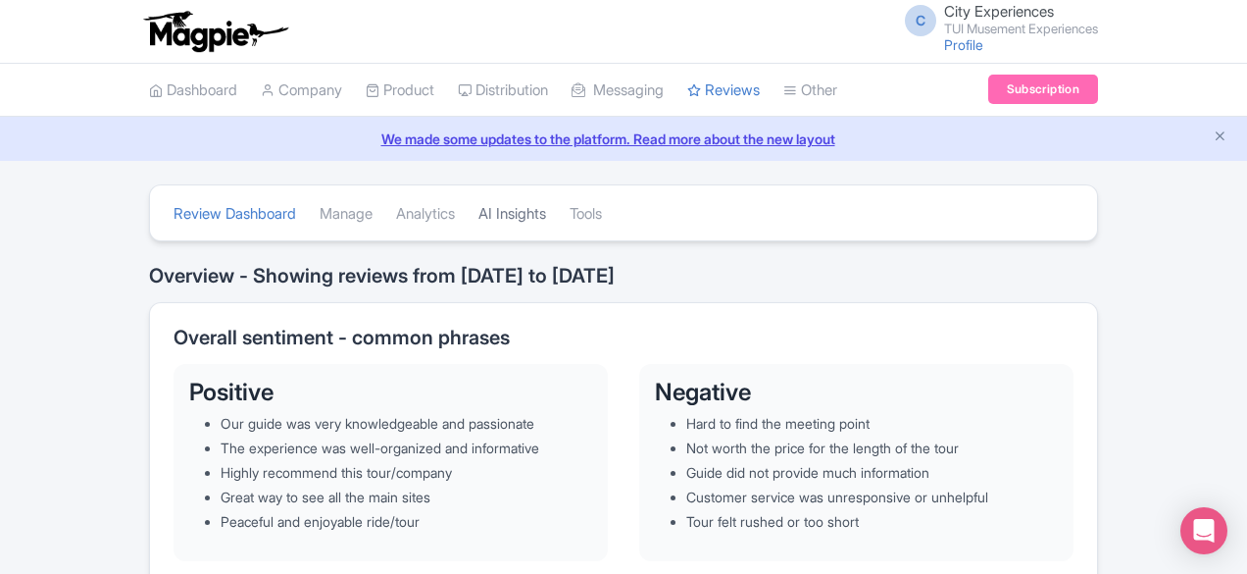
click at [479, 213] on link "AI Insights" at bounding box center [513, 214] width 68 height 54
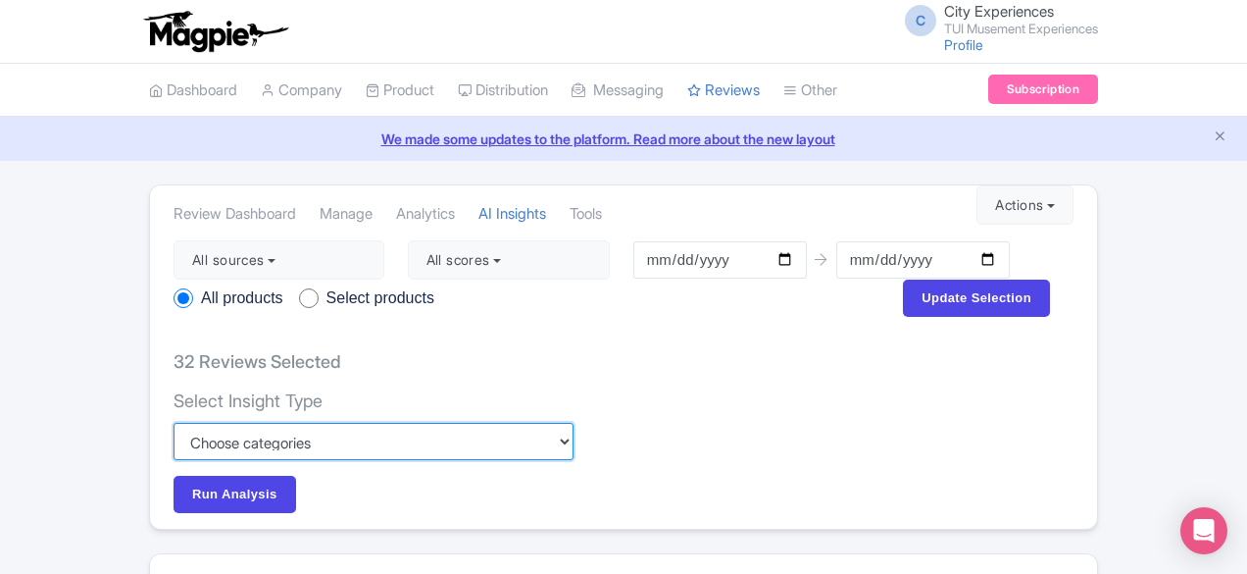
click at [420, 423] on select "Custom Choose categories Staff names - both positive and negative context Probl…" at bounding box center [374, 441] width 400 height 37
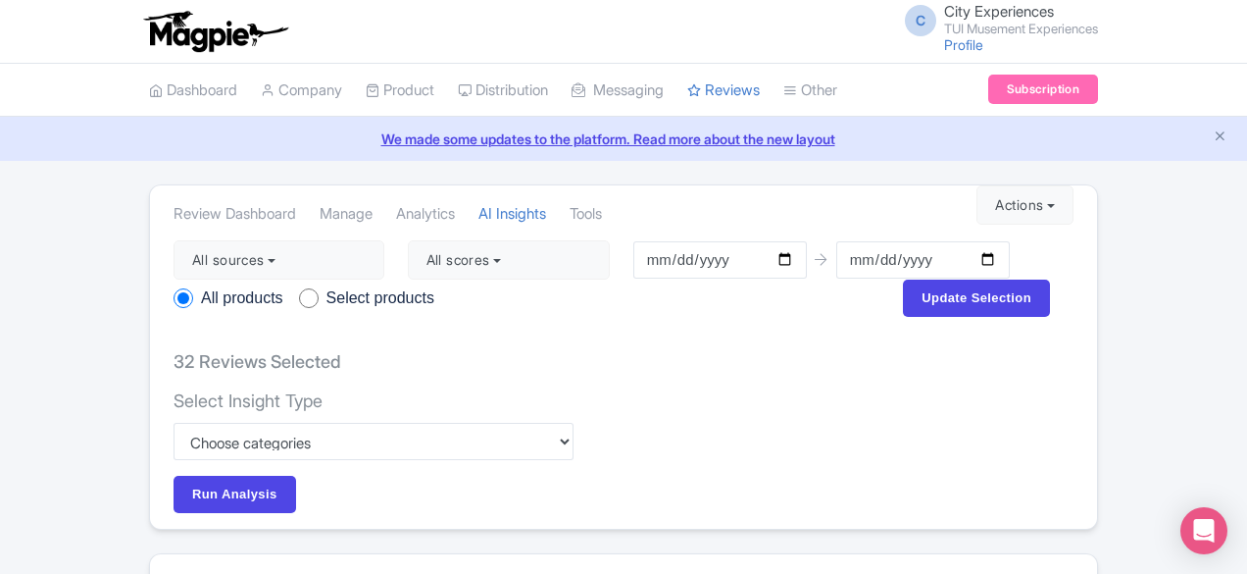
click at [566, 390] on div "Select Insight Type Custom Choose categories Staff names - both positive and ne…" at bounding box center [624, 452] width 900 height 124
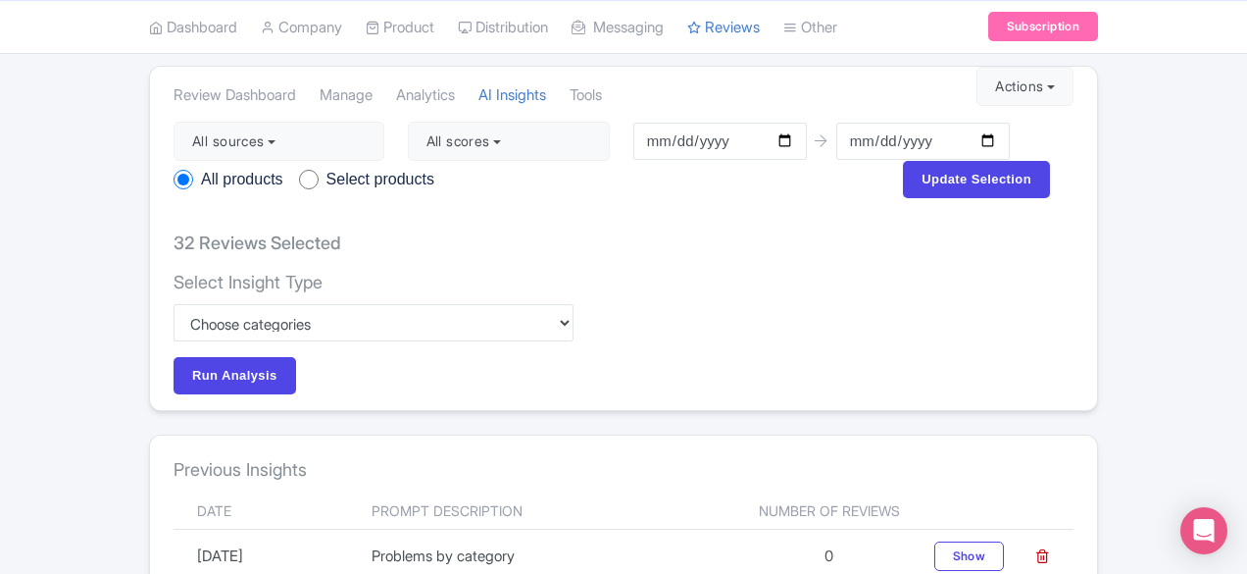
scroll to position [186, 0]
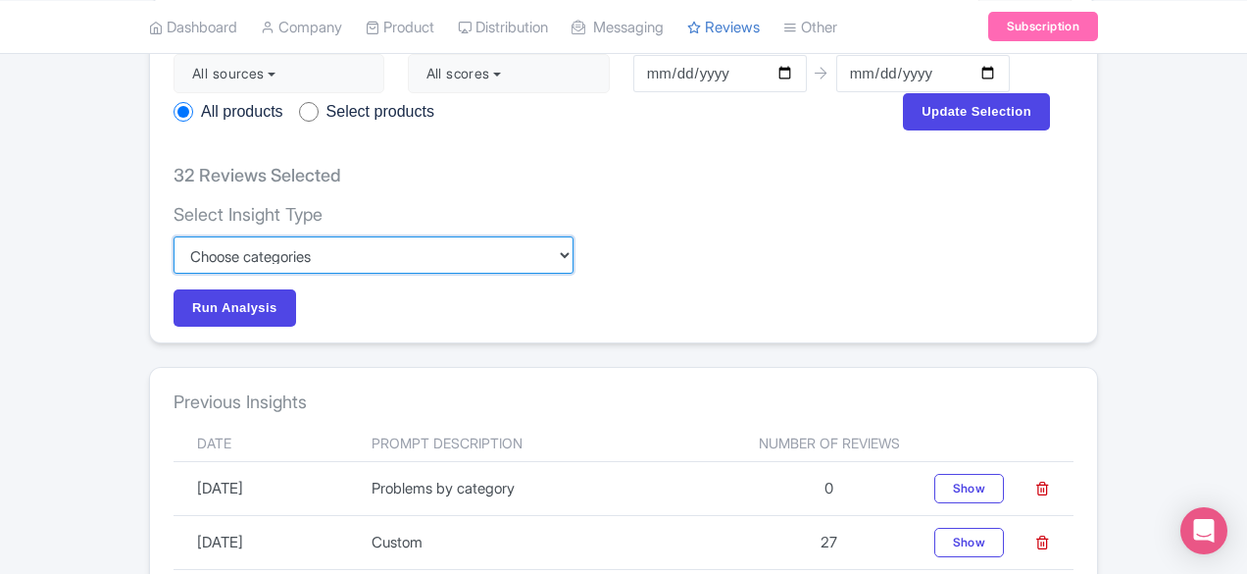
click at [448, 236] on select "Custom Choose categories Staff names - both positive and negative context Probl…" at bounding box center [374, 254] width 400 height 37
click at [174, 236] on select "Custom Choose categories Staff names - both positive and negative context Probl…" at bounding box center [374, 254] width 400 height 37
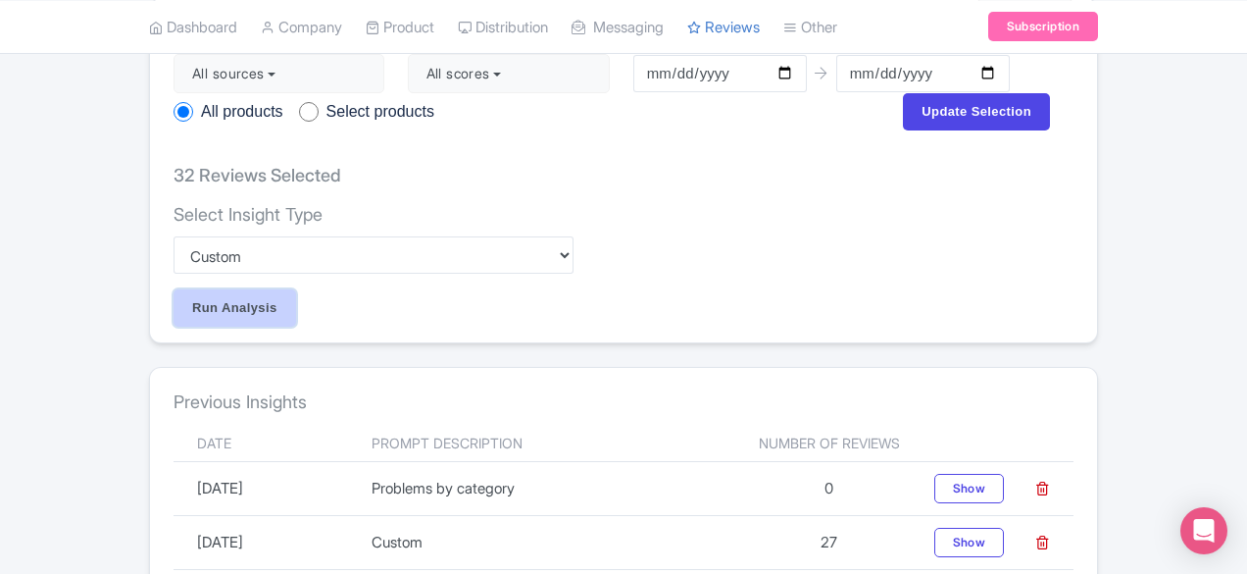
click at [174, 289] on input "Run Analysis" at bounding box center [235, 307] width 123 height 37
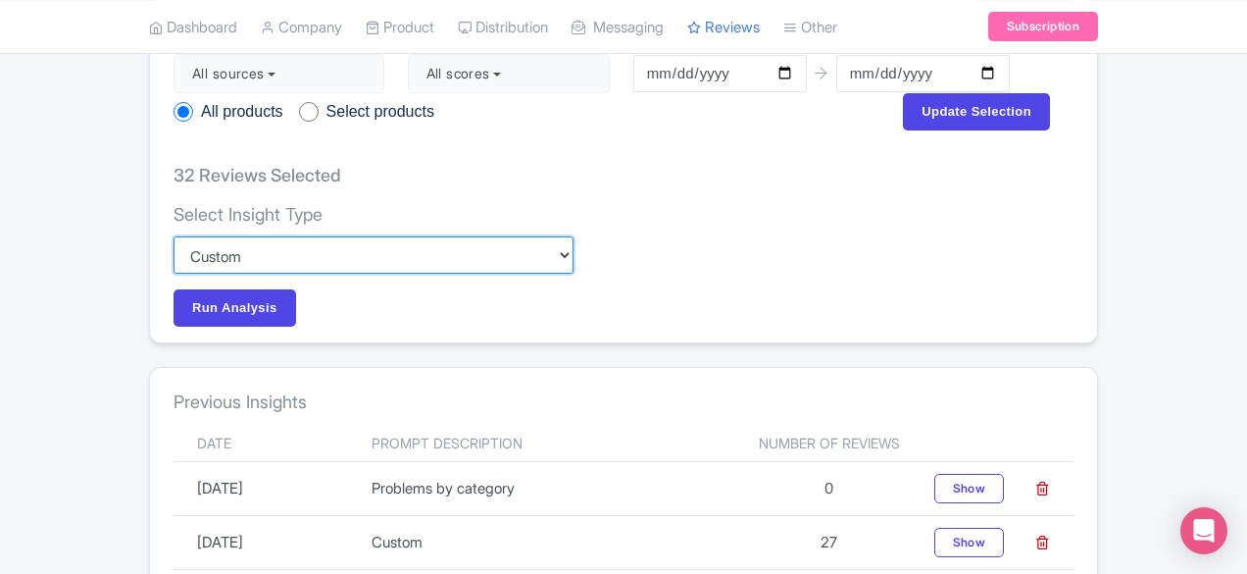
click at [198, 236] on select "Custom Choose categories Staff names - both positive and negative context Probl…" at bounding box center [374, 254] width 400 height 37
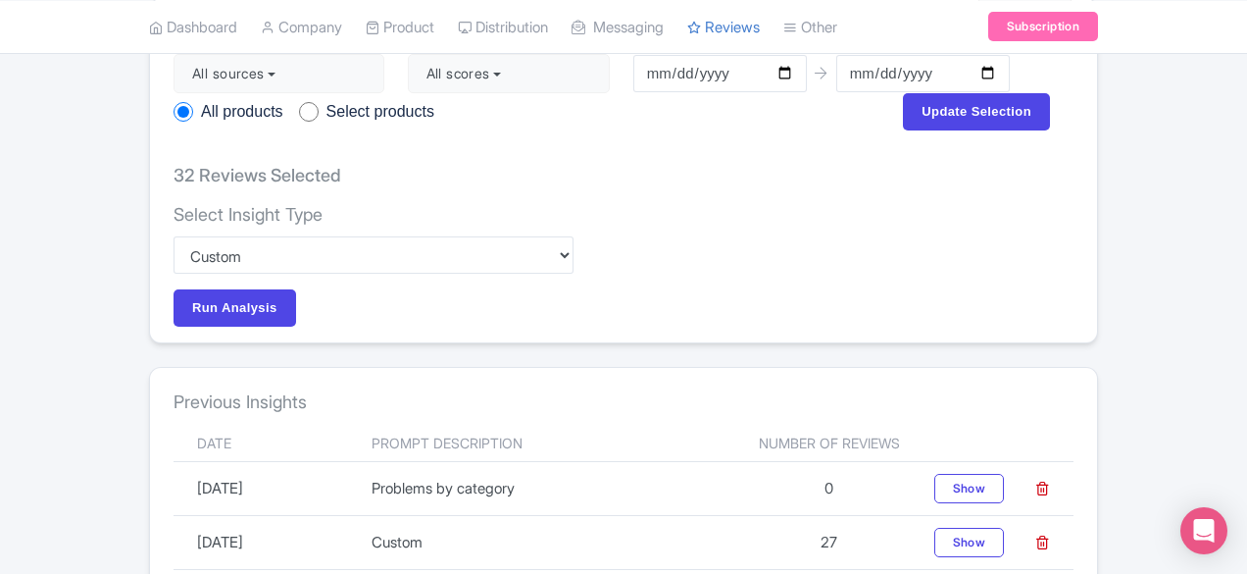
click at [518, 222] on div "Select Insight Type Custom Choose categories Staff names - both positive and ne…" at bounding box center [624, 266] width 900 height 124
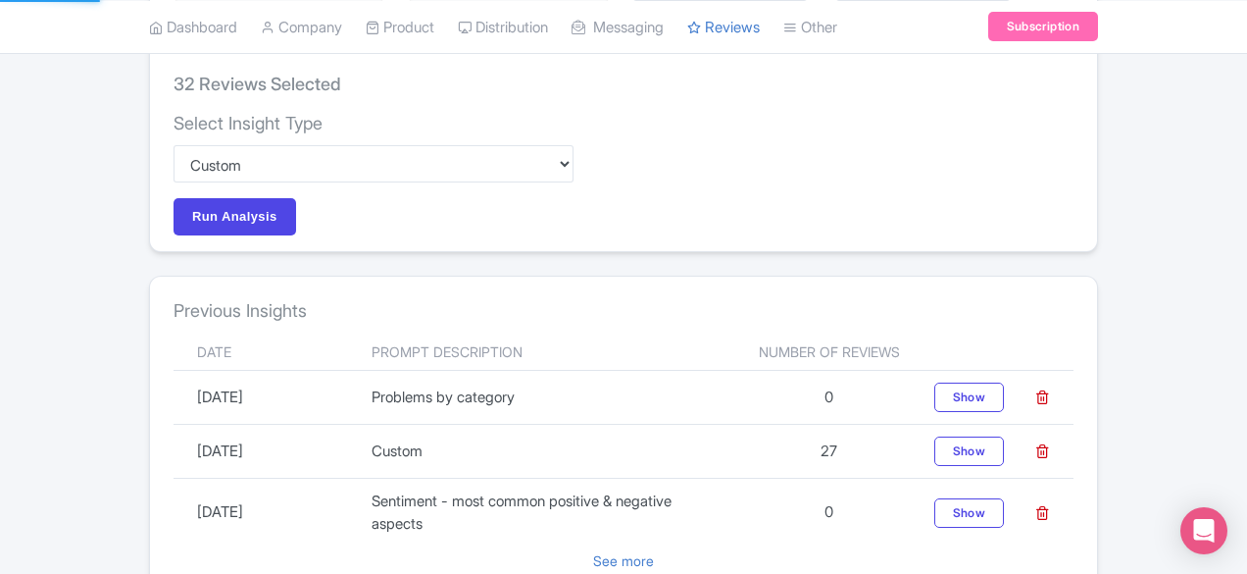
scroll to position [275, 0]
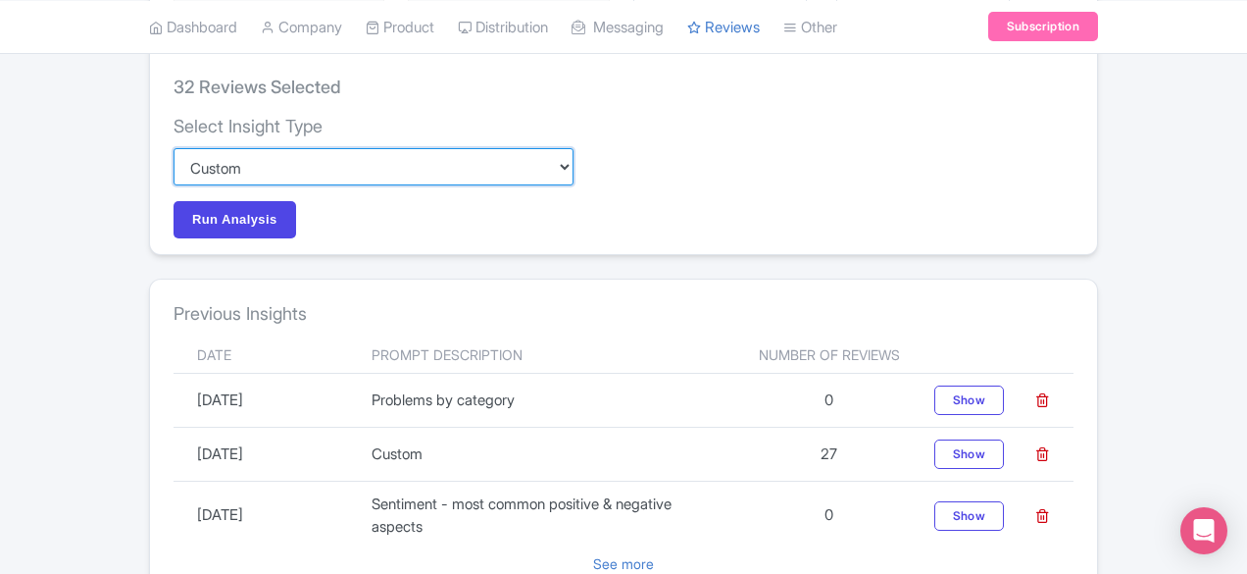
click at [293, 148] on select "Custom Choose categories Staff names - both positive and negative context Probl…" at bounding box center [374, 166] width 400 height 37
click at [174, 148] on select "Custom Choose categories Staff names - both positive and negative context Probl…" at bounding box center [374, 166] width 400 height 37
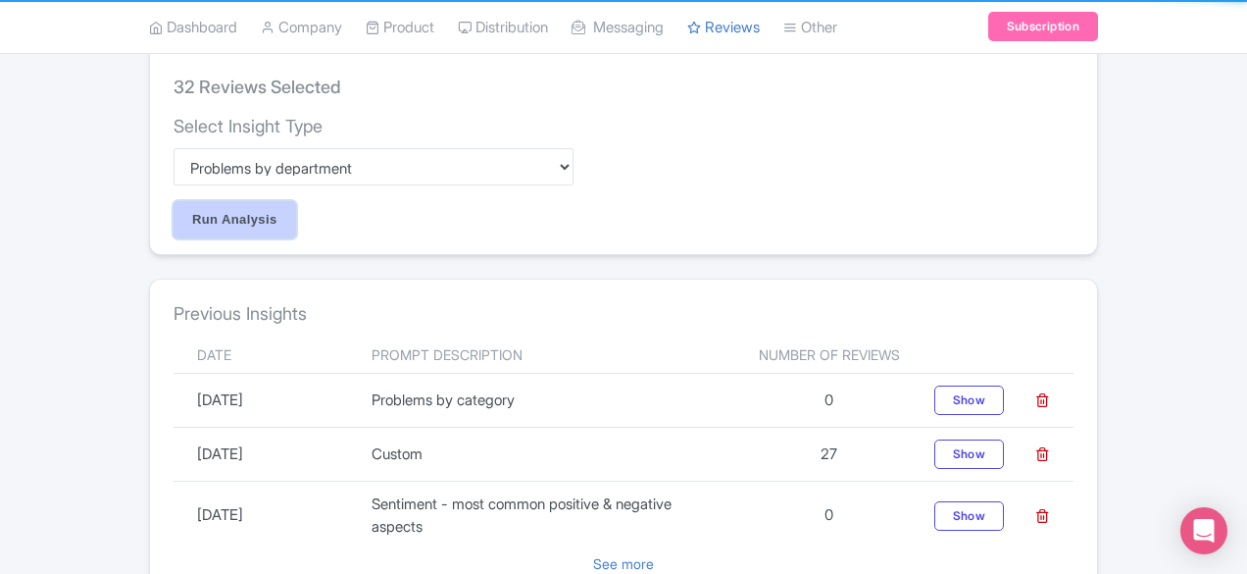
click at [174, 201] on input "Run Analysis" at bounding box center [235, 219] width 123 height 37
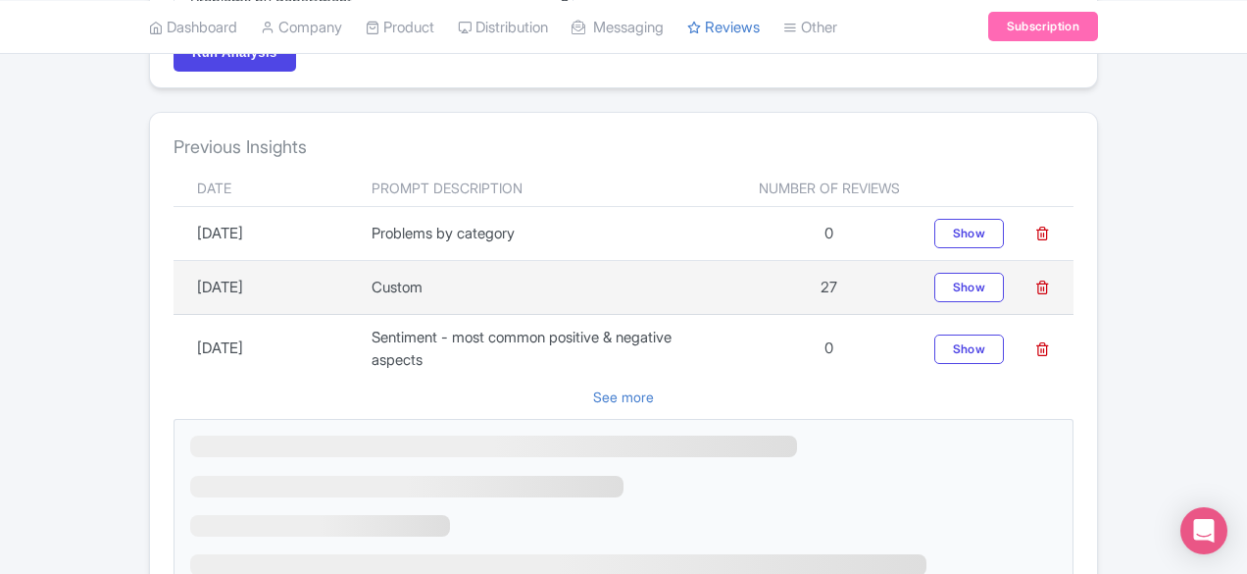
scroll to position [471, 0]
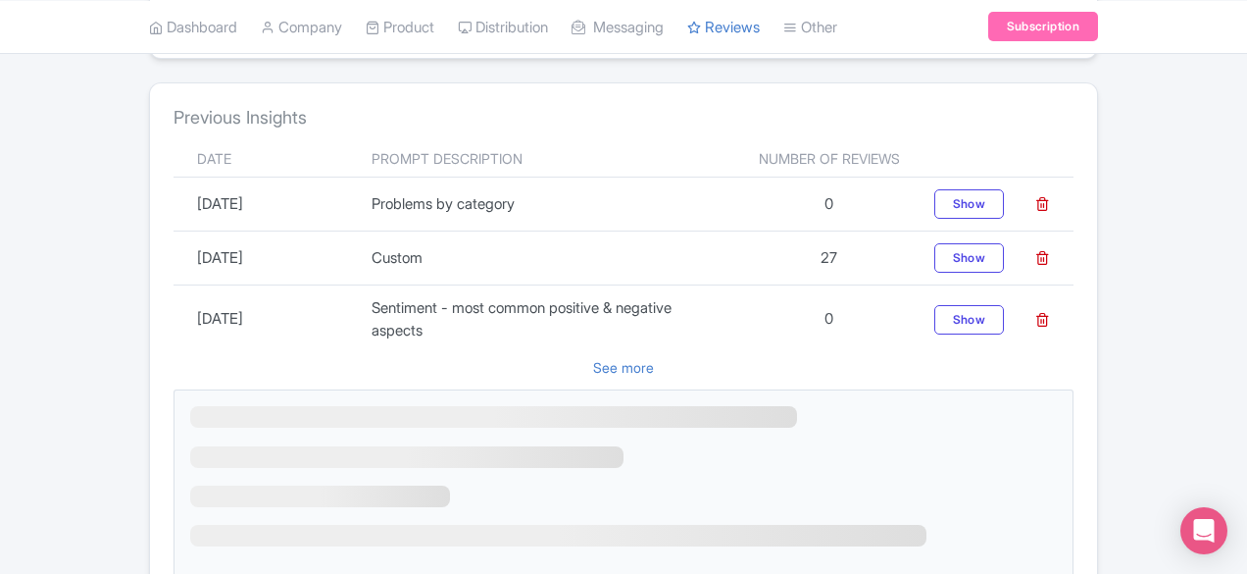
click at [633, 345] on p "See more" at bounding box center [624, 367] width 900 height 44
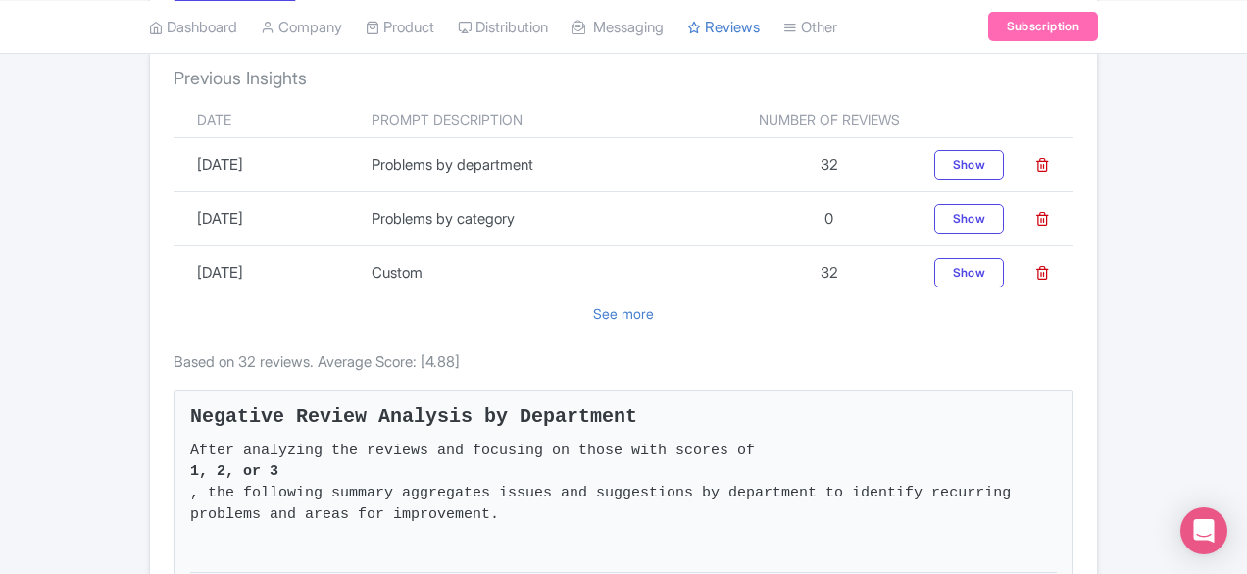
scroll to position [480, 0]
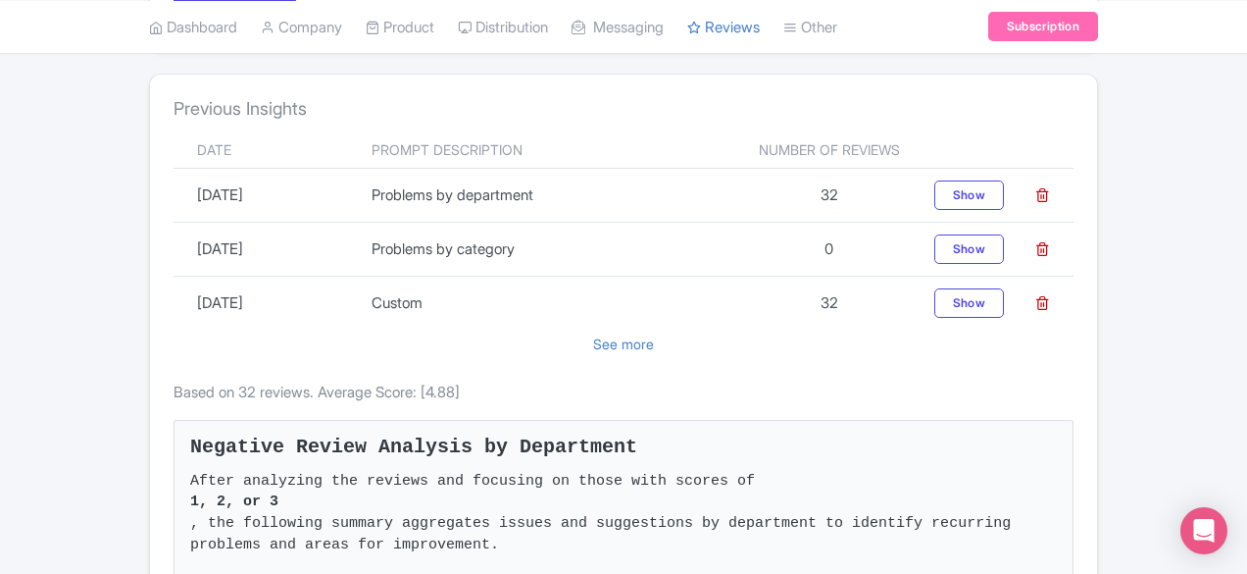
click at [626, 322] on p "See more" at bounding box center [624, 344] width 900 height 44
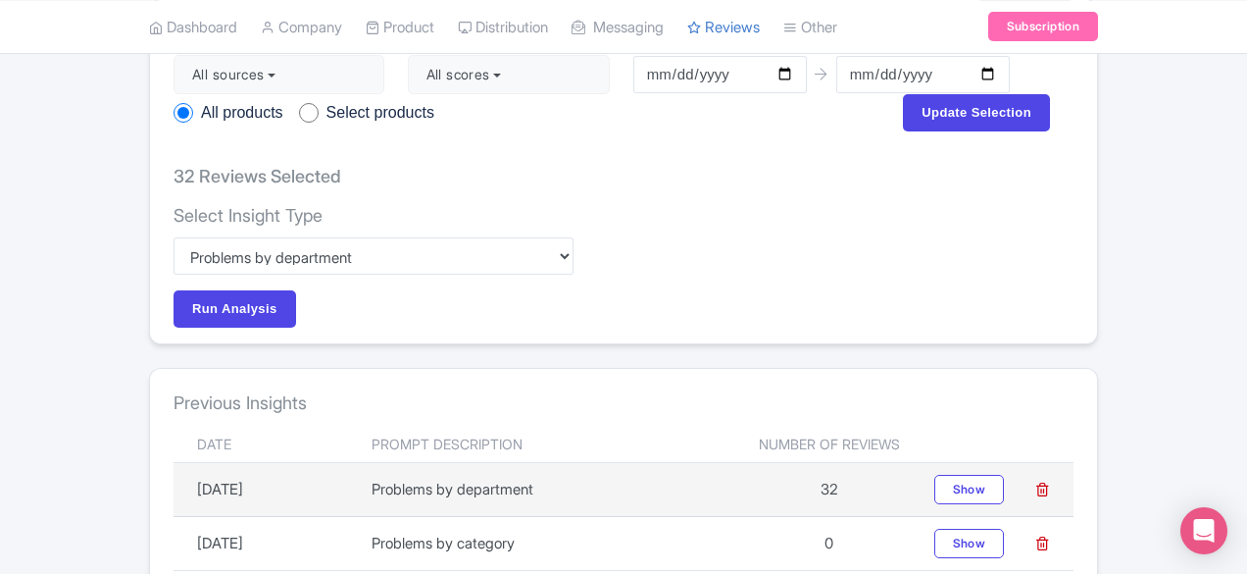
scroll to position [283, 0]
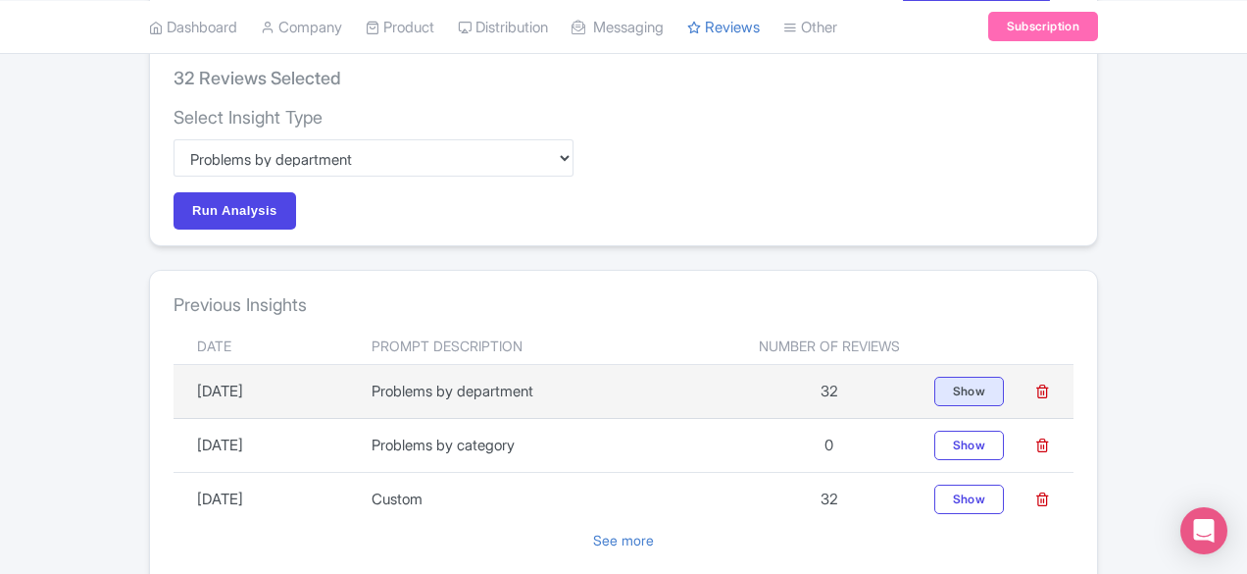
click at [1004, 377] on div "Show" at bounding box center [970, 391] width 70 height 29
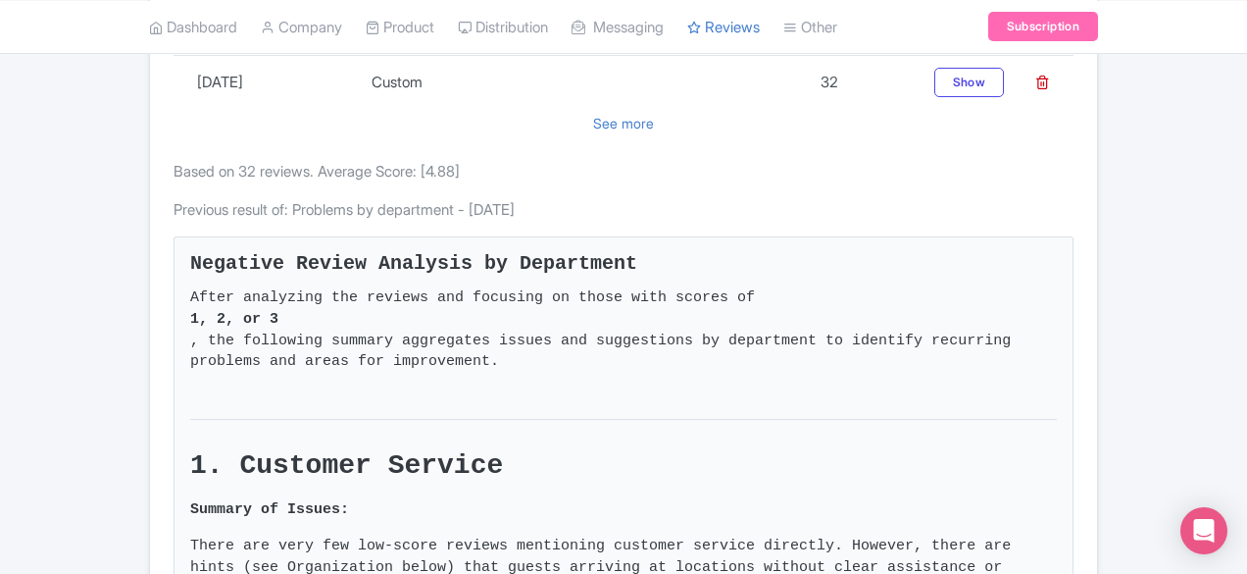
scroll to position [322, 0]
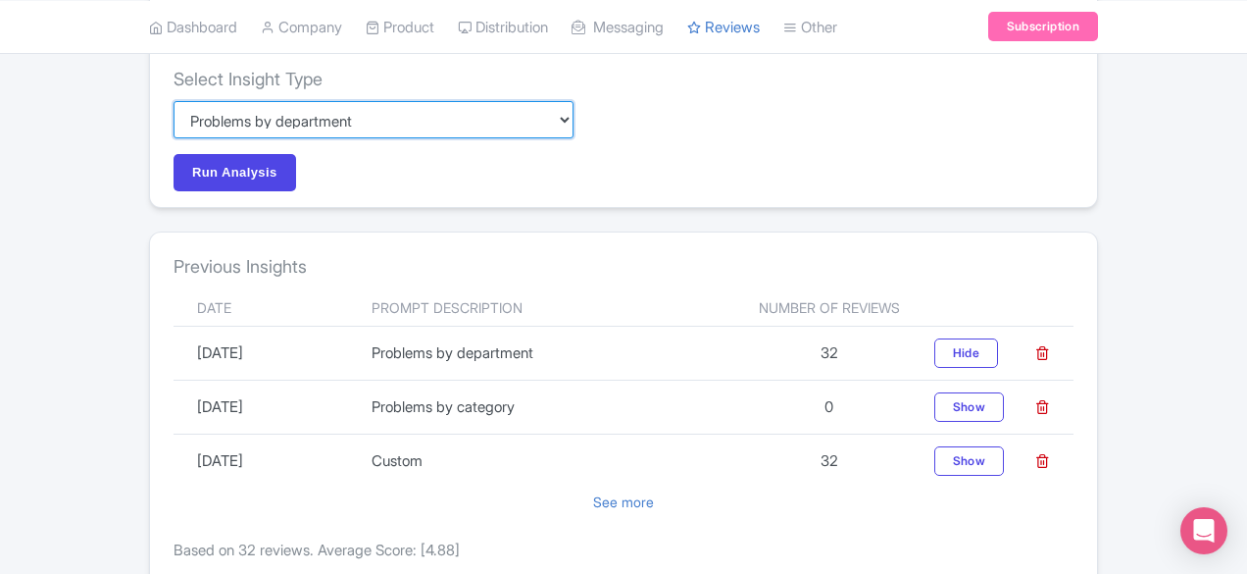
click at [211, 101] on select "Custom Choose categories Staff names - both positive and negative context Probl…" at bounding box center [374, 119] width 400 height 37
select select "e1af60e5-8082-422a-b7f6-995c1e3d534b"
click at [174, 101] on select "Custom Choose categories Staff names - both positive and negative context Probl…" at bounding box center [374, 119] width 400 height 37
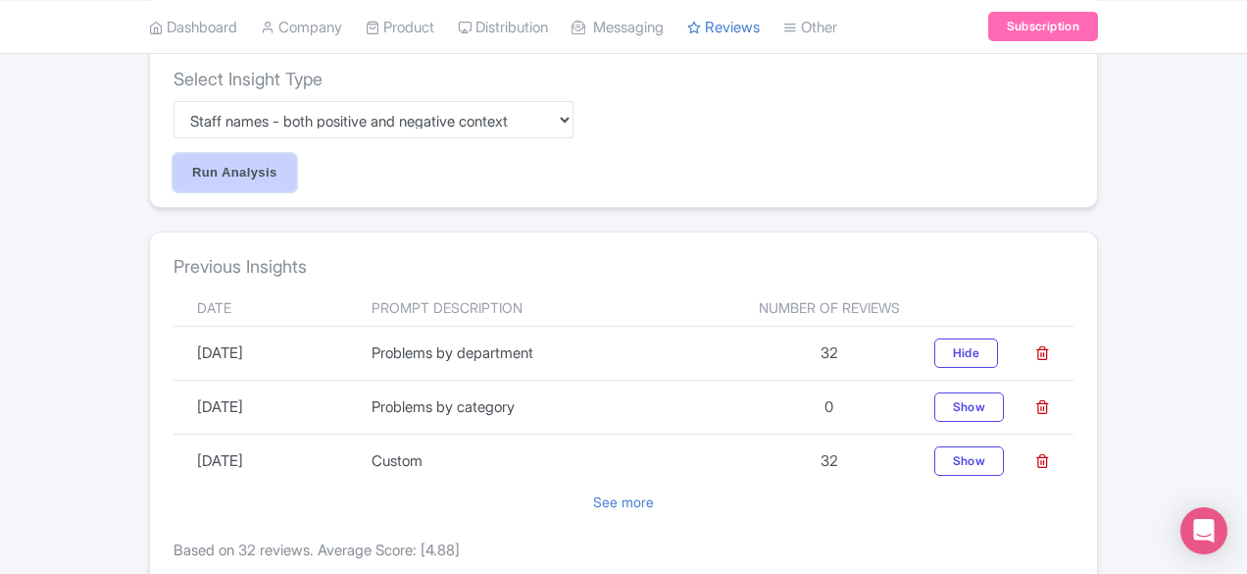
click at [174, 154] on input "Run Analysis" at bounding box center [235, 172] width 123 height 37
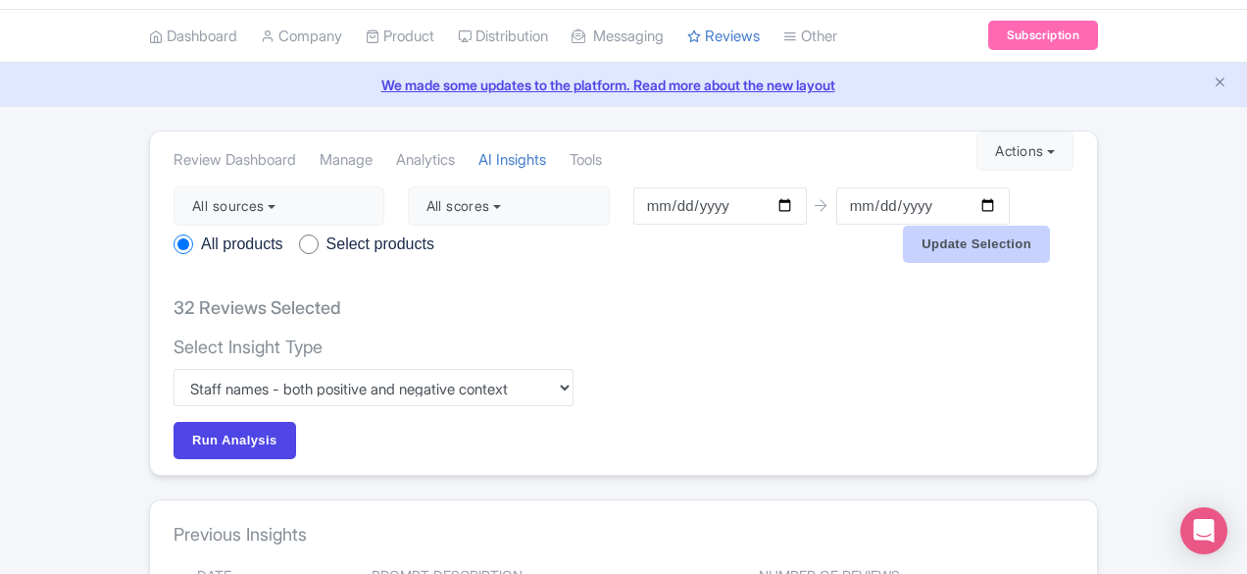
scroll to position [27, 0]
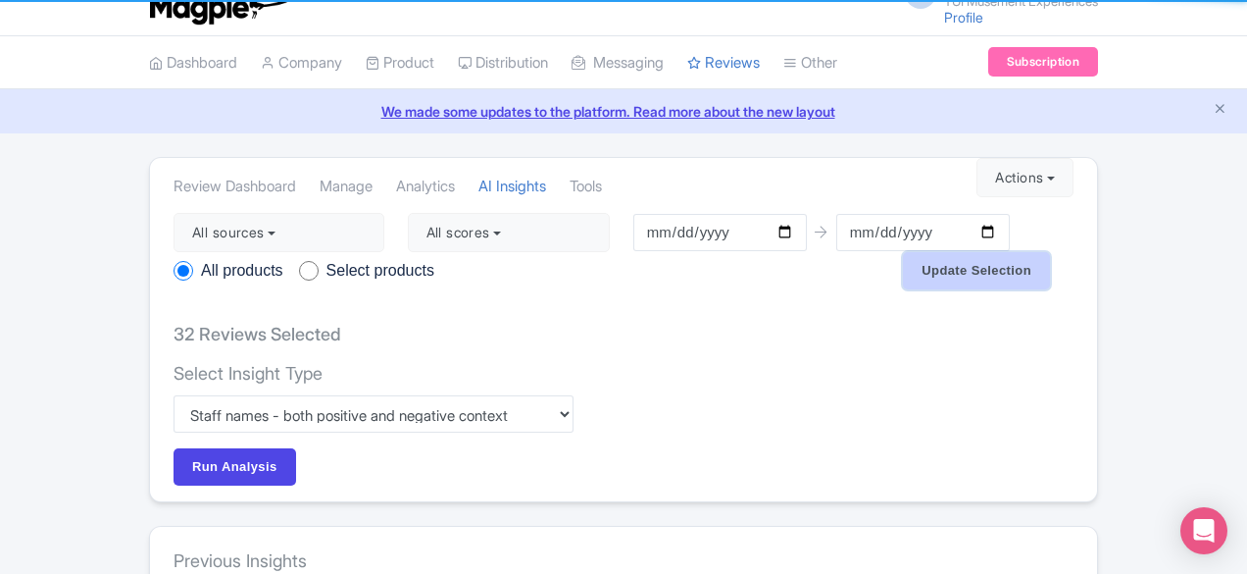
click at [1050, 252] on input "Update Selection" at bounding box center [976, 270] width 147 height 37
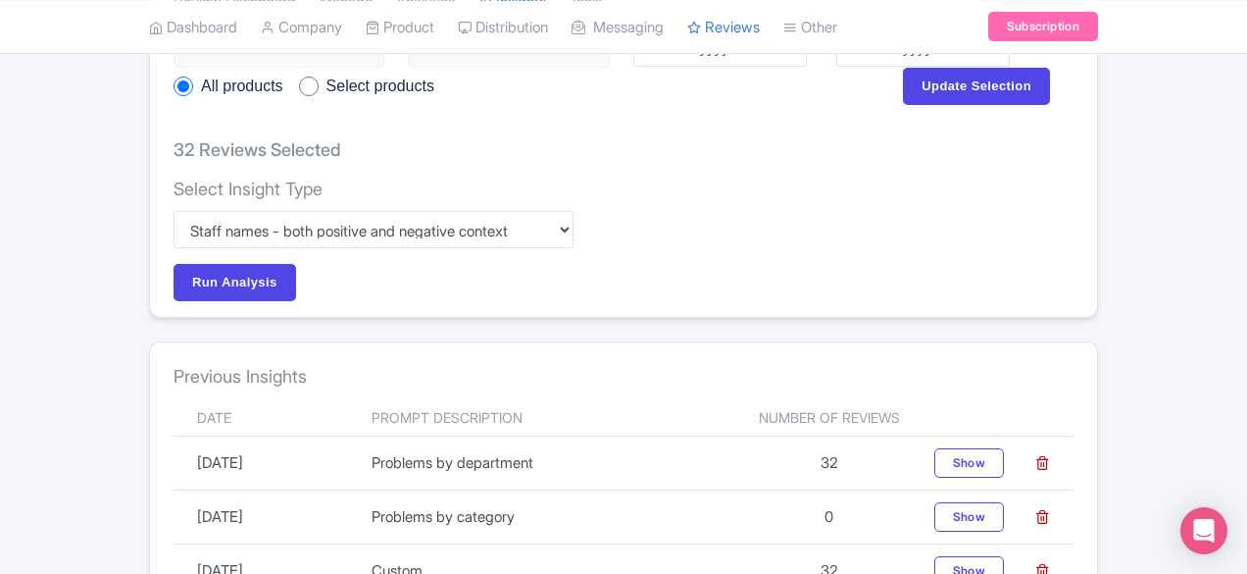
scroll to position [114, 0]
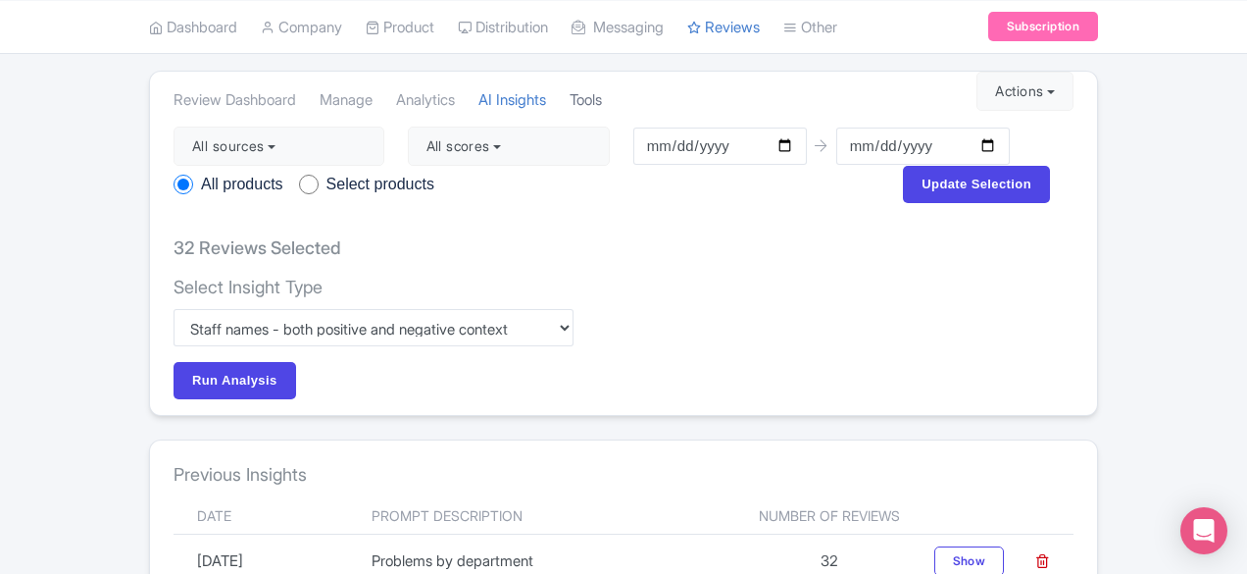
click at [570, 92] on link "Tools" at bounding box center [586, 101] width 32 height 54
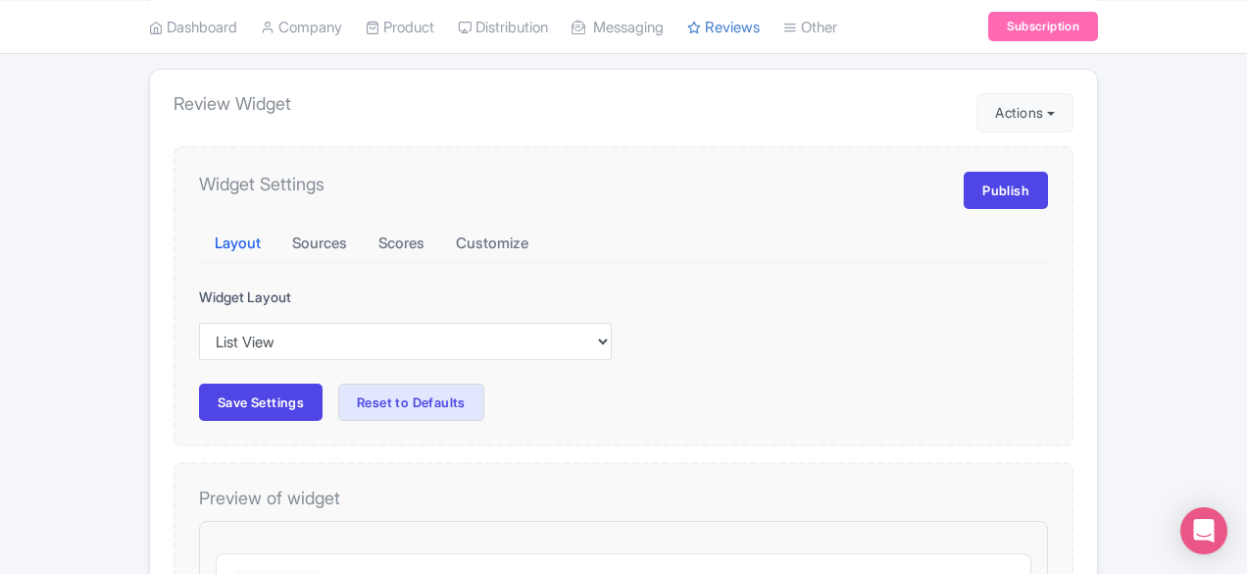
scroll to position [98, 0]
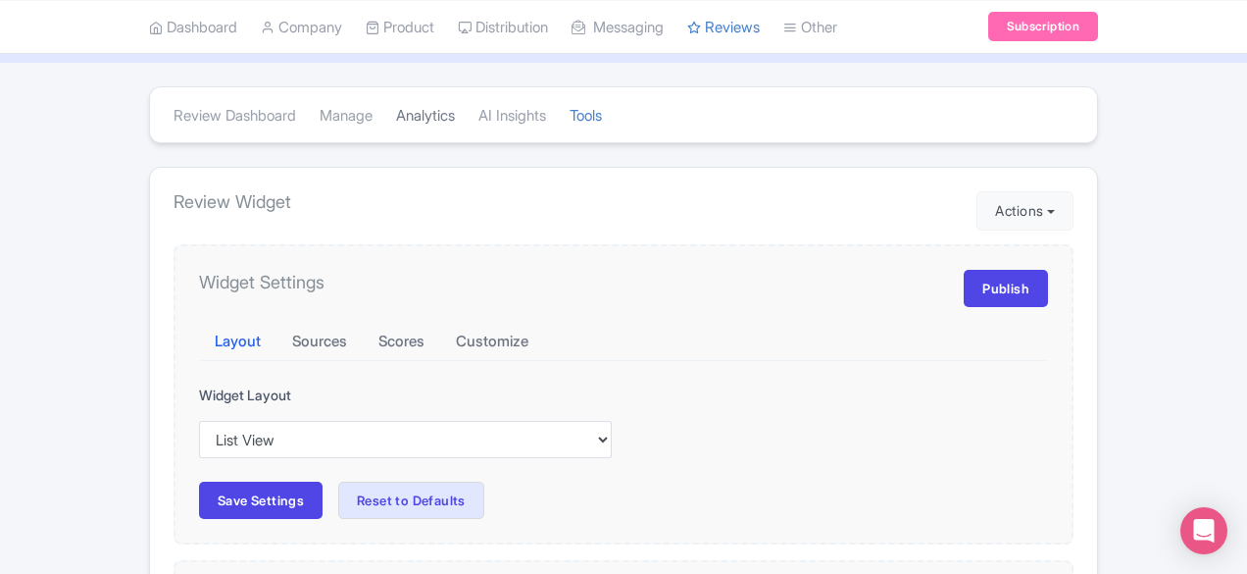
click at [396, 117] on link "Analytics" at bounding box center [425, 116] width 59 height 54
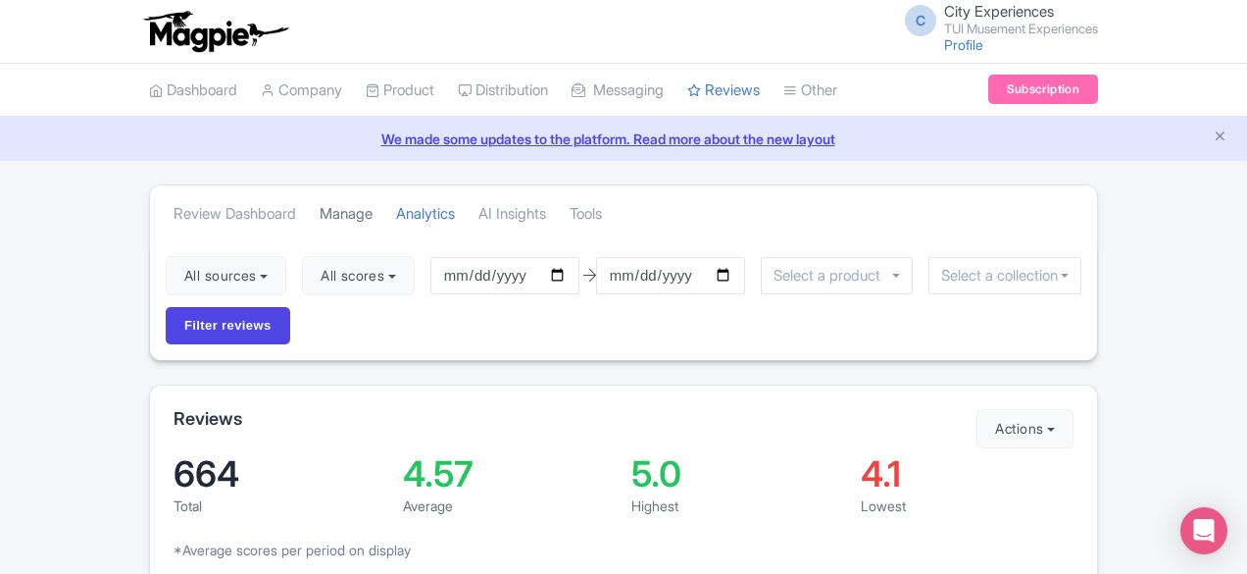
click at [320, 217] on link "Manage" at bounding box center [346, 214] width 53 height 54
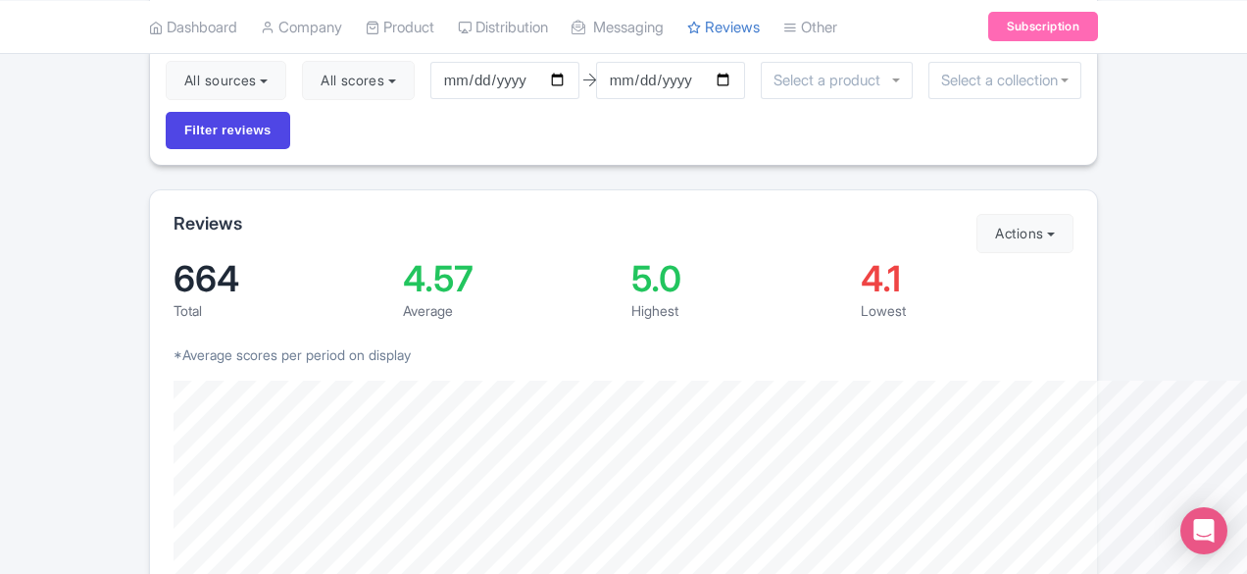
scroll to position [196, 0]
